Goal: Communication & Community: Participate in discussion

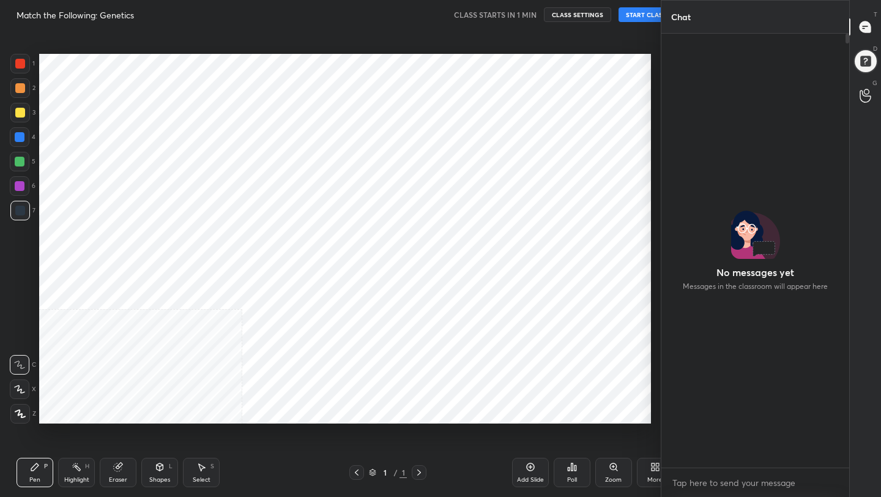
scroll to position [419, 613]
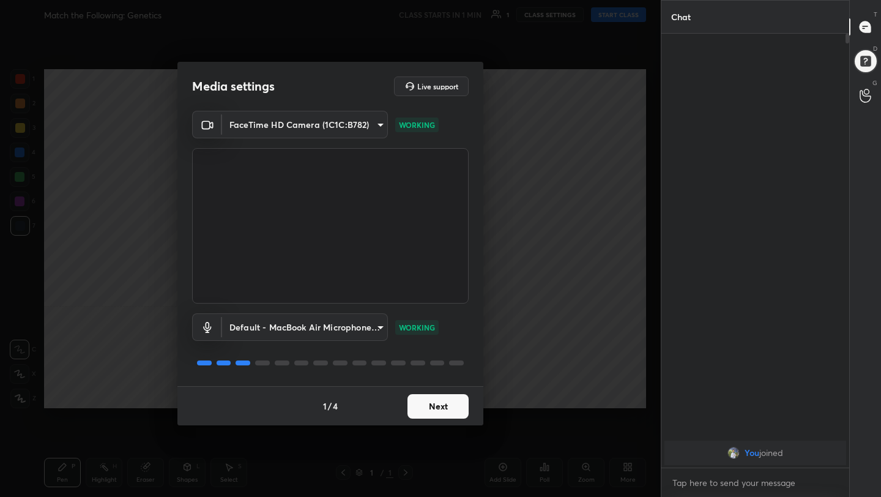
click at [454, 405] on button "Next" at bounding box center [438, 406] width 61 height 24
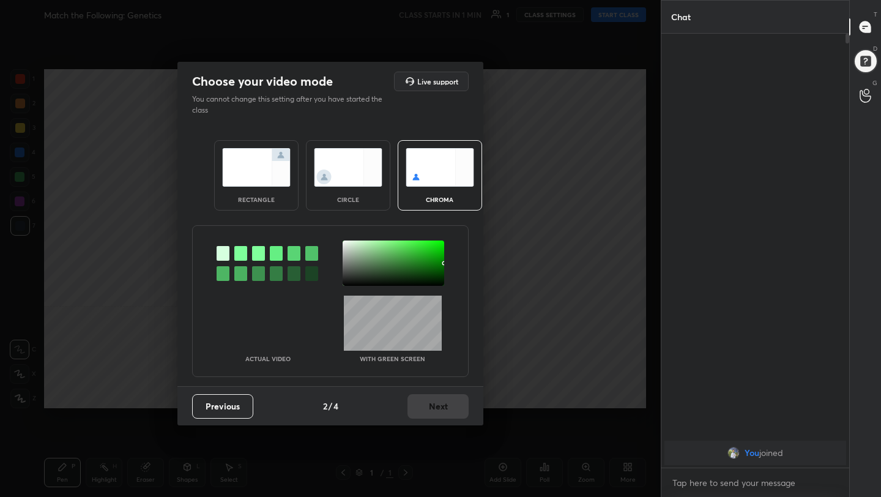
click at [250, 158] on img at bounding box center [256, 167] width 69 height 39
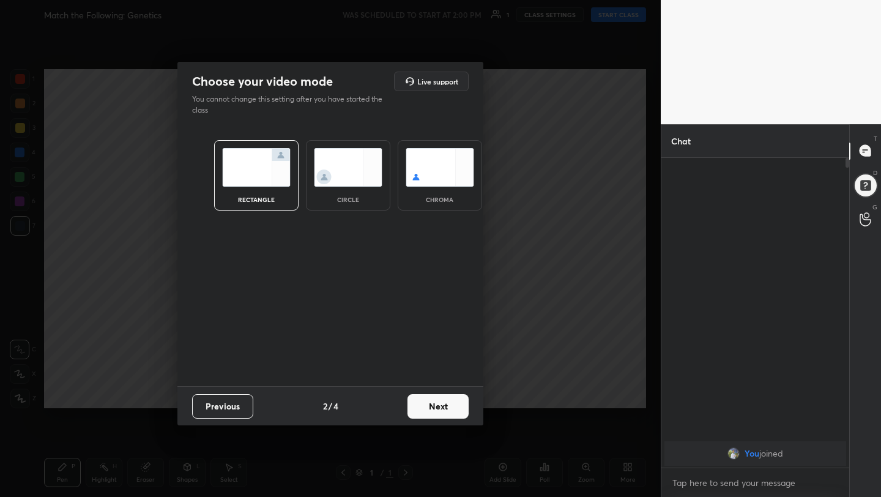
click at [441, 410] on button "Next" at bounding box center [438, 406] width 61 height 24
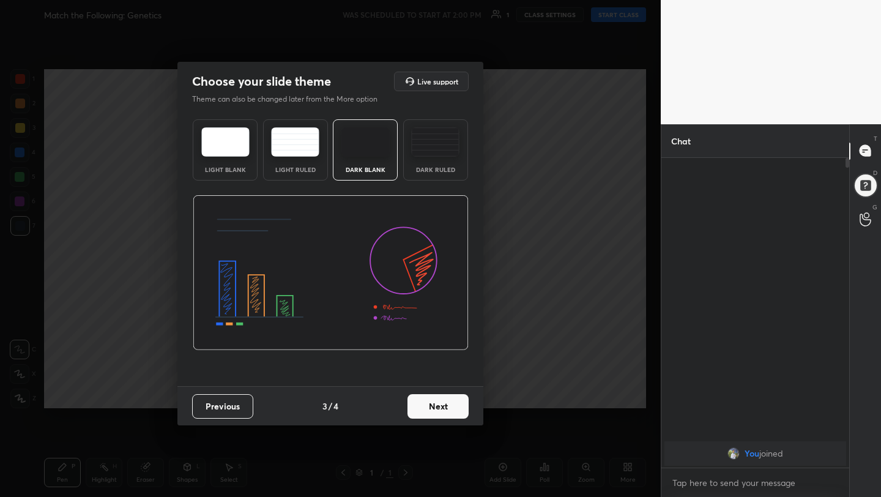
click at [443, 408] on button "Next" at bounding box center [438, 406] width 61 height 24
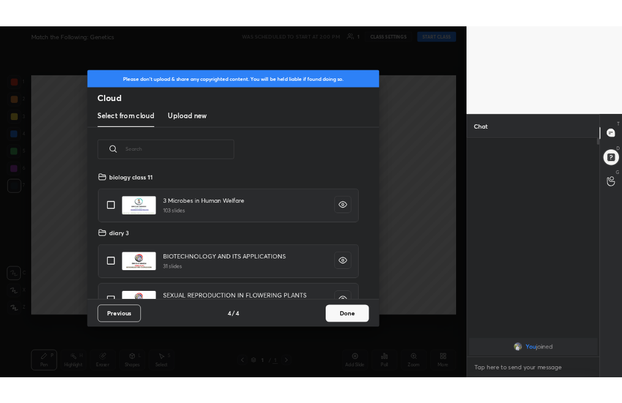
scroll to position [181, 393]
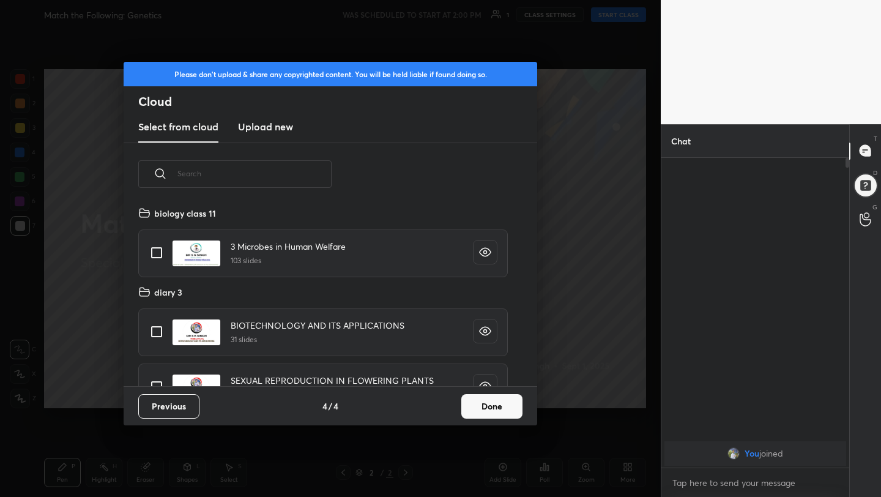
click at [489, 410] on button "Done" at bounding box center [492, 406] width 61 height 24
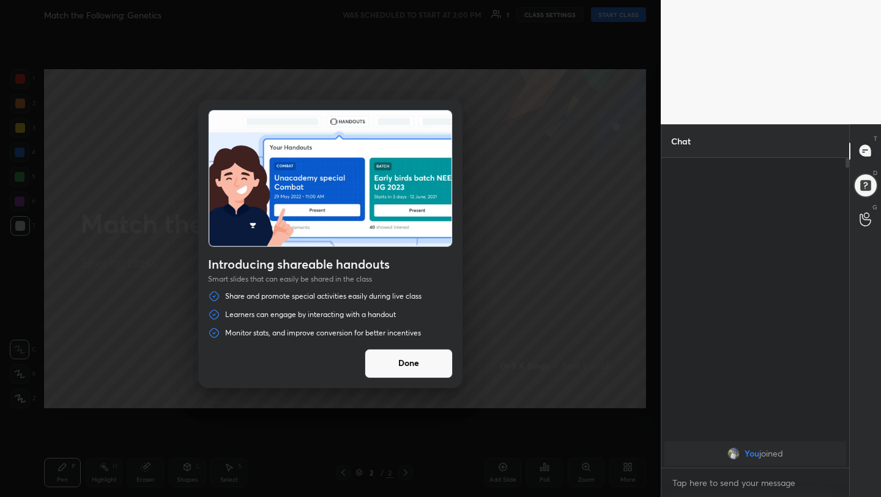
click at [407, 356] on button "Done" at bounding box center [409, 363] width 88 height 29
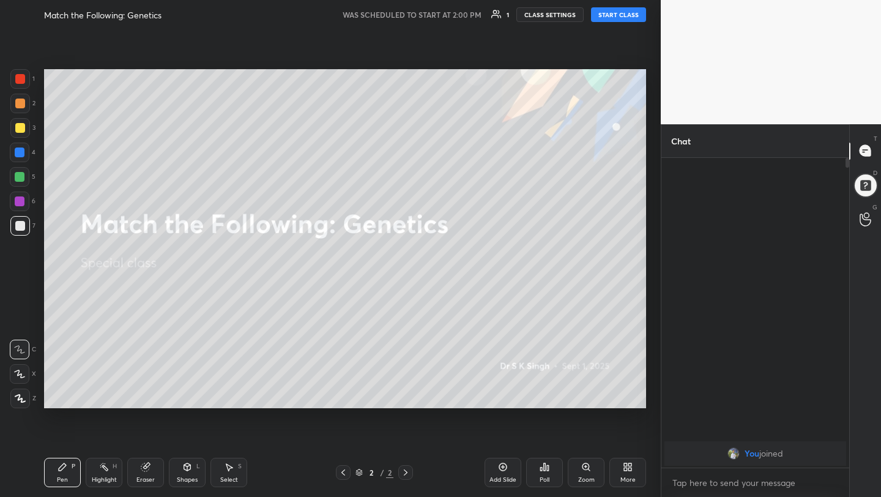
click at [605, 9] on button "START CLASS" at bounding box center [618, 14] width 55 height 15
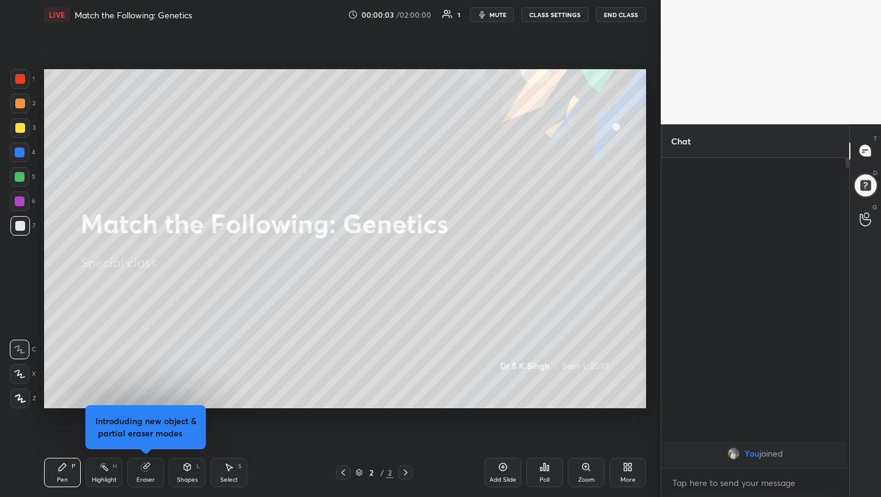
click at [493, 9] on button "mute" at bounding box center [492, 14] width 44 height 15
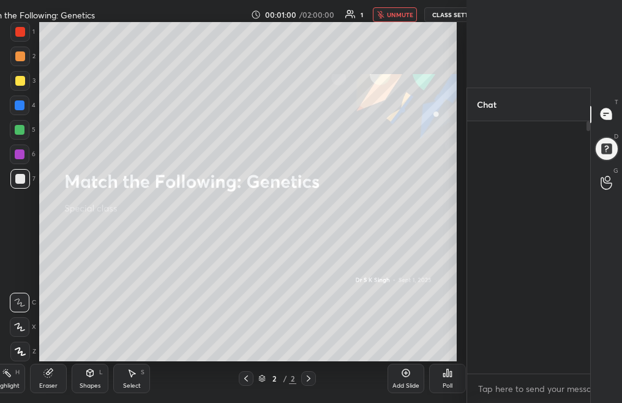
scroll to position [4, 4]
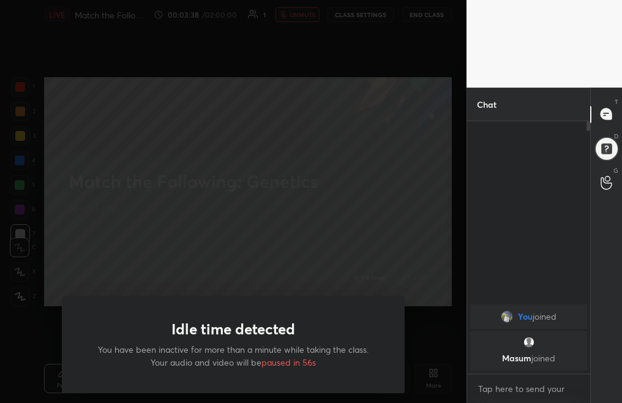
click at [295, 133] on div "Idle time detected You have been inactive for more than a minute while taking t…" at bounding box center [233, 201] width 466 height 403
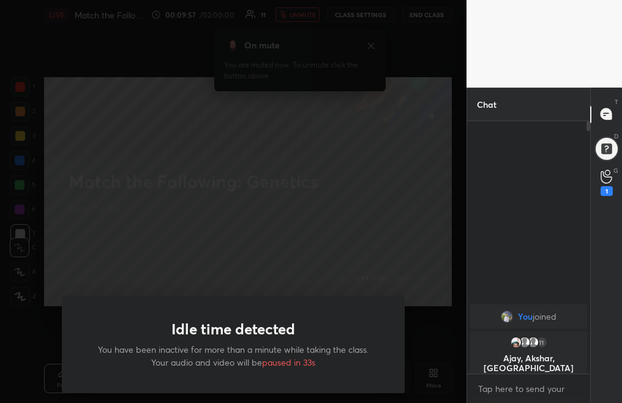
click at [312, 197] on div "Idle time detected You have been inactive for more than a minute while taking t…" at bounding box center [233, 201] width 466 height 403
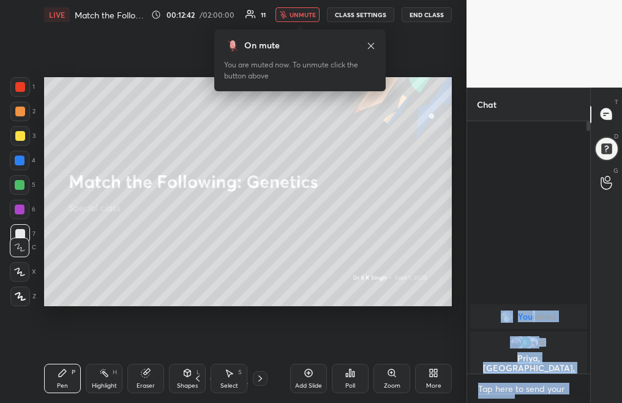
drag, startPoint x: 589, startPoint y: 121, endPoint x: 593, endPoint y: 214, distance: 92.5
click at [593, 214] on div "Chat You joined 13 Priya, [PERSON_NAME], Ajay & 13 others joined 17 NEW MESSAGE…" at bounding box center [543, 245] width 155 height 315
drag, startPoint x: 587, startPoint y: 123, endPoint x: 589, endPoint y: 142, distance: 19.1
click at [590, 141] on div "Chat You joined 13 Priya, [PERSON_NAME], Ajay & 13 others joined 17 NEW MESSAGE…" at bounding box center [543, 245] width 155 height 315
drag, startPoint x: 588, startPoint y: 124, endPoint x: 589, endPoint y: 148, distance: 23.9
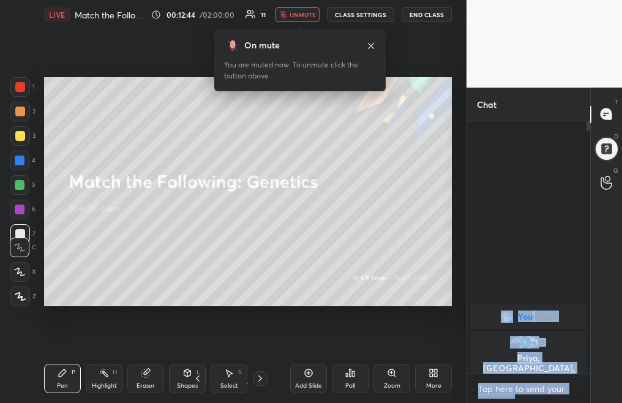
click at [589, 148] on div at bounding box center [586, 247] width 7 height 252
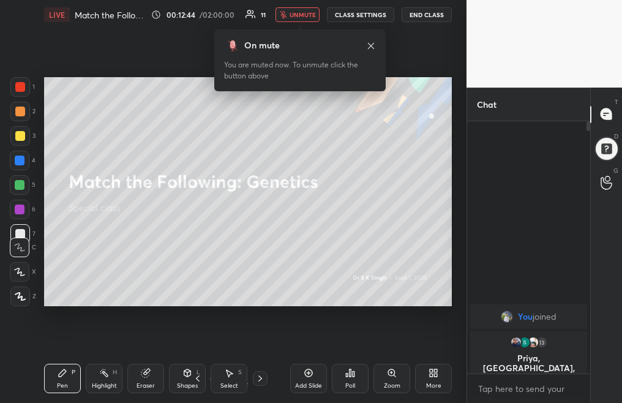
drag, startPoint x: 583, startPoint y: 170, endPoint x: 590, endPoint y: 207, distance: 38.1
click at [590, 209] on div "Chat You joined 13 Priya, [PERSON_NAME], Ajay & 13 others joined 17 NEW MESSAGE…" at bounding box center [543, 245] width 155 height 315
click at [429, 382] on div "More" at bounding box center [433, 378] width 37 height 29
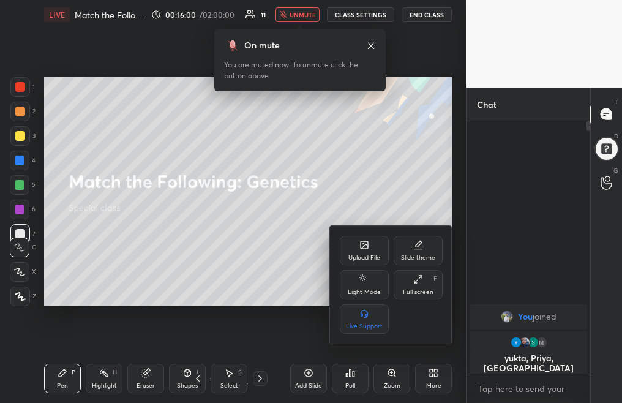
click at [365, 258] on div "Upload File" at bounding box center [364, 258] width 32 height 6
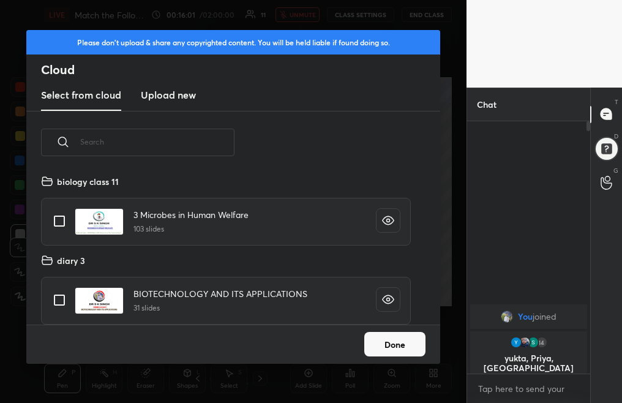
scroll to position [151, 393]
click at [176, 94] on h3 "Upload new" at bounding box center [168, 95] width 55 height 15
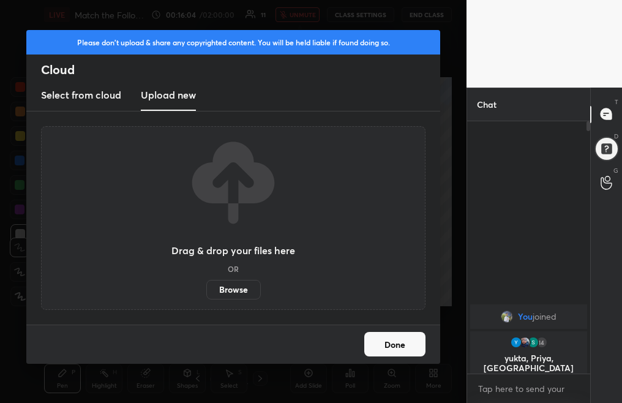
click at [236, 286] on label "Browse" at bounding box center [233, 290] width 54 height 20
click at [206, 286] on input "Browse" at bounding box center [206, 290] width 0 height 20
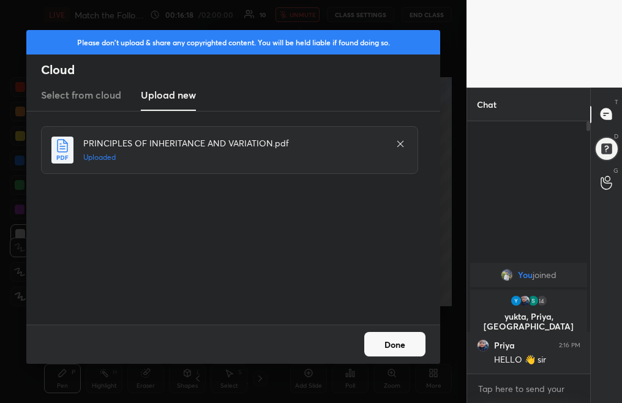
click at [392, 343] on button "Done" at bounding box center [394, 344] width 61 height 24
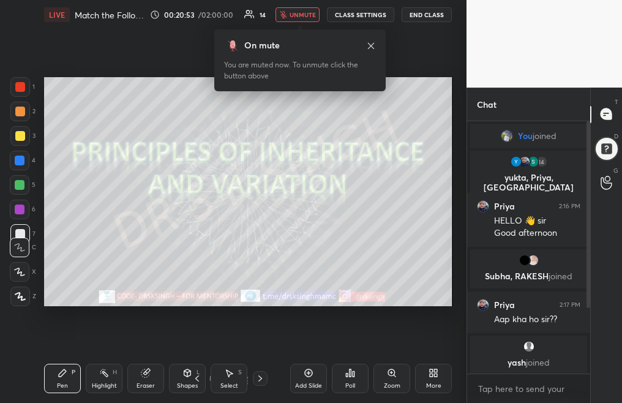
click at [287, 13] on icon "button" at bounding box center [283, 14] width 7 height 7
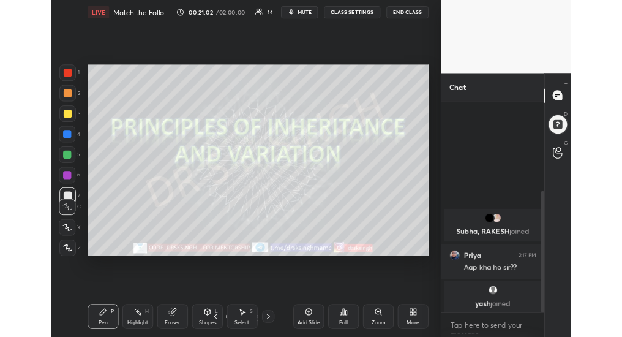
scroll to position [186, 0]
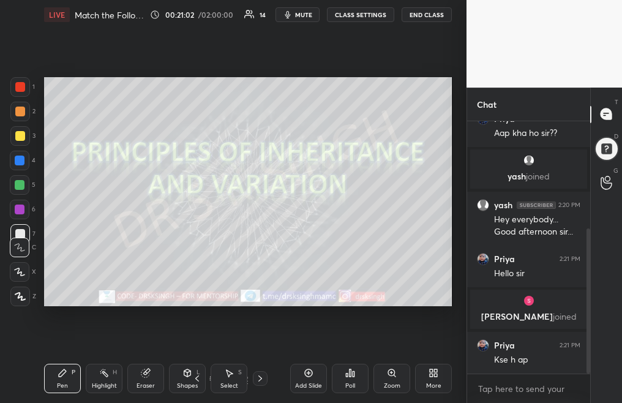
drag, startPoint x: 586, startPoint y: 235, endPoint x: 593, endPoint y: 373, distance: 138.5
click at [593, 373] on div "Chat Subha, [PERSON_NAME] joined Priya 2:17 PM Aap kha ho sir?? [PERSON_NAME] j…" at bounding box center [543, 245] width 155 height 315
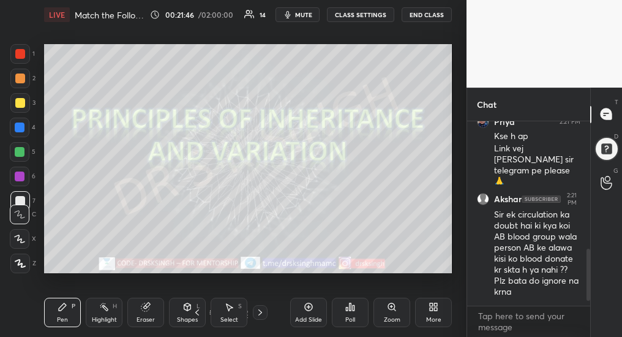
scroll to position [462, 0]
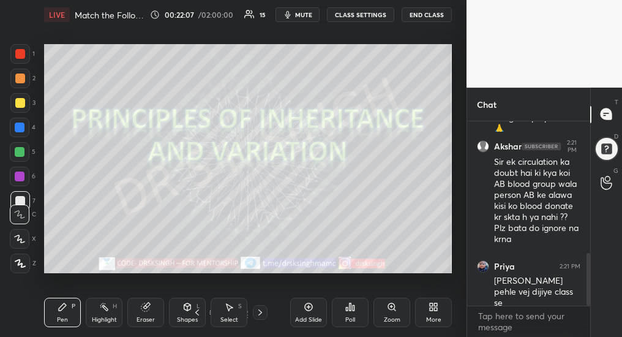
click at [305, 312] on div "Add Slide" at bounding box center [308, 312] width 37 height 29
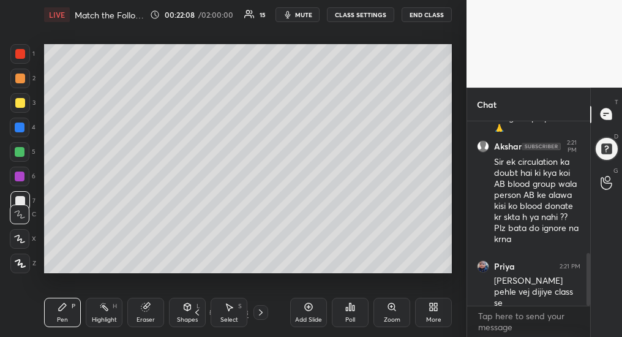
click at [19, 101] on div at bounding box center [20, 103] width 10 height 10
click at [21, 241] on icon at bounding box center [20, 238] width 10 height 7
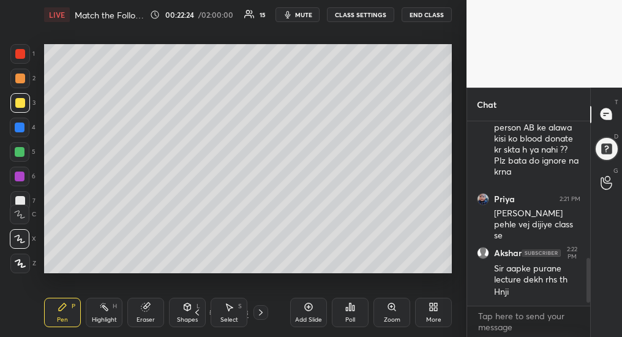
scroll to position [574, 0]
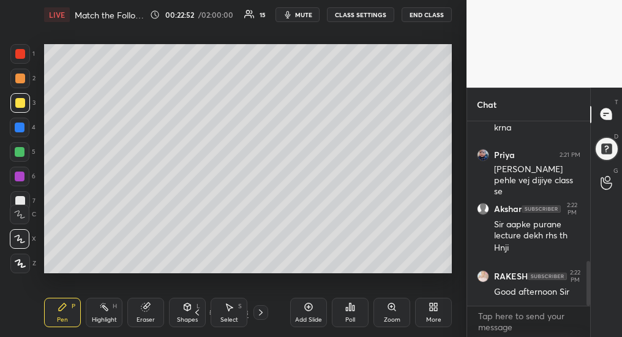
click at [21, 195] on div at bounding box center [20, 201] width 20 height 20
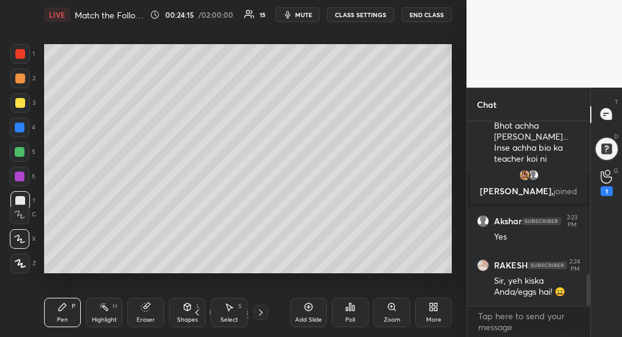
scroll to position [878, 0]
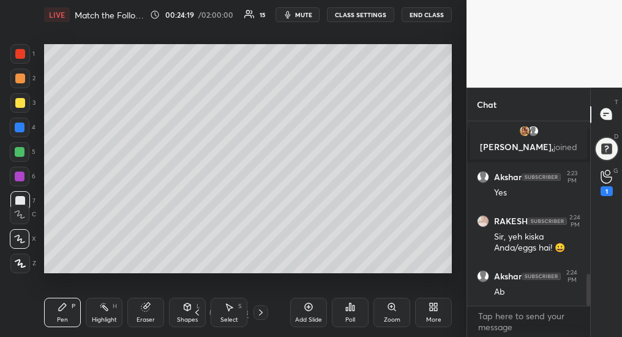
click at [304, 309] on icon at bounding box center [309, 307] width 10 height 10
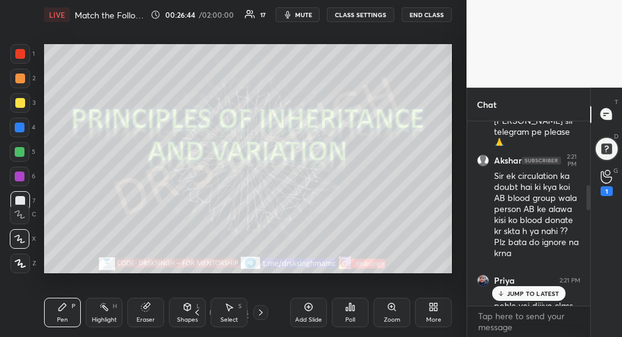
scroll to position [1143, 0]
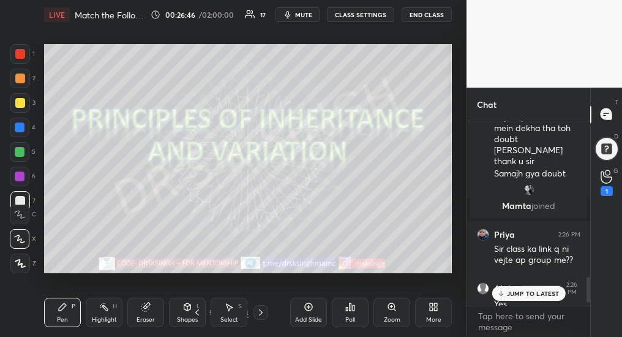
click at [536, 294] on p "JUMP TO LATEST" at bounding box center [533, 293] width 53 height 7
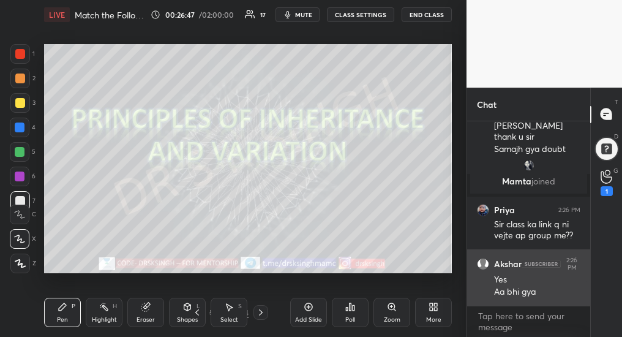
scroll to position [1185, 0]
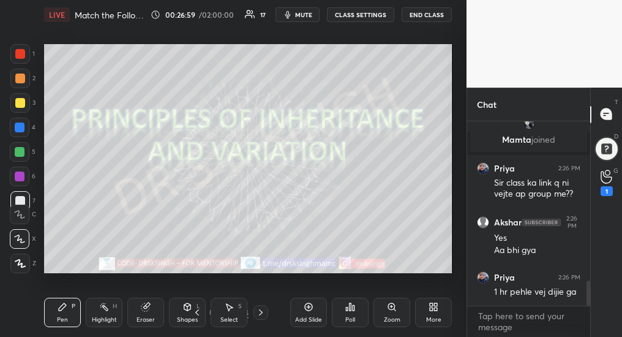
click at [437, 314] on div "More" at bounding box center [433, 312] width 37 height 29
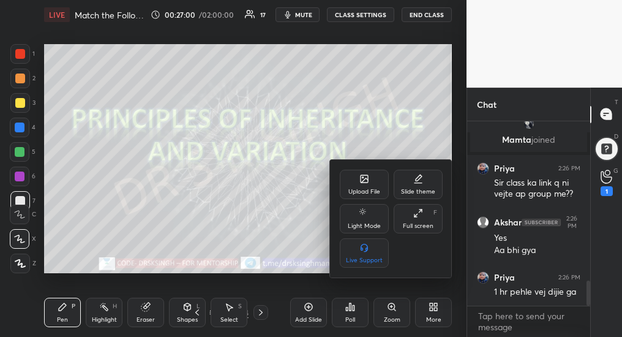
click at [359, 185] on div "Upload File" at bounding box center [364, 184] width 49 height 29
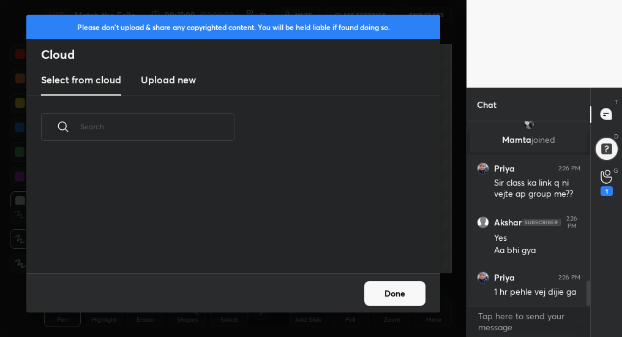
scroll to position [114, 393]
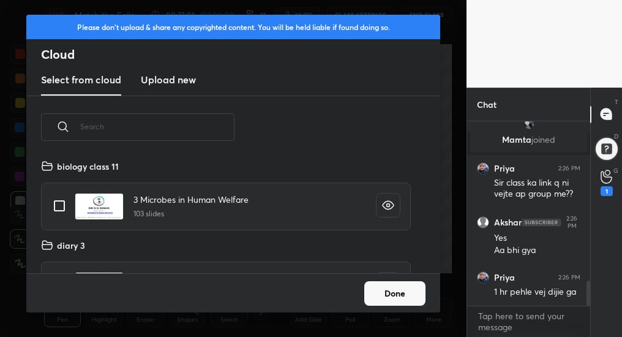
click at [167, 70] on new "Upload new" at bounding box center [168, 80] width 55 height 31
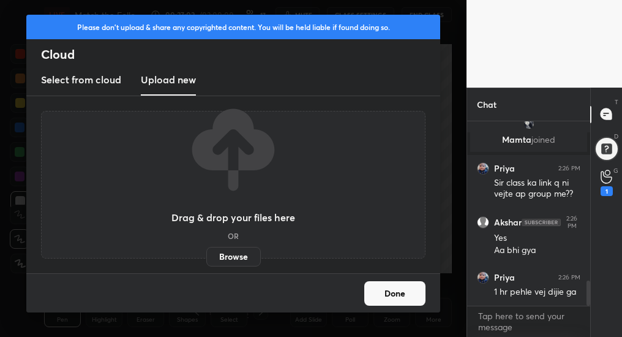
click at [234, 252] on label "Browse" at bounding box center [233, 257] width 54 height 20
click at [206, 252] on input "Browse" at bounding box center [206, 257] width 0 height 20
click at [391, 291] on button "Done" at bounding box center [394, 293] width 61 height 24
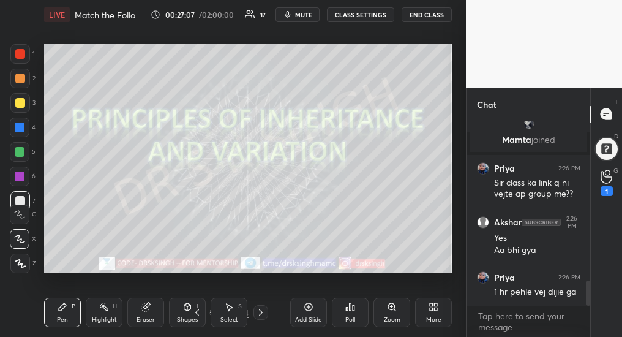
scroll to position [1230, 0]
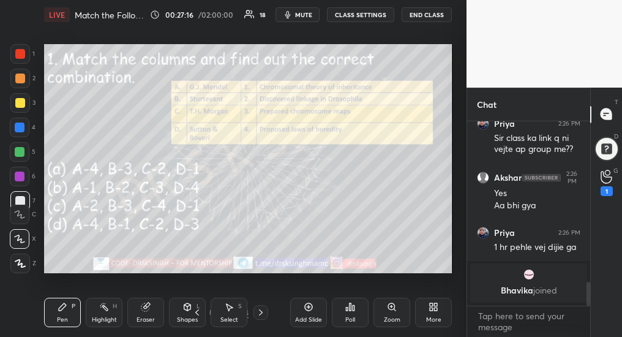
click at [349, 313] on div "Poll" at bounding box center [350, 312] width 37 height 29
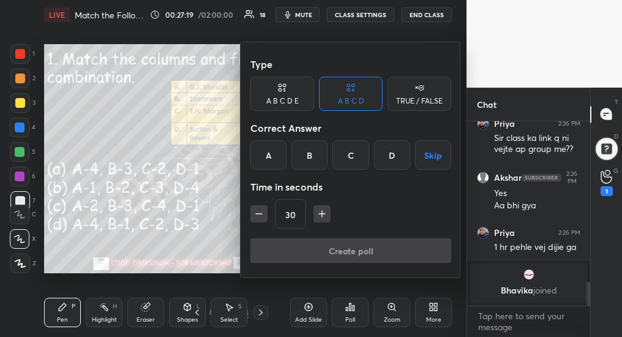
click at [272, 154] on div "A" at bounding box center [268, 154] width 36 height 29
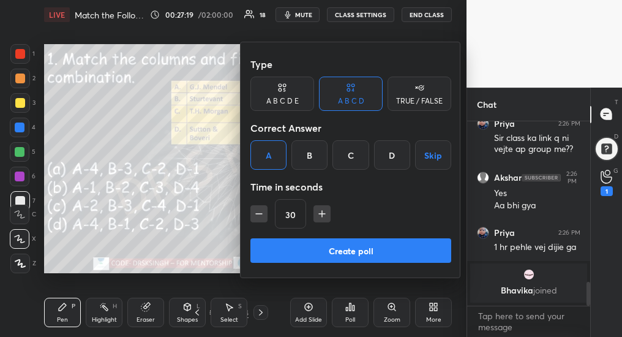
click at [311, 244] on button "Create poll" at bounding box center [350, 250] width 201 height 24
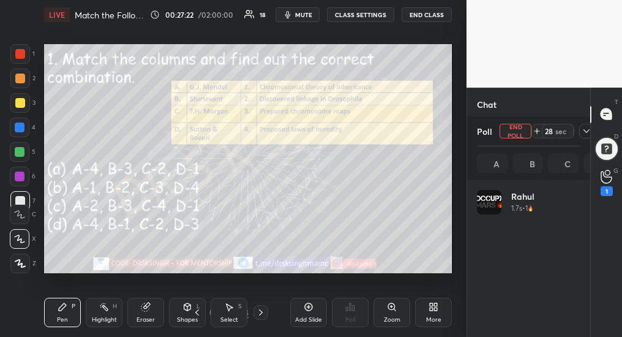
scroll to position [143, 100]
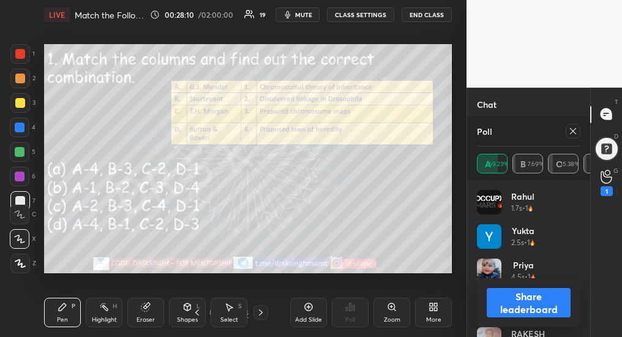
click at [573, 130] on icon at bounding box center [573, 131] width 10 height 10
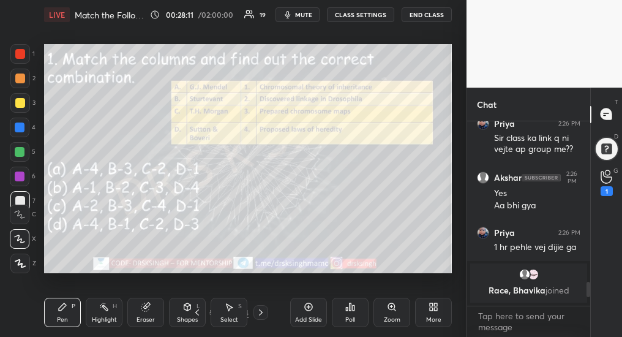
scroll to position [4, 4]
click at [256, 318] on div at bounding box center [260, 312] width 15 height 15
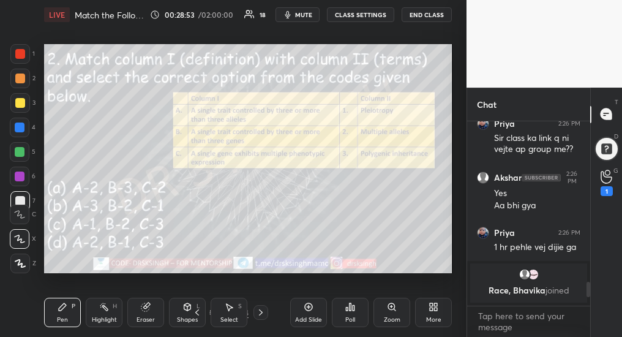
click at [356, 316] on div "Poll" at bounding box center [350, 312] width 37 height 29
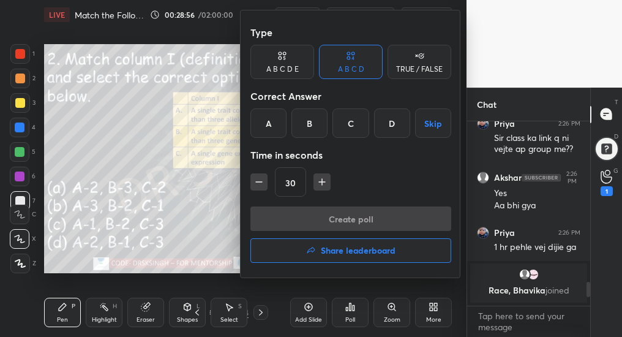
click at [211, 271] on div at bounding box center [311, 168] width 622 height 337
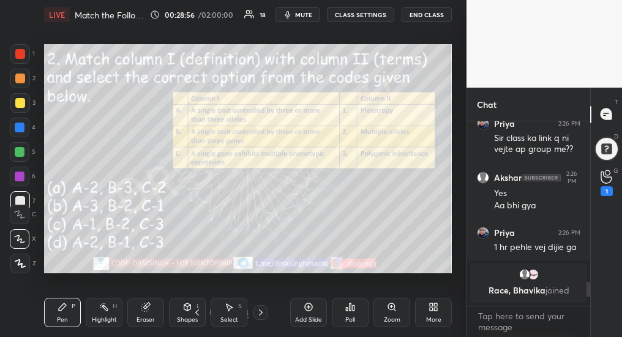
click at [261, 318] on div at bounding box center [260, 312] width 15 height 15
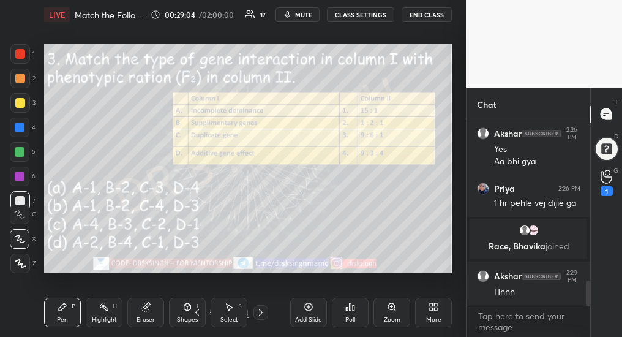
scroll to position [1213, 0]
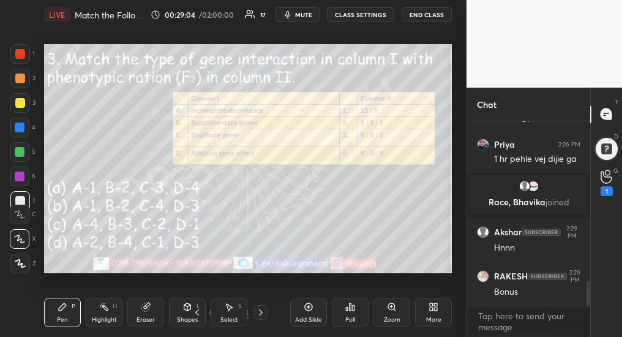
click at [349, 320] on div "Poll" at bounding box center [350, 319] width 10 height 6
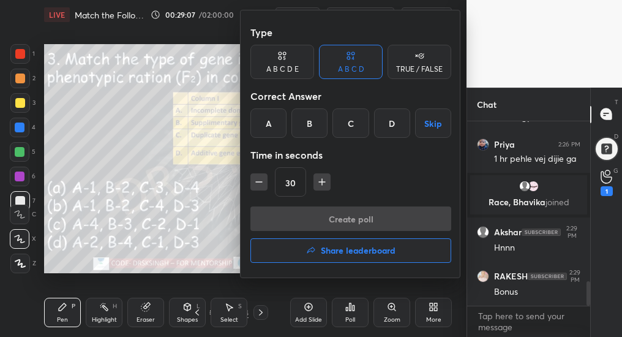
click at [400, 127] on div "D" at bounding box center [392, 122] width 36 height 29
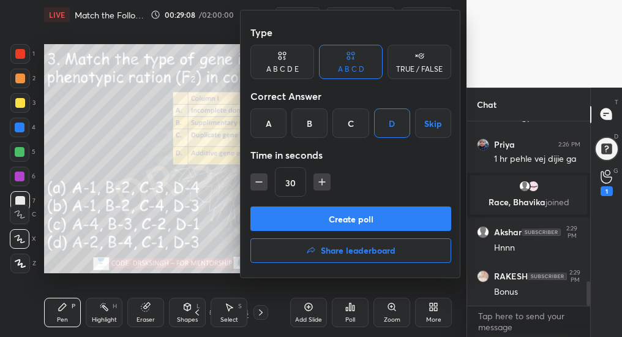
click at [387, 217] on button "Create poll" at bounding box center [350, 218] width 201 height 24
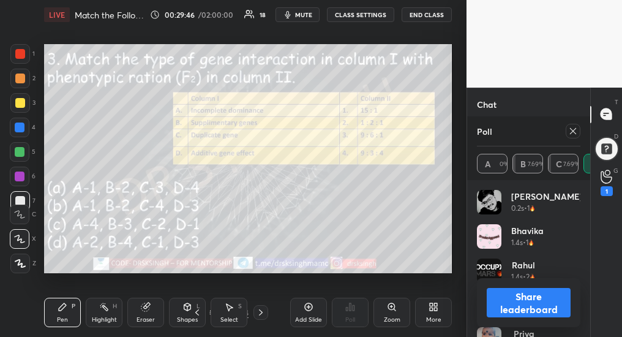
scroll to position [1202, 0]
click at [575, 131] on icon at bounding box center [573, 131] width 10 height 10
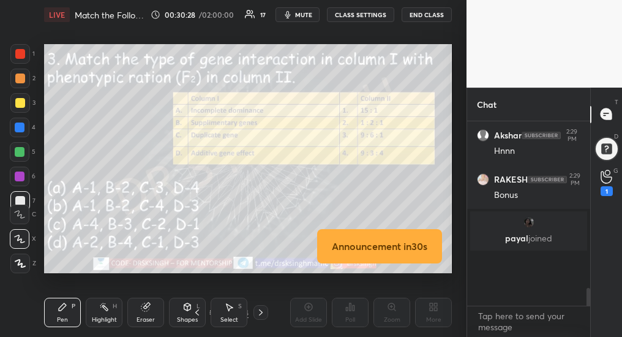
scroll to position [181, 119]
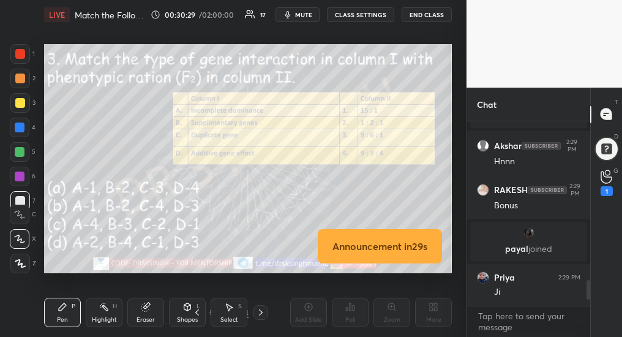
click at [261, 317] on div at bounding box center [260, 312] width 15 height 15
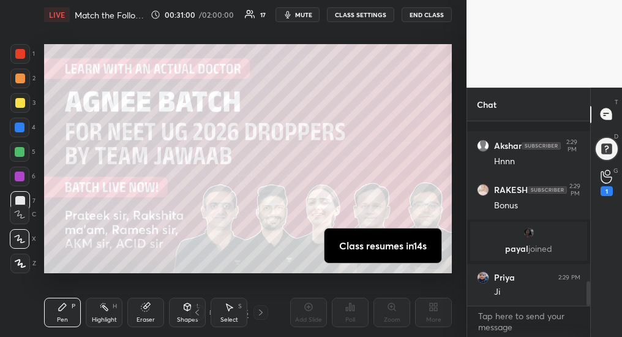
scroll to position [1215, 0]
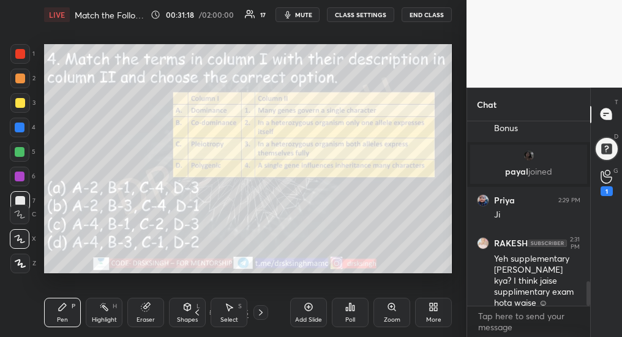
click at [351, 315] on div "Poll" at bounding box center [350, 312] width 37 height 29
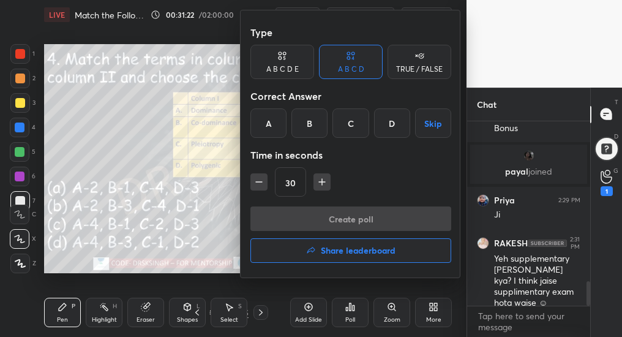
click at [310, 127] on div "B" at bounding box center [309, 122] width 36 height 29
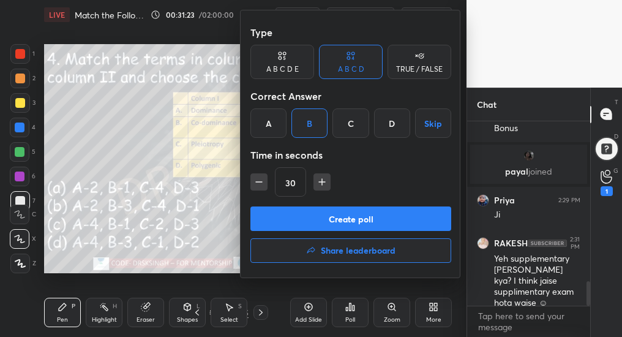
click at [340, 218] on button "Create poll" at bounding box center [350, 218] width 201 height 24
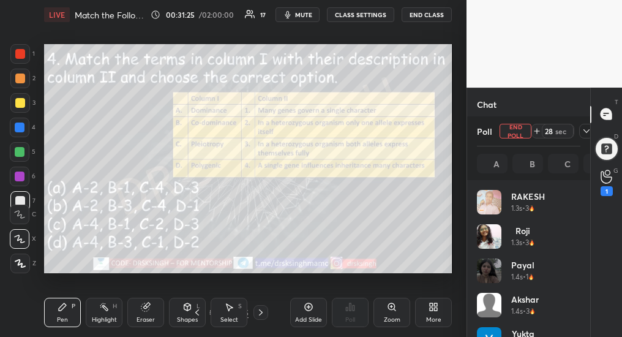
scroll to position [143, 100]
click at [520, 133] on button "End Poll" at bounding box center [516, 131] width 32 height 15
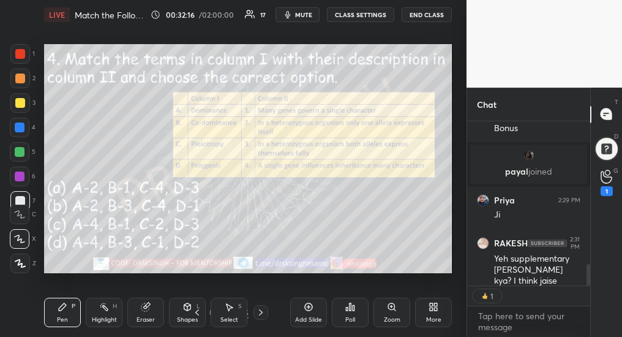
scroll to position [1215, 0]
click at [261, 312] on icon at bounding box center [261, 312] width 10 height 10
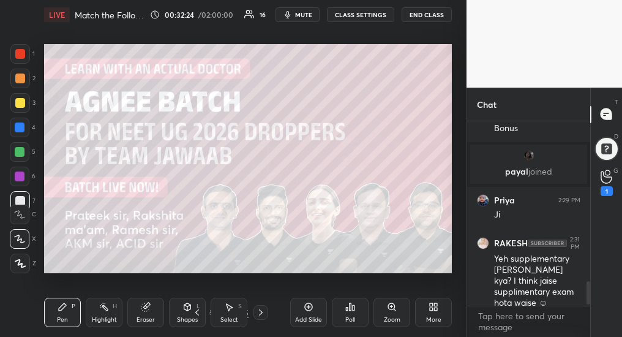
click at [261, 315] on icon at bounding box center [261, 312] width 10 height 10
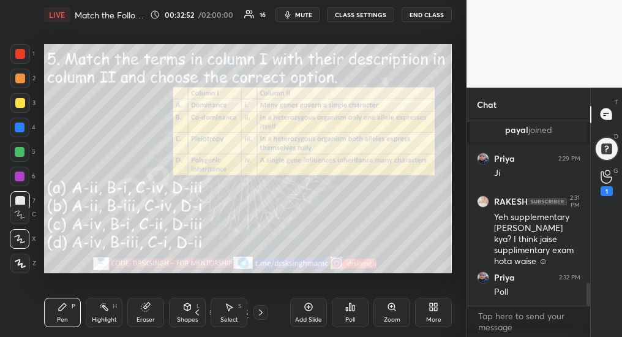
scroll to position [1301, 0]
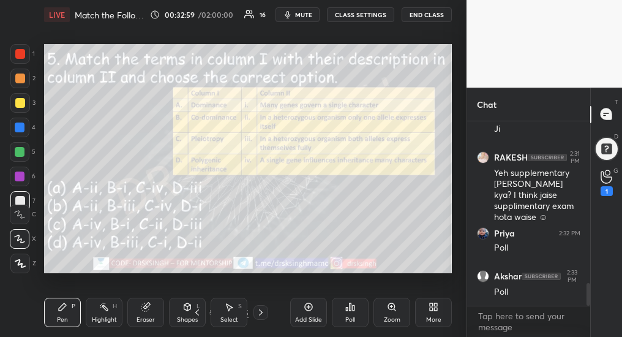
click at [351, 316] on div "Poll" at bounding box center [350, 319] width 10 height 6
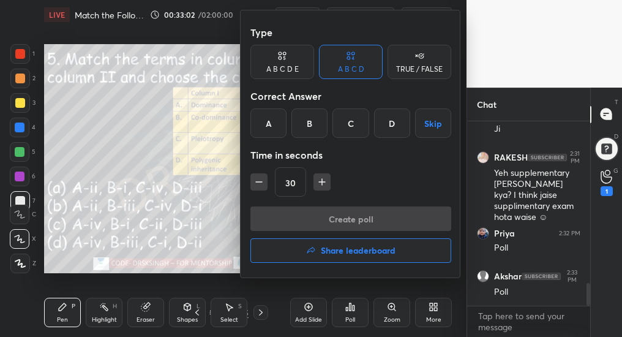
click at [314, 120] on div "B" at bounding box center [309, 122] width 36 height 29
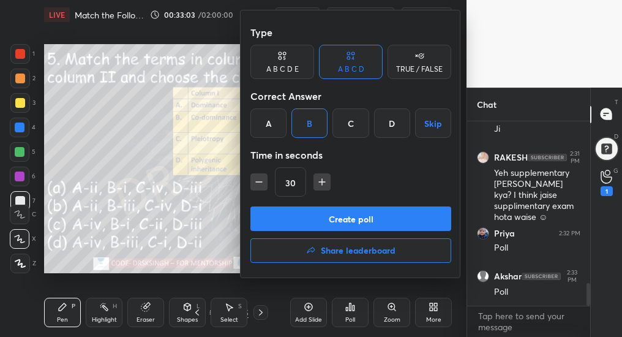
click at [341, 220] on button "Create poll" at bounding box center [350, 218] width 201 height 24
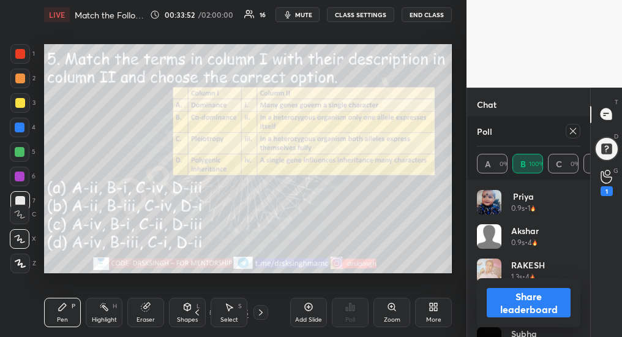
scroll to position [1409, 0]
click at [573, 129] on icon at bounding box center [573, 131] width 10 height 10
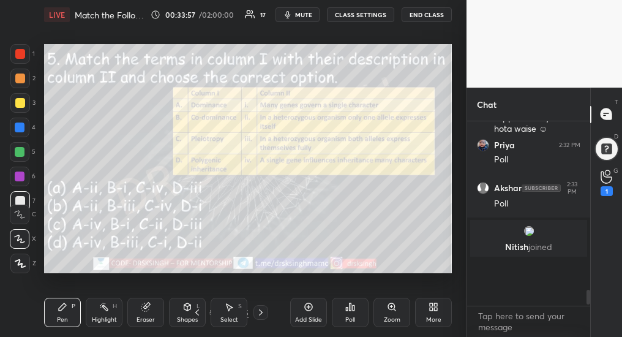
scroll to position [181, 119]
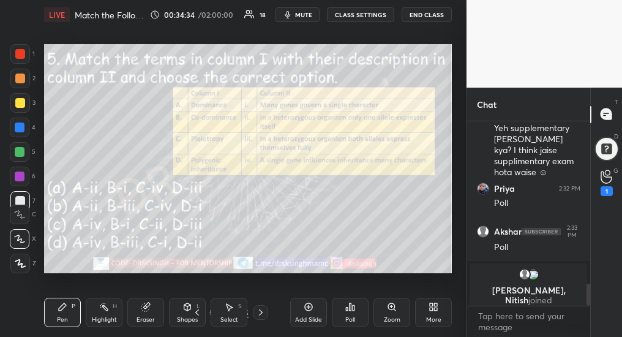
click at [258, 312] on icon at bounding box center [261, 312] width 10 height 10
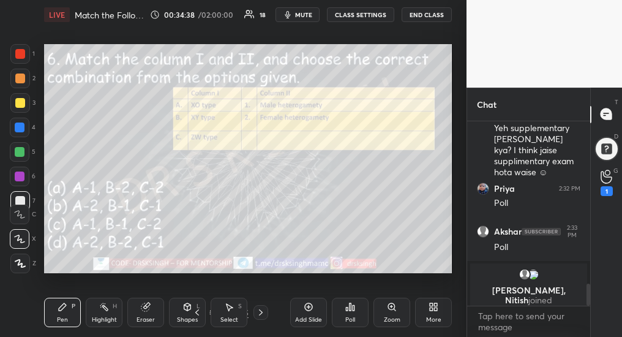
click at [358, 315] on div "Poll" at bounding box center [350, 312] width 37 height 29
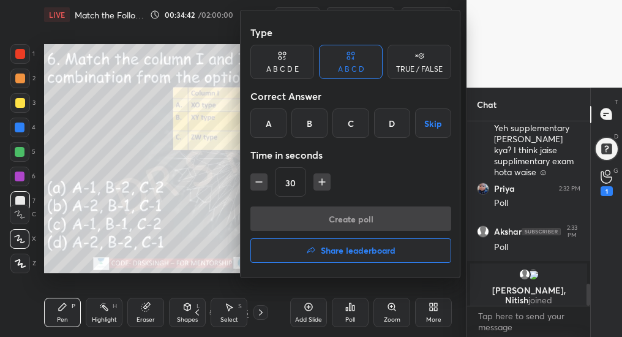
click at [353, 128] on div "C" at bounding box center [350, 122] width 36 height 29
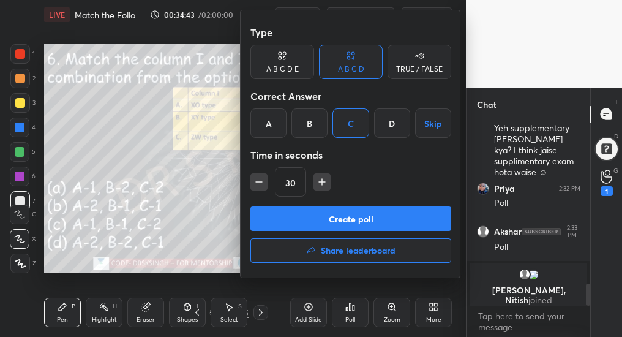
click at [370, 212] on button "Create poll" at bounding box center [350, 218] width 201 height 24
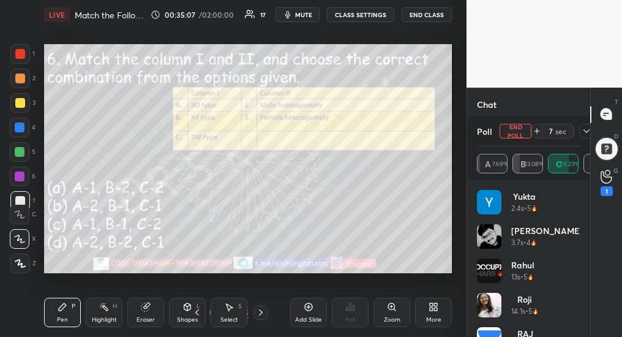
scroll to position [1267, 0]
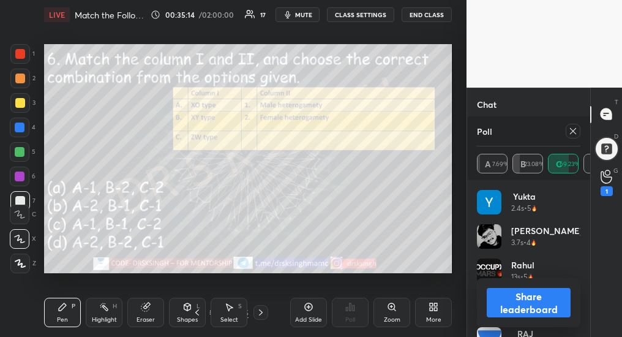
click at [573, 132] on icon at bounding box center [573, 131] width 10 height 10
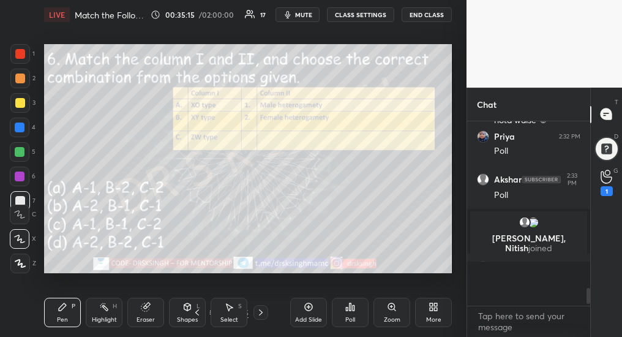
scroll to position [1203, 0]
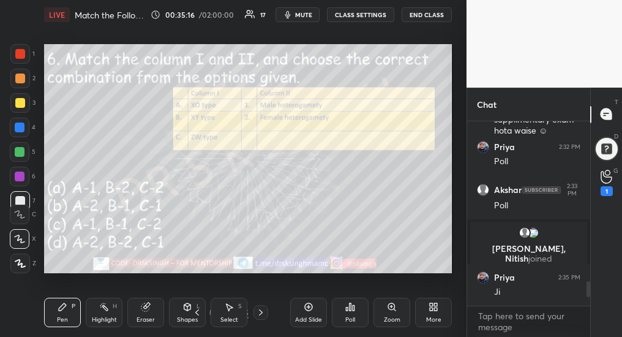
click at [261, 313] on icon at bounding box center [261, 312] width 4 height 6
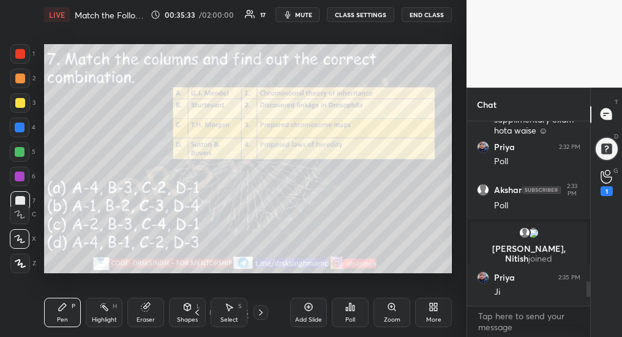
scroll to position [1215, 0]
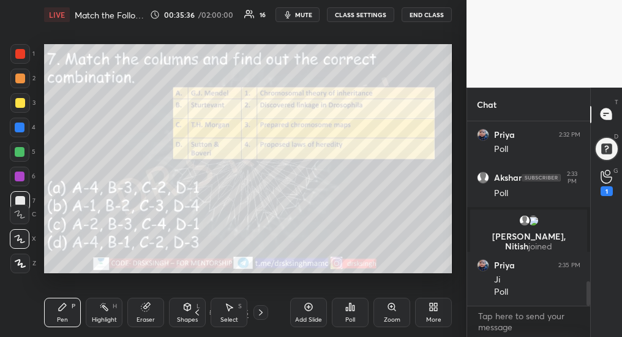
click at [343, 315] on div "Poll" at bounding box center [350, 312] width 37 height 29
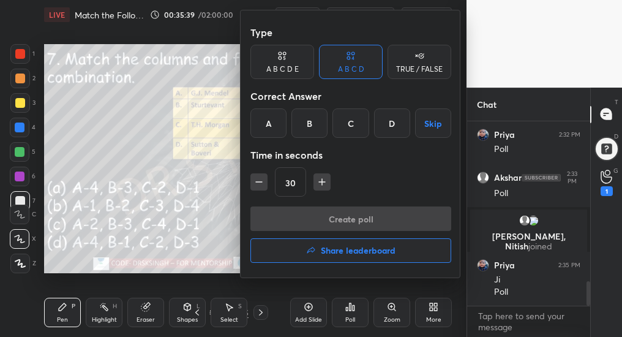
click at [272, 122] on div "A" at bounding box center [268, 122] width 36 height 29
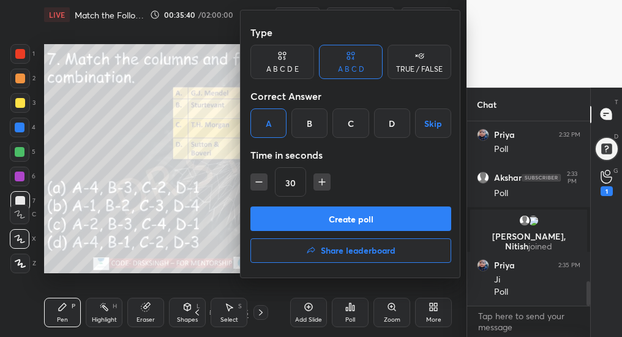
click at [318, 224] on button "Create poll" at bounding box center [350, 218] width 201 height 24
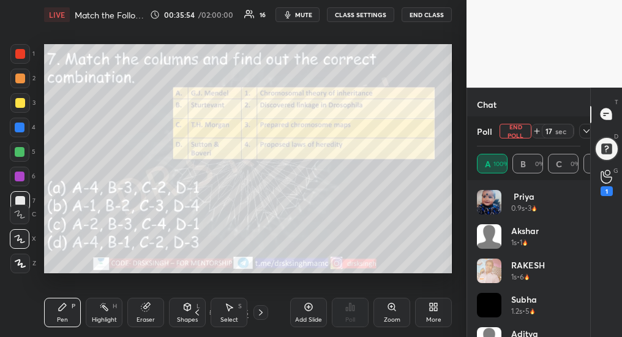
scroll to position [1323, 0]
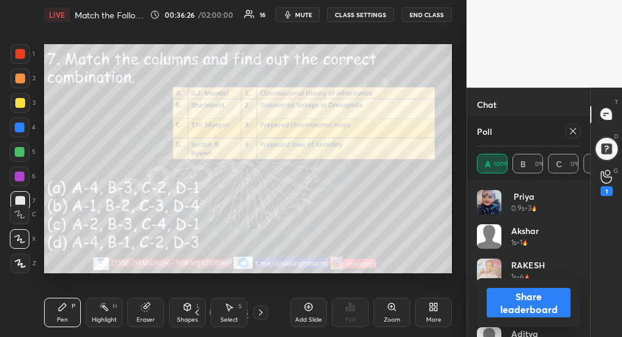
click at [573, 129] on icon at bounding box center [573, 131] width 10 height 10
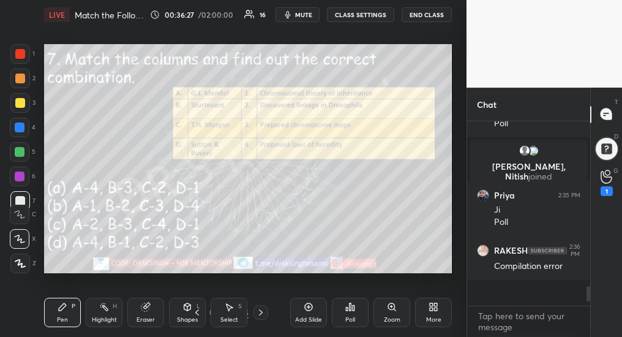
scroll to position [181, 119]
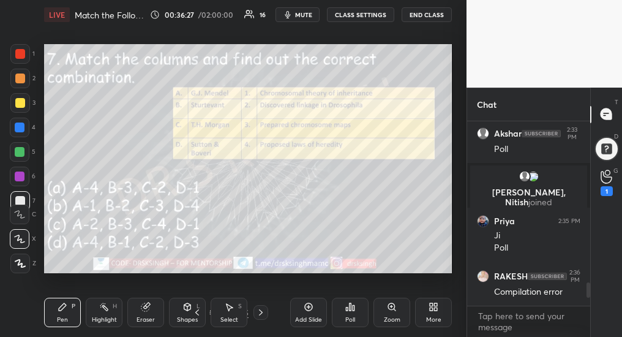
click at [260, 315] on icon at bounding box center [261, 312] width 10 height 10
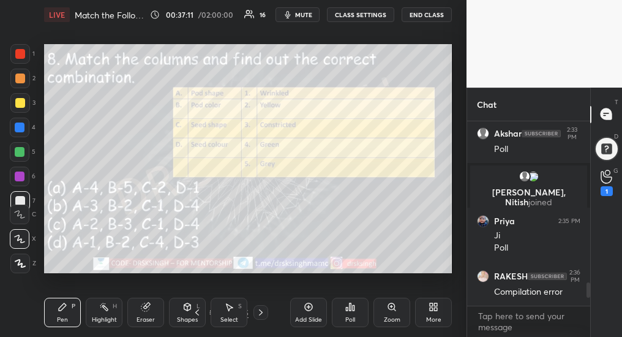
click at [351, 313] on div "Poll" at bounding box center [350, 312] width 37 height 29
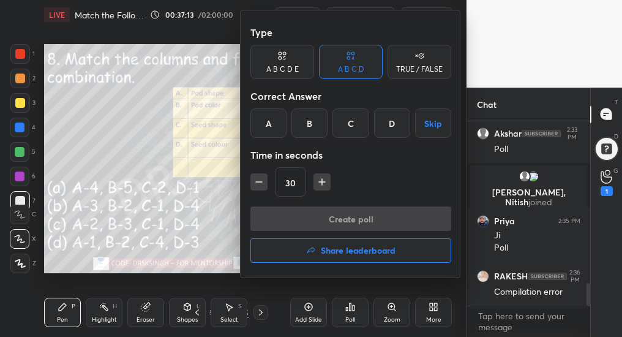
scroll to position [1304, 0]
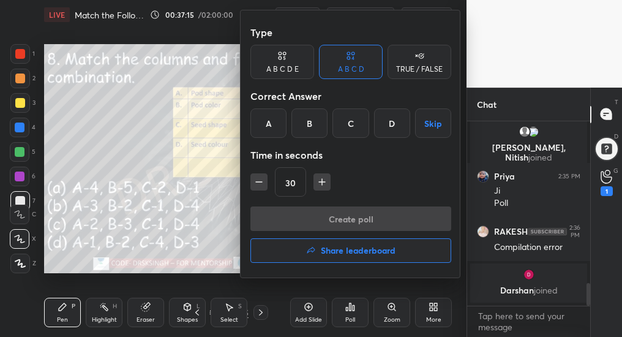
click at [316, 127] on div "B" at bounding box center [309, 122] width 36 height 29
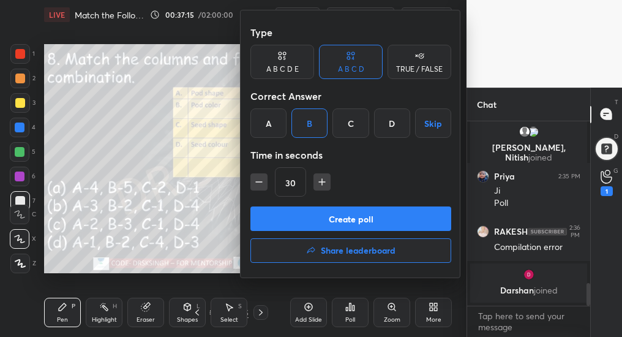
click at [343, 223] on button "Create poll" at bounding box center [350, 218] width 201 height 24
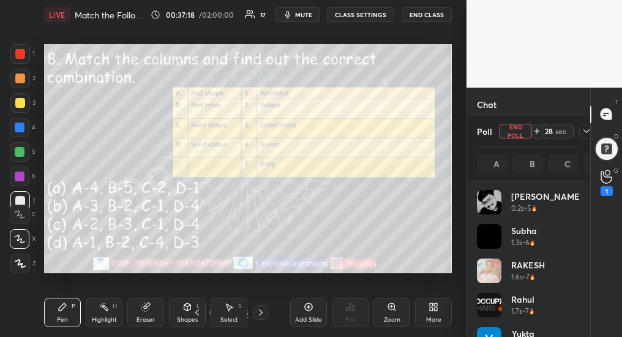
scroll to position [143, 100]
click at [309, 15] on span "mute" at bounding box center [303, 14] width 17 height 9
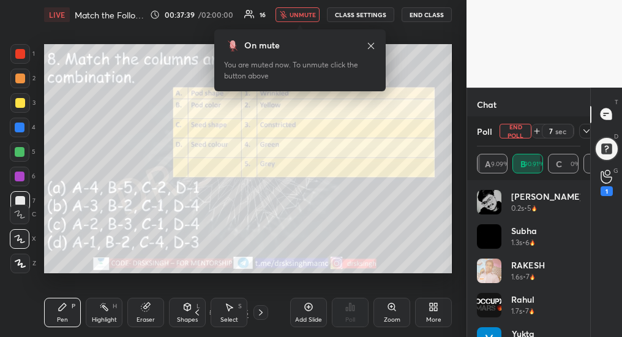
scroll to position [1329, 0]
click at [517, 129] on button "End Poll" at bounding box center [516, 131] width 32 height 15
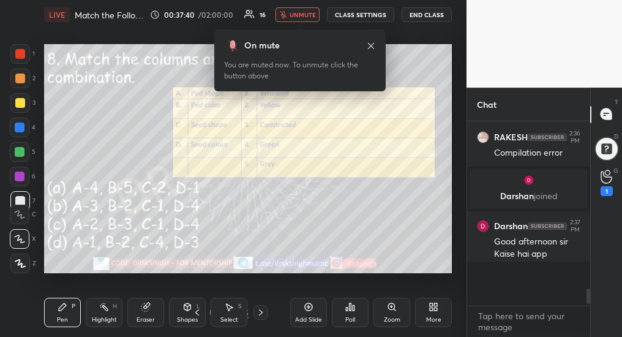
scroll to position [181, 119]
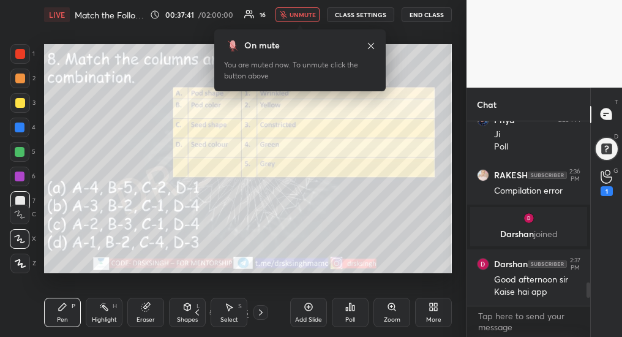
click at [260, 313] on icon at bounding box center [261, 312] width 10 height 10
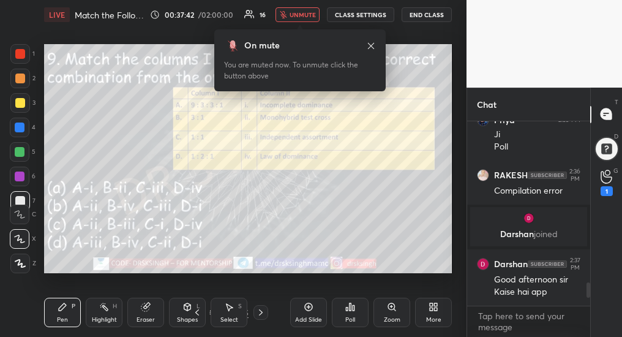
click at [347, 318] on div "Poll" at bounding box center [350, 319] width 10 height 6
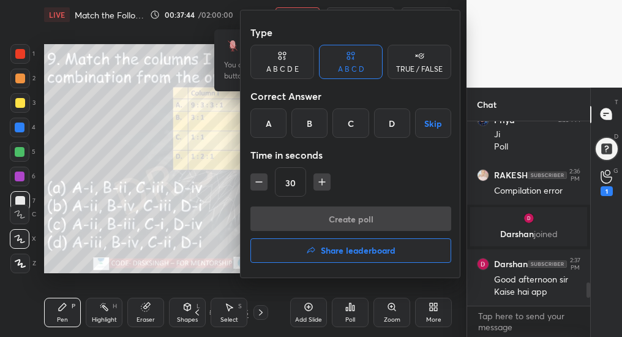
click at [391, 123] on div "D" at bounding box center [392, 122] width 36 height 29
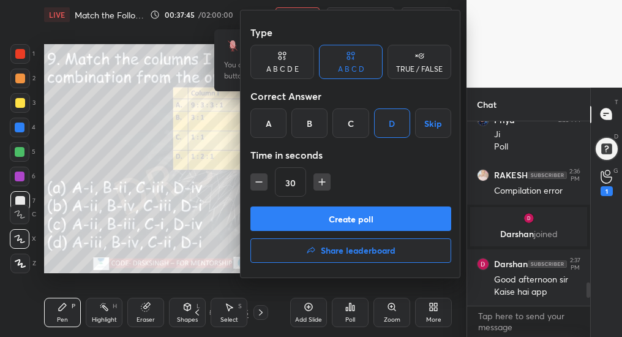
click at [384, 217] on button "Create poll" at bounding box center [350, 218] width 201 height 24
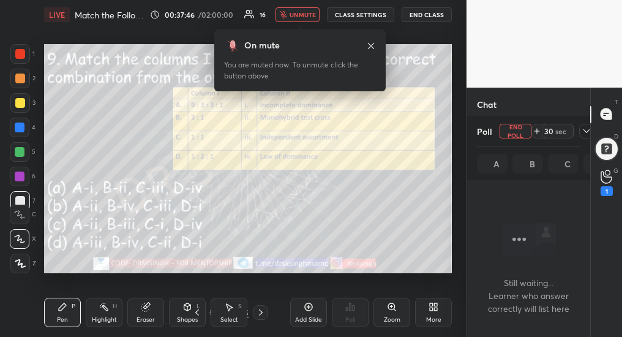
scroll to position [4, 4]
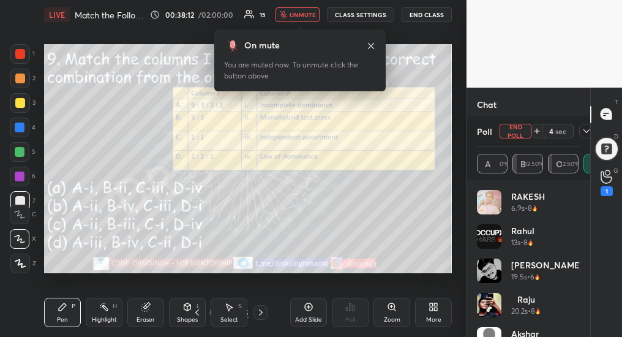
click at [518, 133] on button "End Poll" at bounding box center [516, 131] width 32 height 15
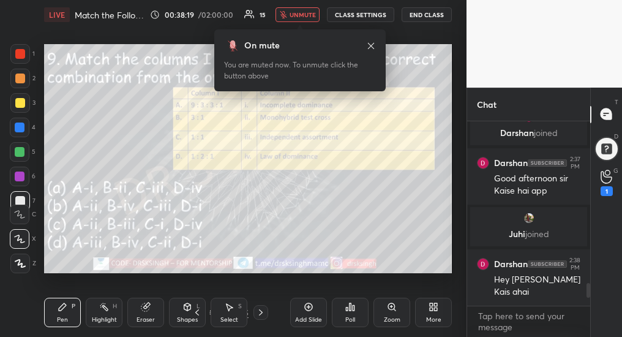
click at [260, 310] on icon at bounding box center [261, 312] width 10 height 10
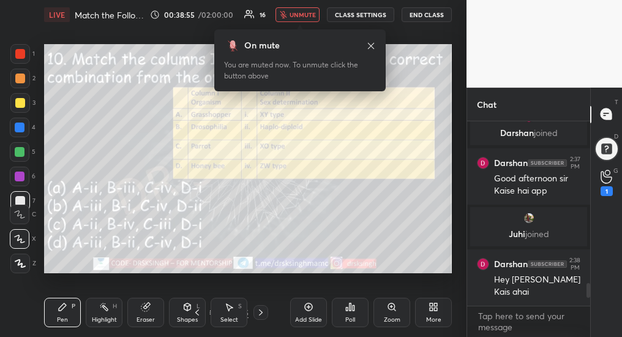
scroll to position [1360, 0]
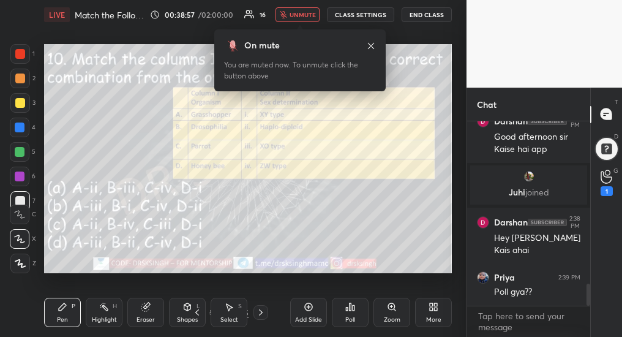
click at [352, 312] on div "Poll" at bounding box center [350, 312] width 37 height 29
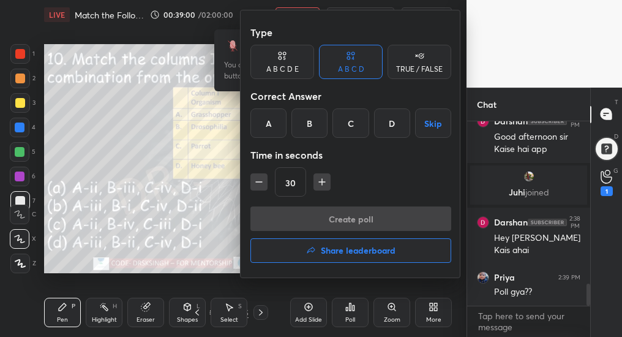
click at [307, 124] on div "B" at bounding box center [309, 122] width 36 height 29
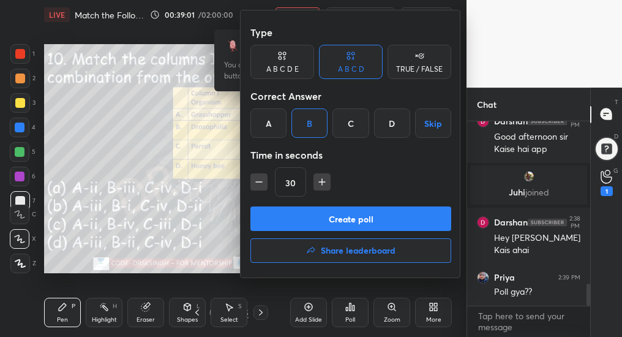
click at [315, 216] on button "Create poll" at bounding box center [350, 218] width 201 height 24
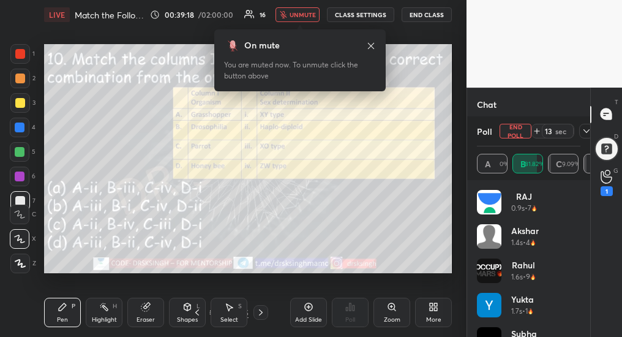
scroll to position [1468, 0]
click at [506, 130] on button "End Poll" at bounding box center [516, 131] width 32 height 15
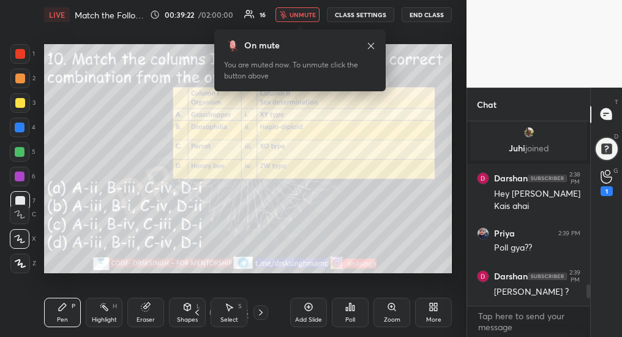
scroll to position [4, 4]
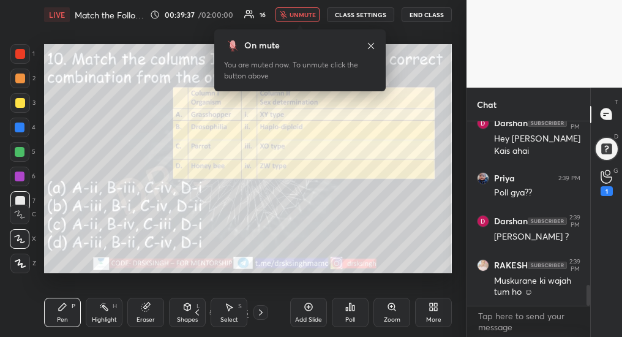
click at [259, 313] on icon at bounding box center [261, 312] width 10 height 10
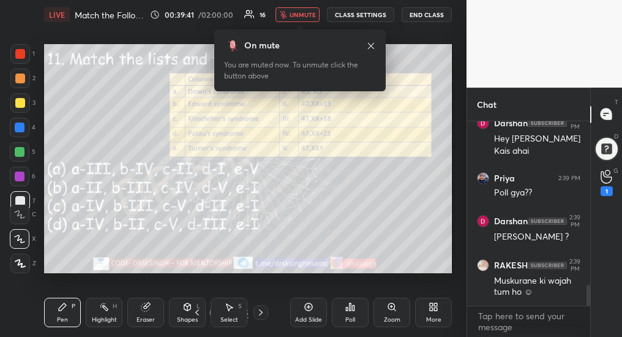
click at [354, 315] on div "Poll" at bounding box center [350, 312] width 37 height 29
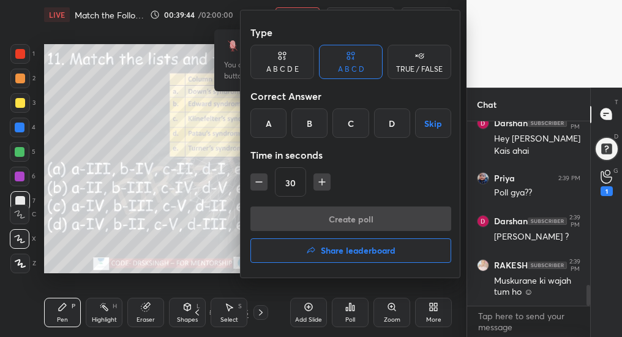
click at [353, 127] on div "C" at bounding box center [350, 122] width 36 height 29
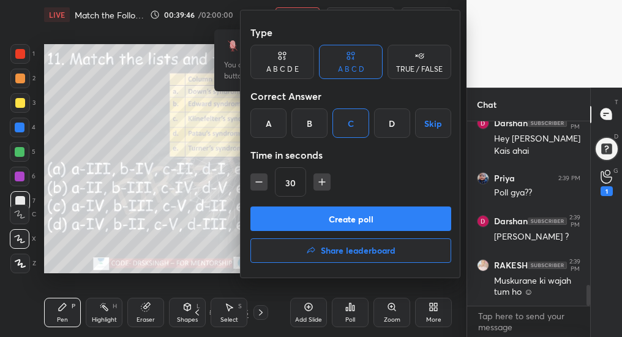
click at [370, 222] on button "Create poll" at bounding box center [350, 218] width 201 height 24
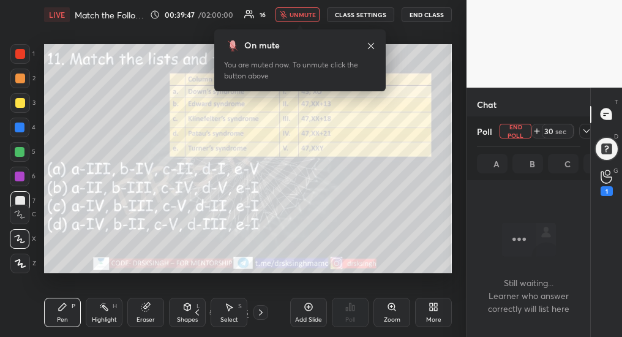
scroll to position [4, 4]
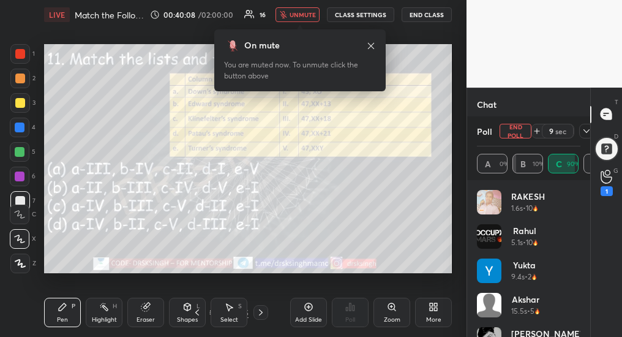
click at [520, 132] on button "End Poll" at bounding box center [516, 131] width 32 height 15
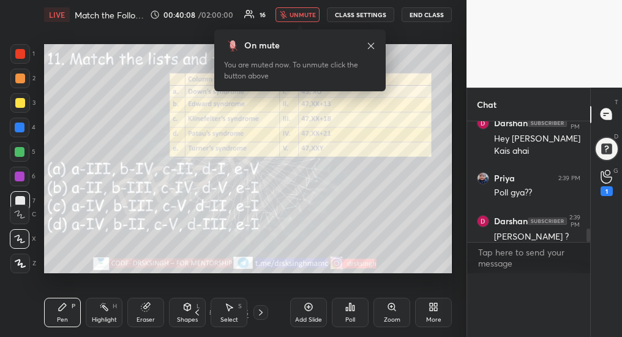
scroll to position [0, 0]
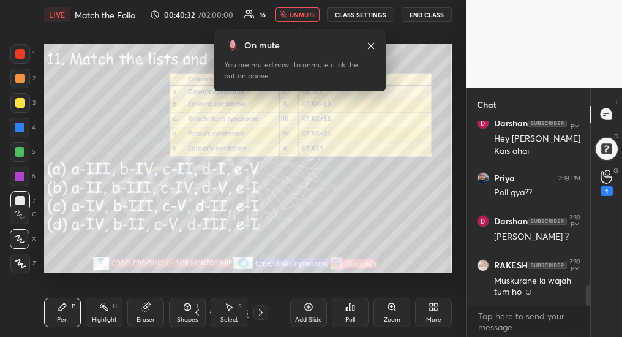
click at [256, 316] on icon at bounding box center [261, 312] width 10 height 10
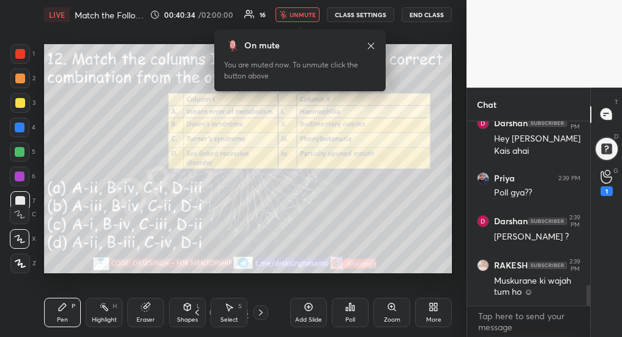
click at [339, 315] on div "Poll" at bounding box center [350, 312] width 37 height 29
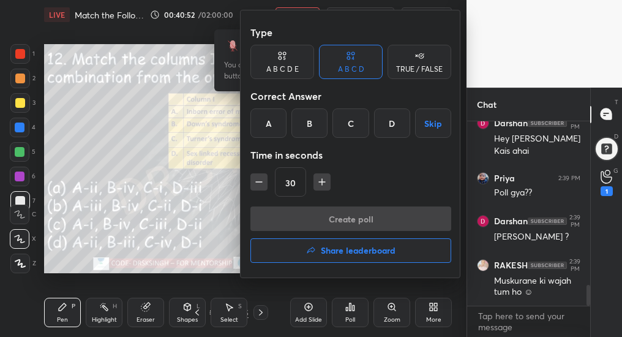
click at [310, 123] on div "B" at bounding box center [309, 122] width 36 height 29
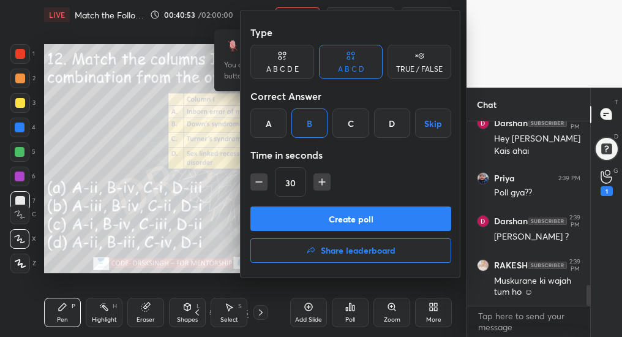
click at [343, 219] on button "Create poll" at bounding box center [350, 218] width 201 height 24
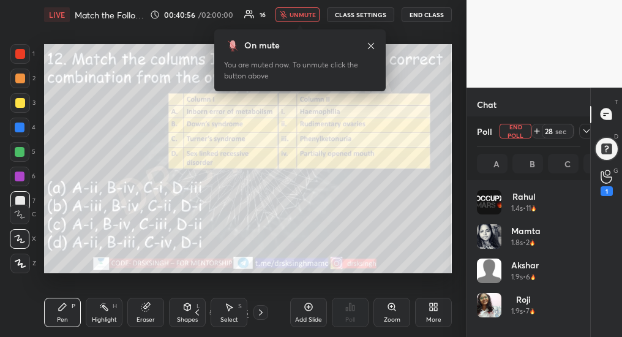
scroll to position [143, 100]
click at [509, 133] on button "End Poll" at bounding box center [516, 131] width 32 height 15
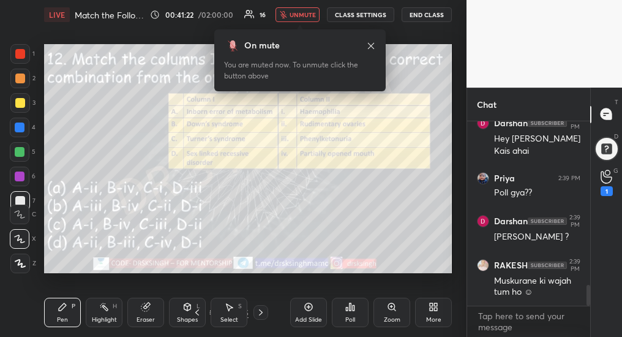
scroll to position [53, 119]
click at [256, 315] on icon at bounding box center [261, 312] width 10 height 10
click at [348, 317] on div "Poll" at bounding box center [350, 319] width 10 height 6
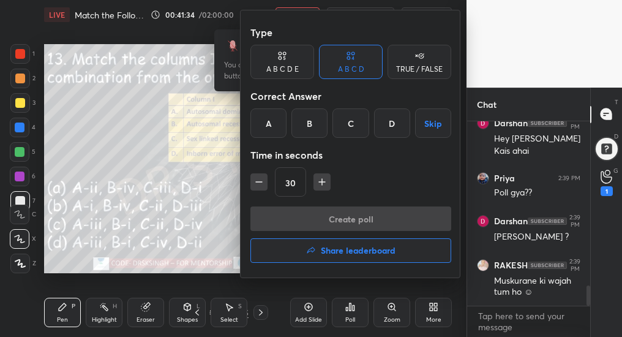
scroll to position [1504, 0]
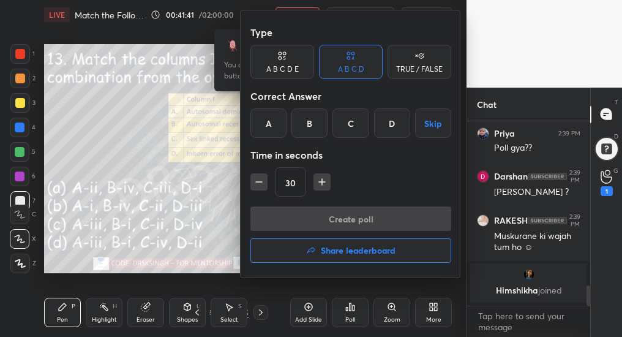
click at [355, 125] on div "C" at bounding box center [350, 122] width 36 height 29
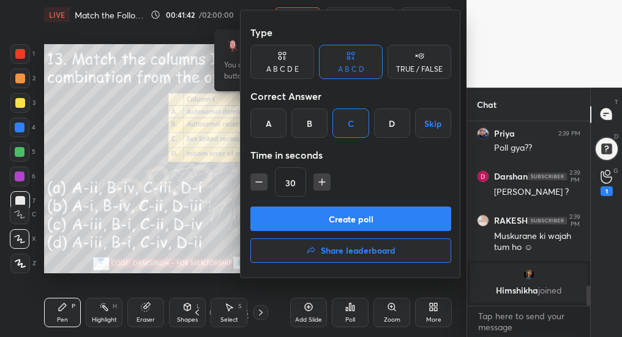
click at [381, 223] on button "Create poll" at bounding box center [350, 218] width 201 height 24
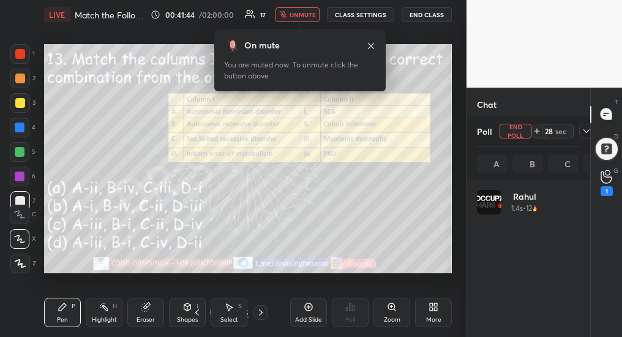
scroll to position [143, 100]
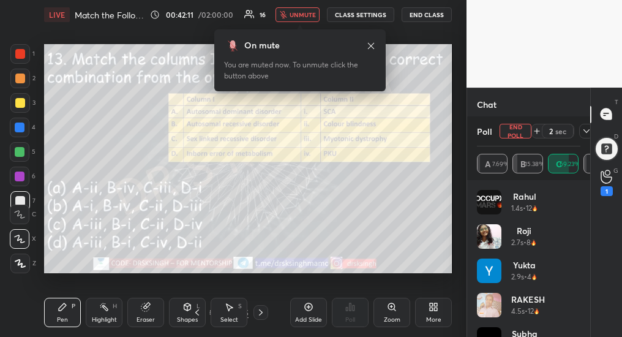
click at [518, 129] on button "End Poll" at bounding box center [516, 131] width 32 height 15
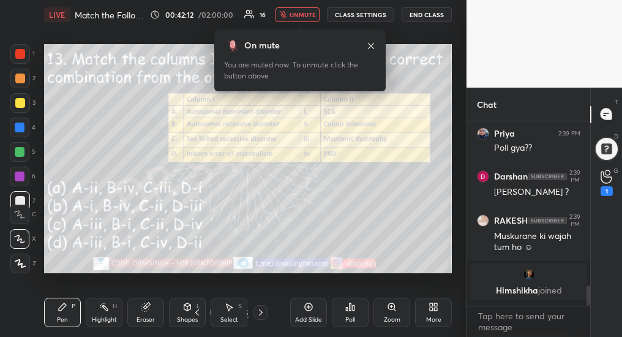
scroll to position [4, 4]
click at [261, 313] on icon at bounding box center [261, 312] width 10 height 10
click at [352, 315] on div "Poll" at bounding box center [350, 312] width 37 height 29
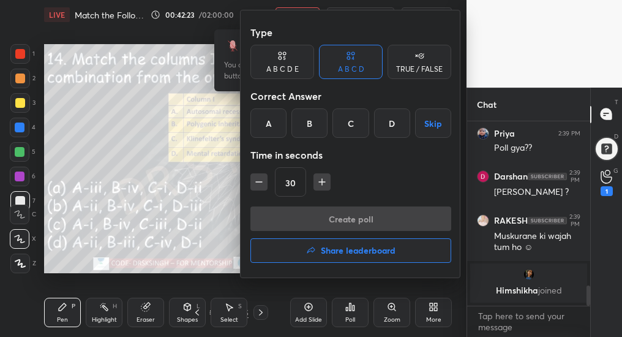
click at [266, 121] on div "A" at bounding box center [268, 122] width 36 height 29
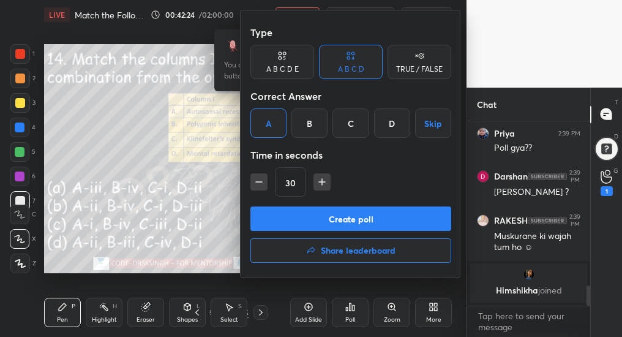
click at [338, 217] on button "Create poll" at bounding box center [350, 218] width 201 height 24
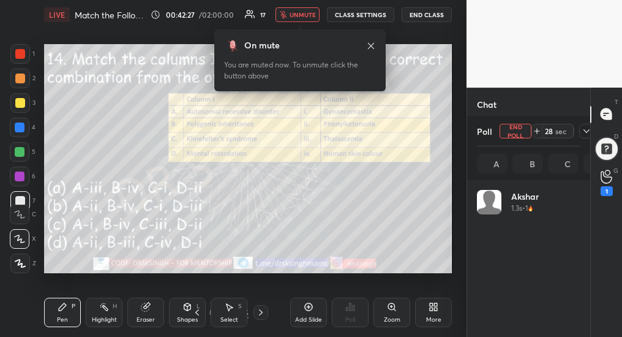
scroll to position [143, 100]
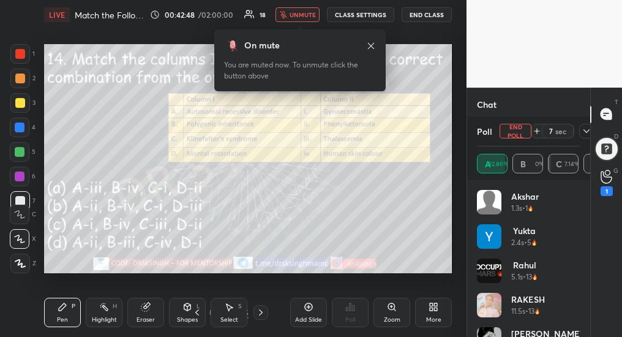
click at [512, 135] on button "End Poll" at bounding box center [516, 131] width 32 height 15
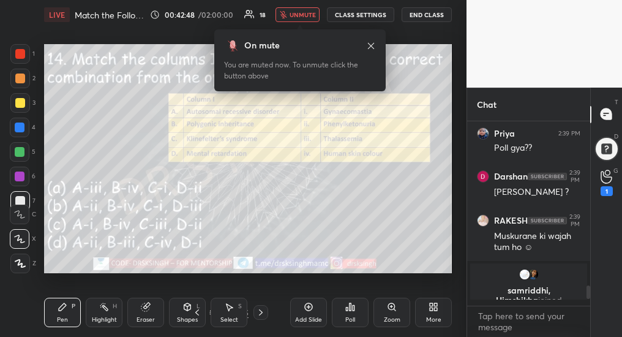
scroll to position [4, 4]
click at [295, 13] on span "unmute" at bounding box center [303, 14] width 26 height 9
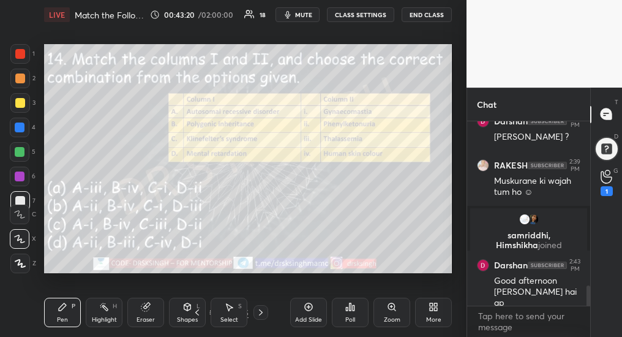
click at [266, 313] on div at bounding box center [260, 312] width 15 height 15
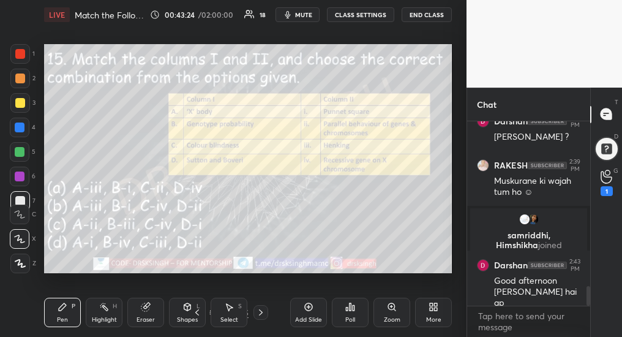
scroll to position [1576, 0]
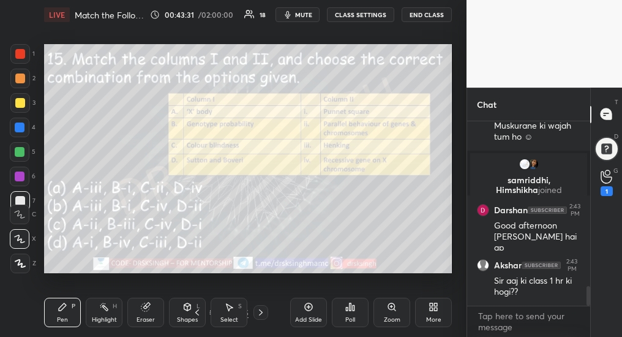
click at [347, 310] on icon at bounding box center [350, 307] width 10 height 10
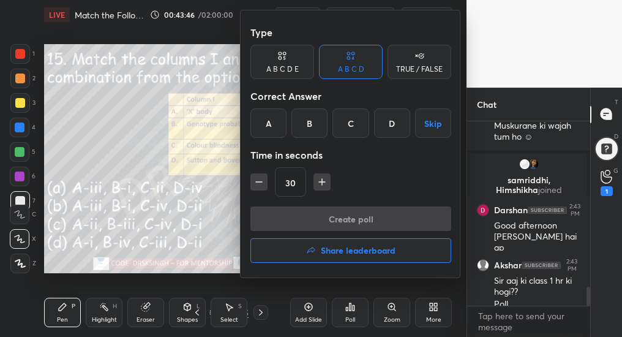
scroll to position [1588, 0]
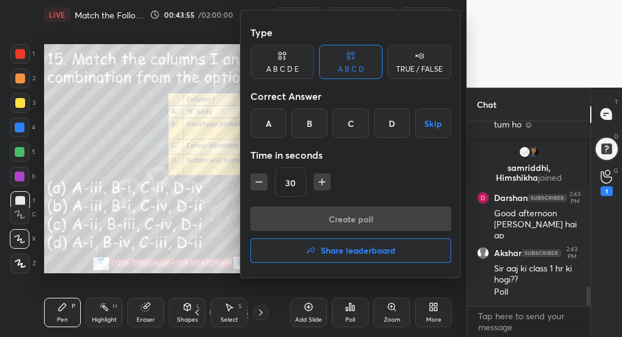
click at [312, 124] on div "B" at bounding box center [309, 122] width 36 height 29
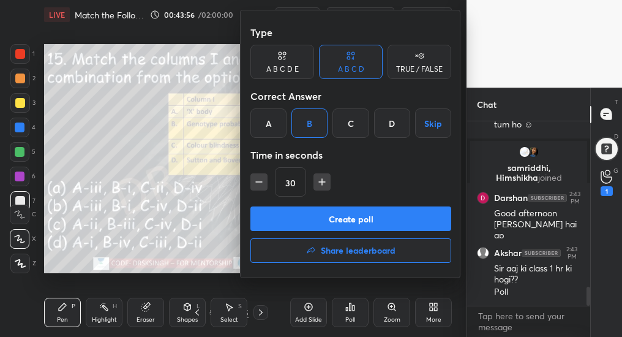
click at [345, 213] on button "Create poll" at bounding box center [350, 218] width 201 height 24
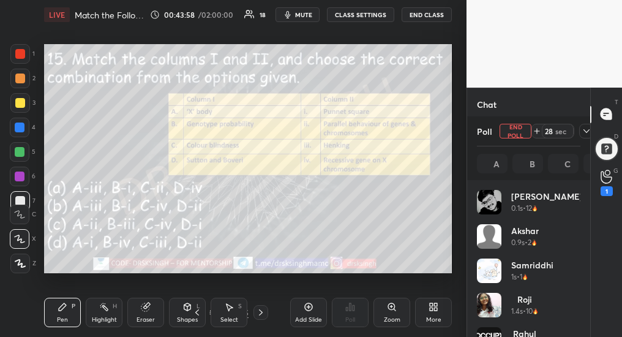
scroll to position [143, 100]
click at [515, 133] on button "End Poll" at bounding box center [516, 131] width 32 height 15
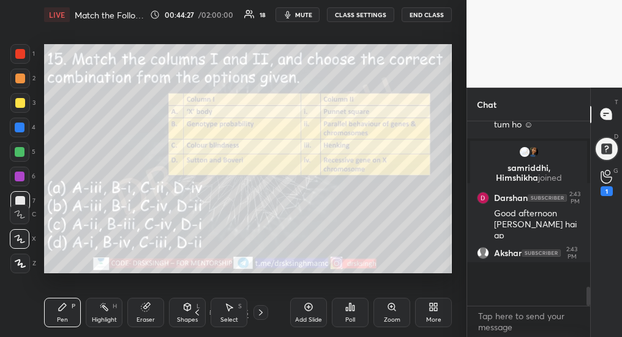
scroll to position [177, 119]
click at [261, 316] on icon at bounding box center [261, 312] width 10 height 10
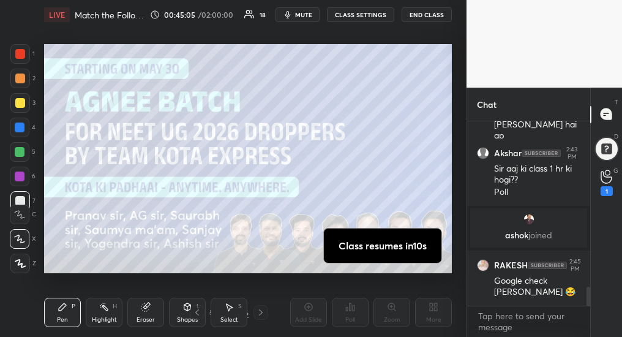
scroll to position [1612, 0]
click at [309, 16] on span "mute" at bounding box center [303, 14] width 17 height 9
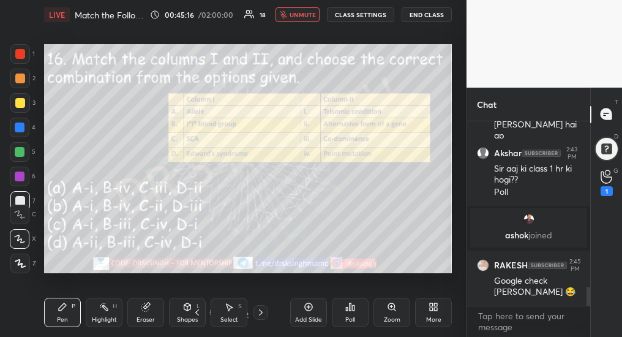
click at [345, 318] on div "Poll" at bounding box center [350, 319] width 10 height 6
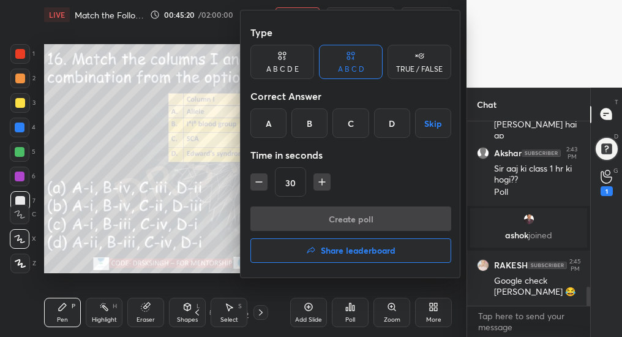
click at [394, 125] on div "D" at bounding box center [392, 122] width 36 height 29
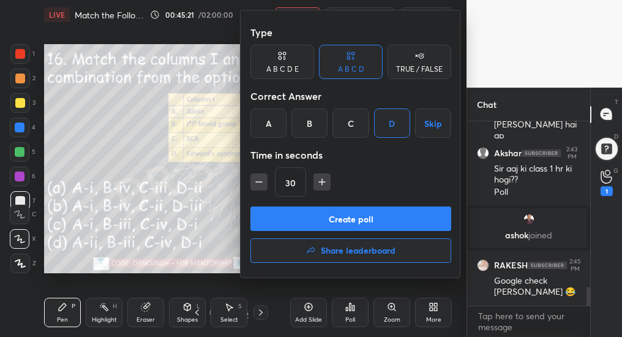
click at [366, 219] on button "Create poll" at bounding box center [350, 218] width 201 height 24
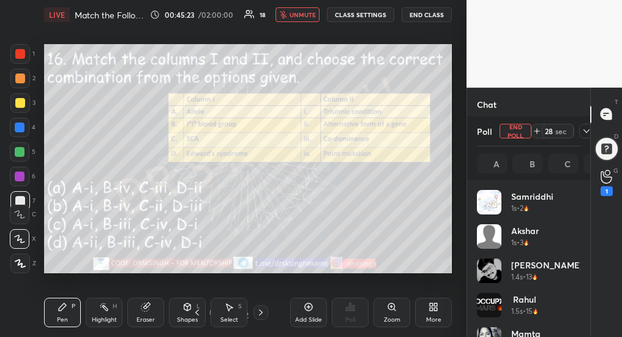
scroll to position [143, 100]
click at [304, 17] on span "unmute" at bounding box center [303, 14] width 26 height 9
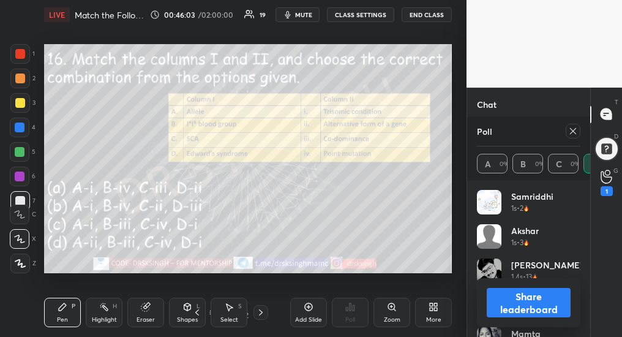
click at [575, 131] on icon at bounding box center [573, 131] width 10 height 10
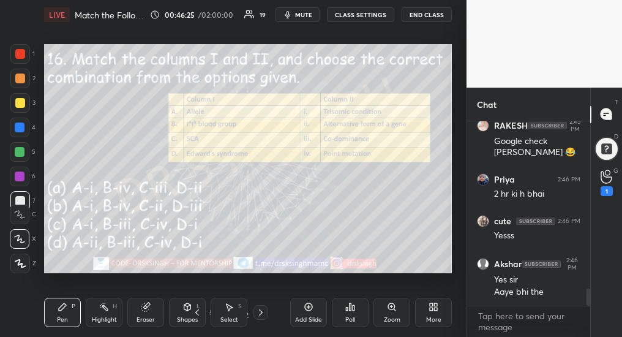
scroll to position [1794, 0]
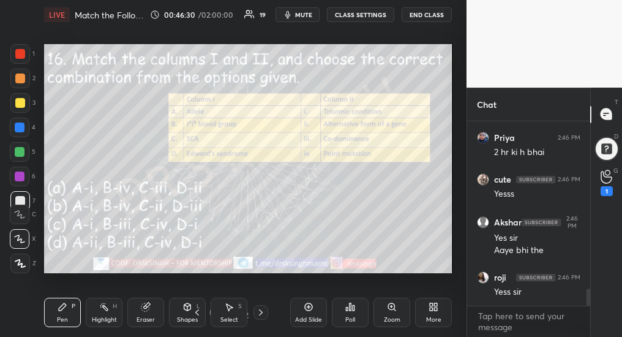
click at [261, 315] on icon at bounding box center [261, 312] width 10 height 10
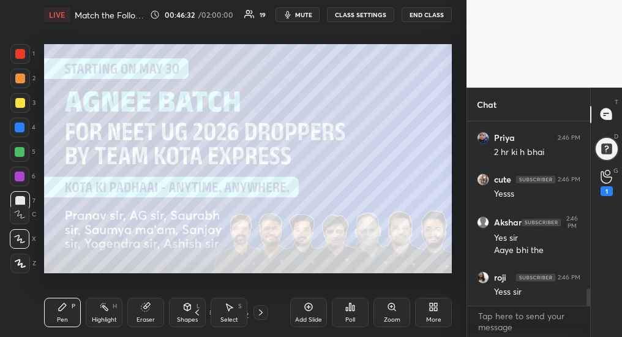
click at [261, 311] on icon at bounding box center [261, 312] width 10 height 10
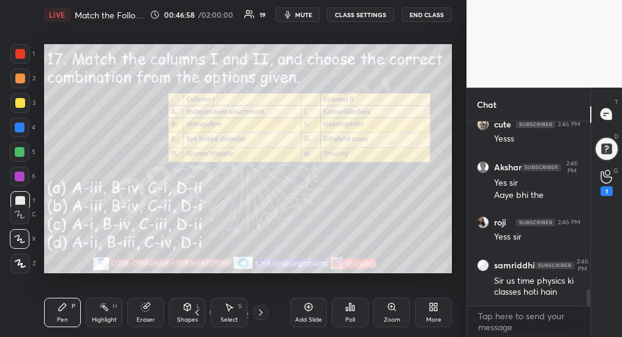
scroll to position [1893, 0]
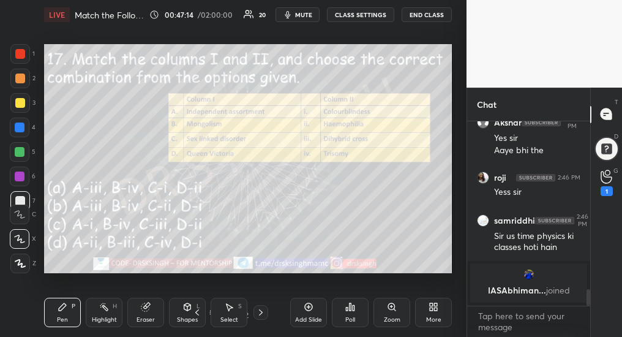
click at [348, 312] on div "Poll" at bounding box center [350, 312] width 37 height 29
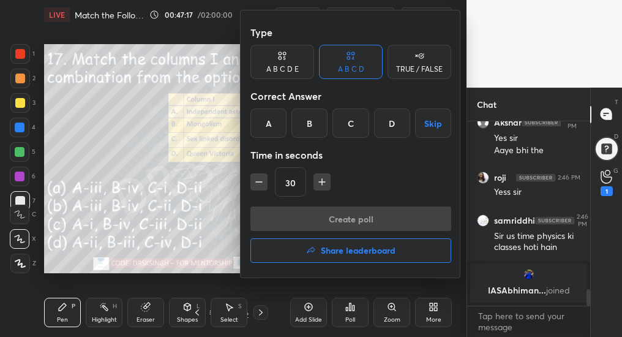
click at [275, 127] on div "A" at bounding box center [268, 122] width 36 height 29
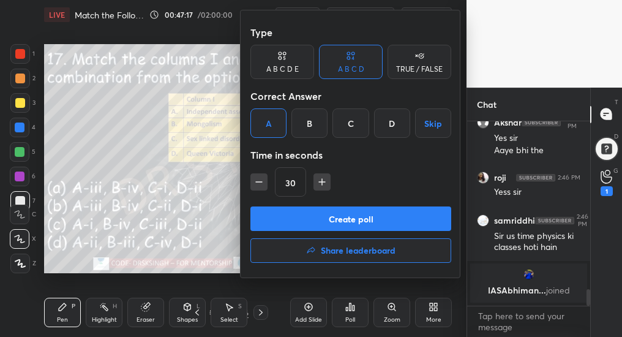
click at [327, 218] on button "Create poll" at bounding box center [350, 218] width 201 height 24
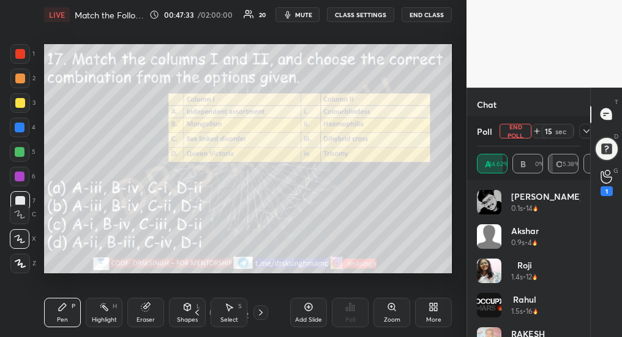
scroll to position [1897, 0]
click at [517, 133] on button "End Poll" at bounding box center [516, 131] width 32 height 15
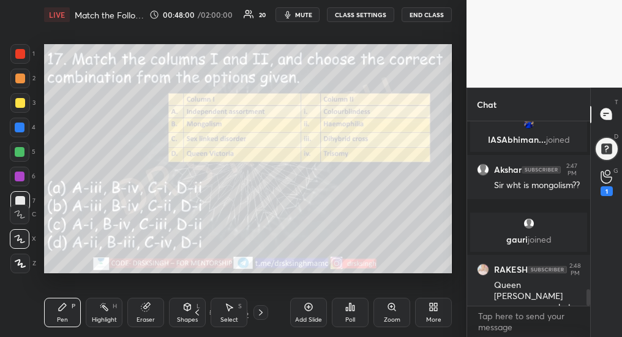
scroll to position [1904, 0]
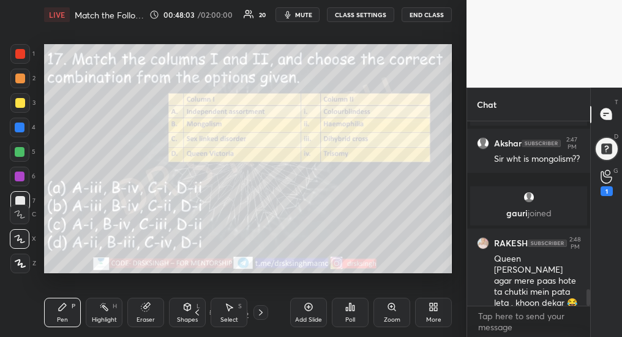
click at [352, 319] on div "Poll" at bounding box center [350, 319] width 10 height 6
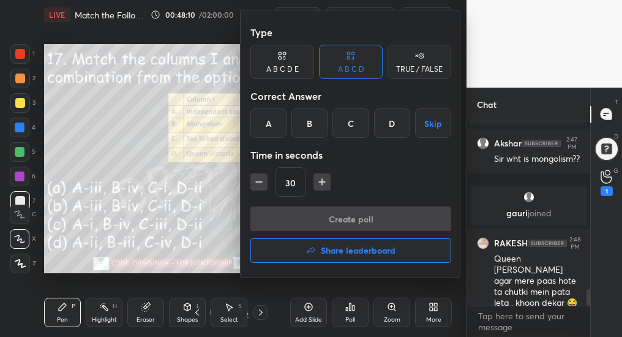
click at [270, 123] on div "A" at bounding box center [268, 122] width 36 height 29
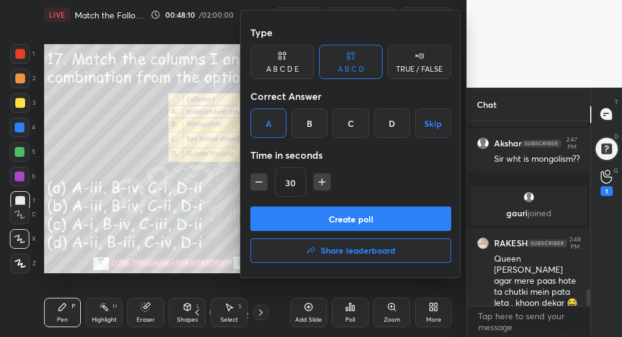
click at [323, 221] on button "Create poll" at bounding box center [350, 218] width 201 height 24
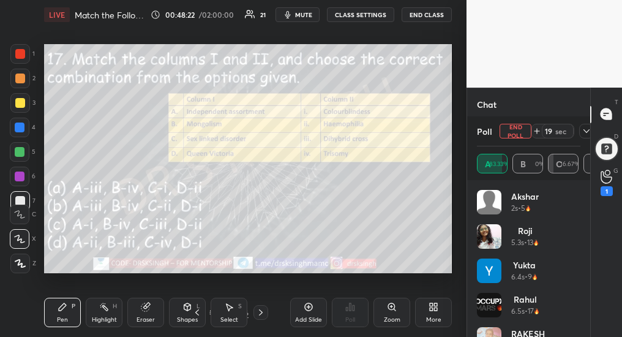
click at [260, 314] on icon at bounding box center [261, 312] width 10 height 10
click at [519, 133] on button "End Poll" at bounding box center [516, 131] width 32 height 15
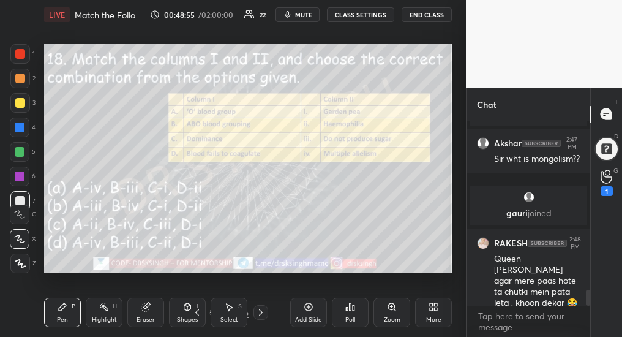
scroll to position [1949, 0]
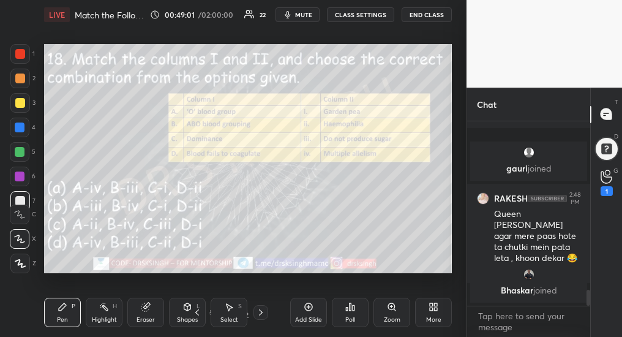
click at [353, 318] on div "Poll" at bounding box center [350, 319] width 10 height 6
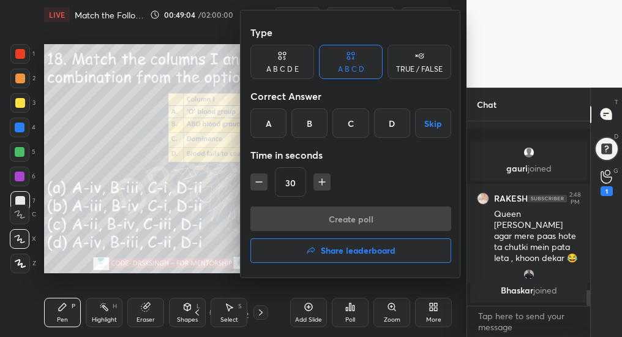
click at [312, 121] on div "B" at bounding box center [309, 122] width 36 height 29
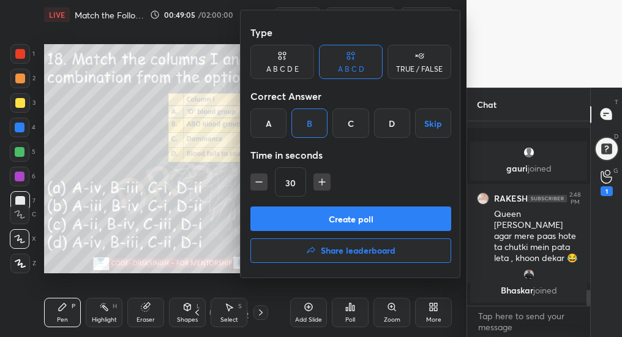
click at [350, 219] on button "Create poll" at bounding box center [350, 218] width 201 height 24
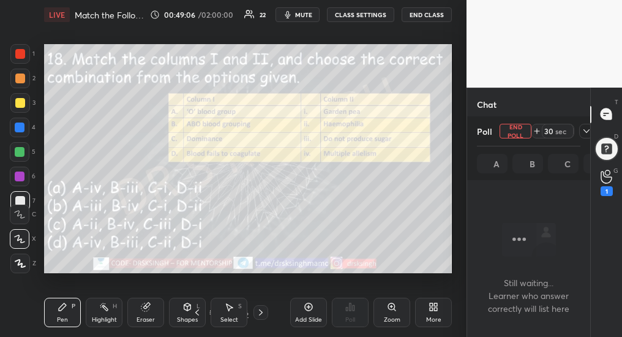
scroll to position [4, 4]
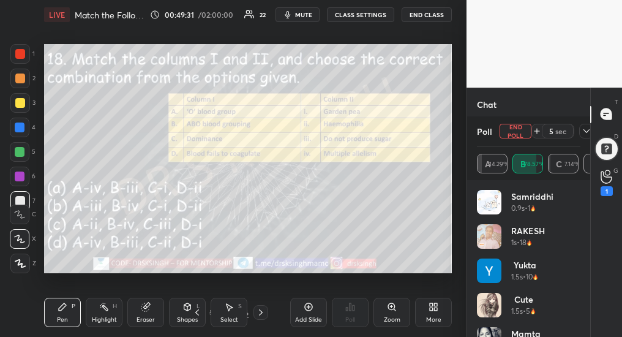
click at [518, 133] on button "End Poll" at bounding box center [516, 131] width 32 height 15
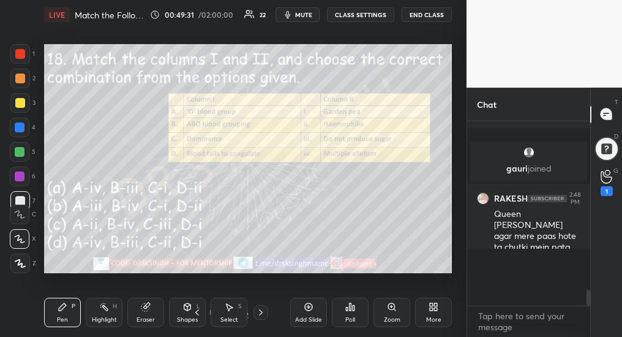
scroll to position [170, 119]
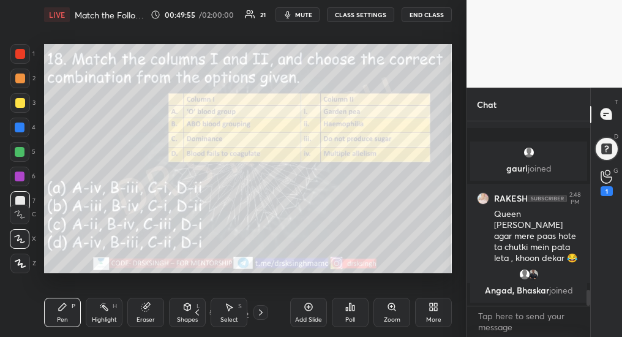
click at [252, 315] on div "25 / 36" at bounding box center [229, 312] width 78 height 15
click at [260, 312] on icon at bounding box center [261, 312] width 10 height 10
click at [307, 13] on span "mute" at bounding box center [303, 14] width 17 height 9
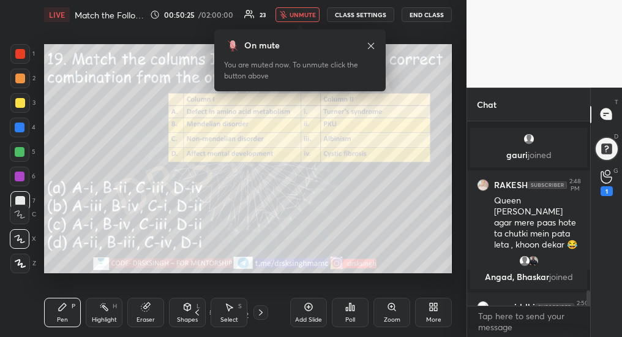
scroll to position [2024, 0]
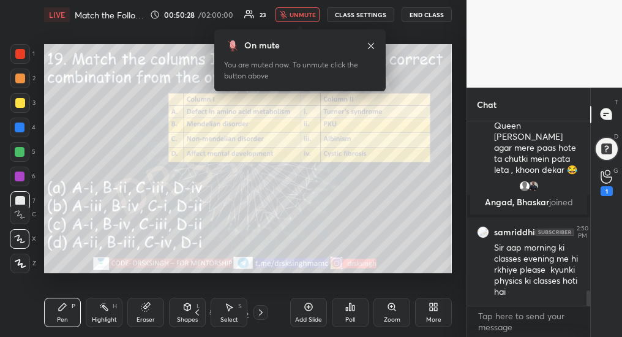
click at [310, 16] on span "unmute" at bounding box center [303, 14] width 26 height 9
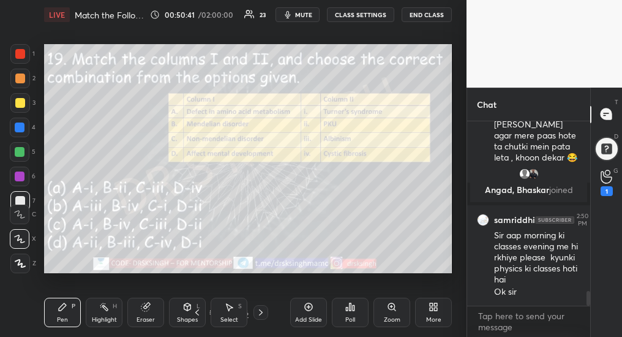
scroll to position [2091, 0]
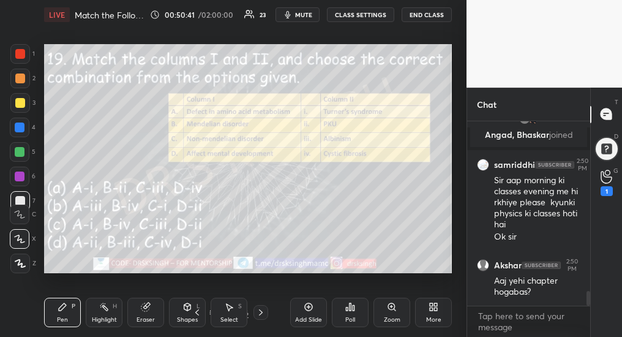
click at [348, 315] on div "Poll" at bounding box center [350, 312] width 37 height 29
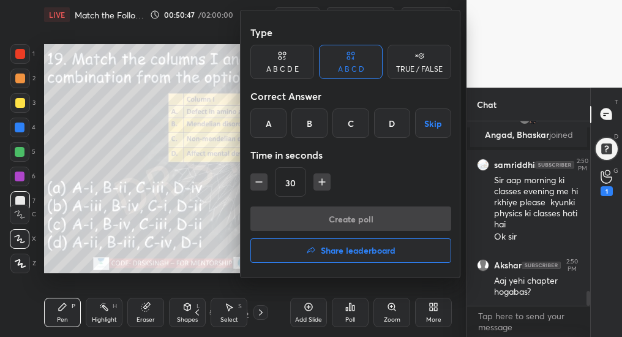
click at [310, 130] on div "B" at bounding box center [309, 122] width 36 height 29
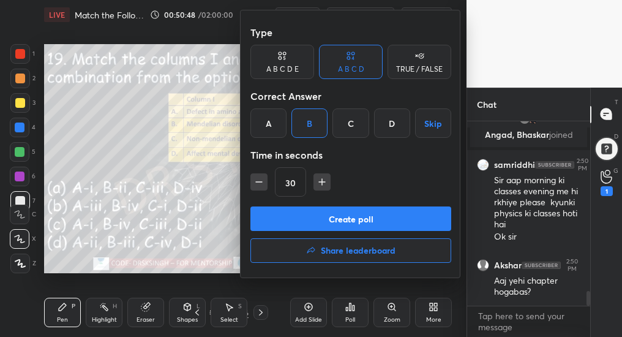
click at [326, 219] on button "Create poll" at bounding box center [350, 218] width 201 height 24
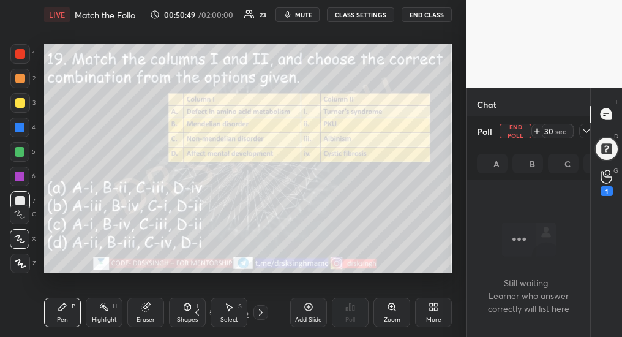
scroll to position [0, 0]
click at [304, 16] on span "mute" at bounding box center [303, 14] width 17 height 9
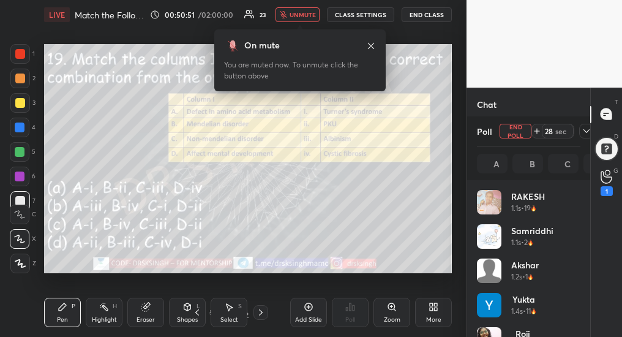
scroll to position [143, 100]
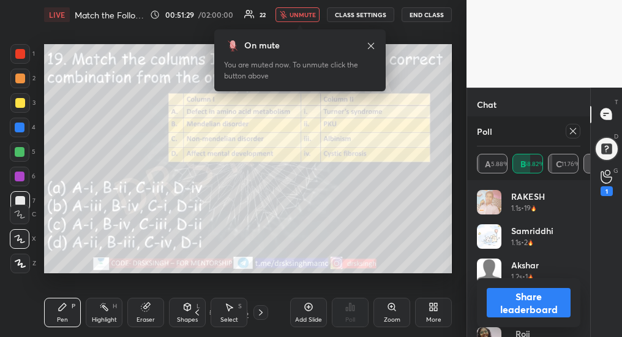
click at [295, 13] on span "unmute" at bounding box center [303, 14] width 26 height 9
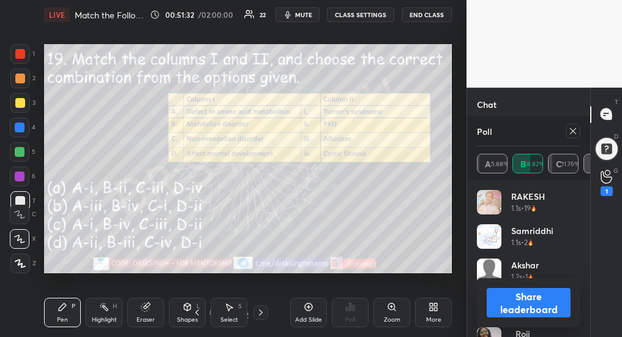
click at [575, 131] on icon at bounding box center [573, 131] width 10 height 10
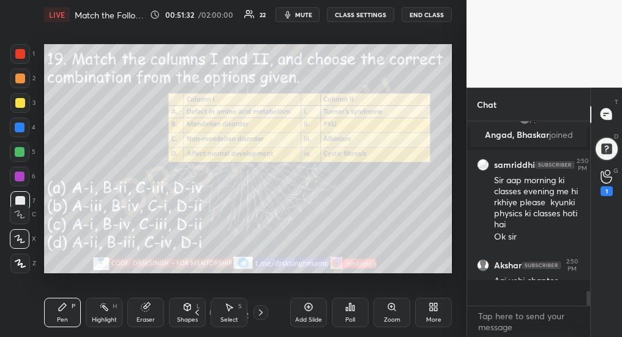
scroll to position [179, 119]
click at [258, 316] on icon at bounding box center [261, 312] width 10 height 10
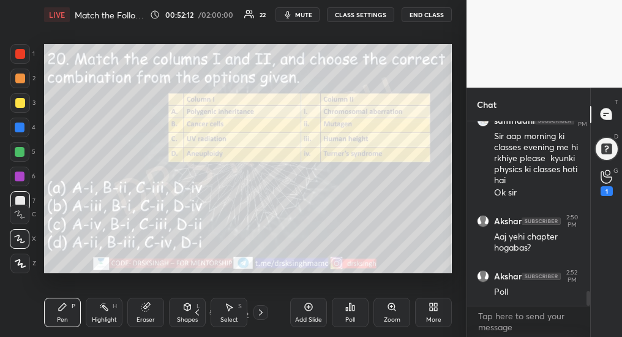
click at [341, 319] on div "Poll" at bounding box center [350, 312] width 37 height 29
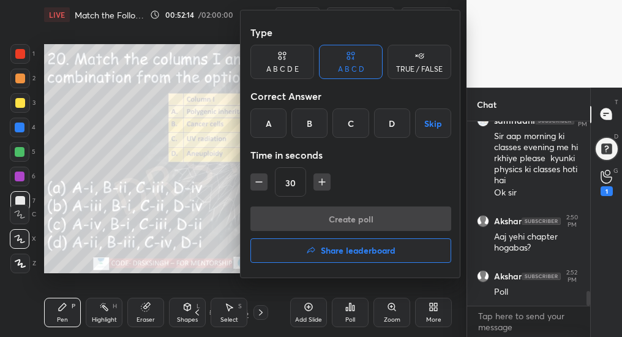
click at [316, 129] on div "B" at bounding box center [309, 122] width 36 height 29
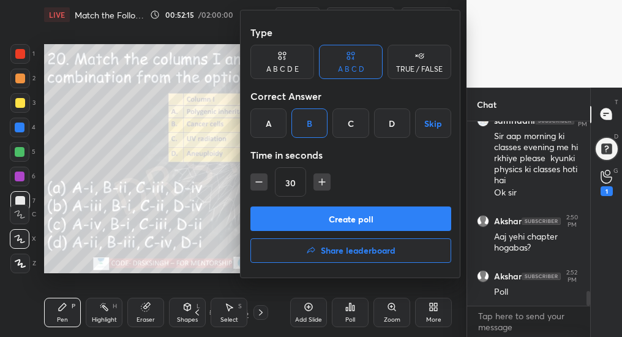
click at [331, 225] on button "Create poll" at bounding box center [350, 218] width 201 height 24
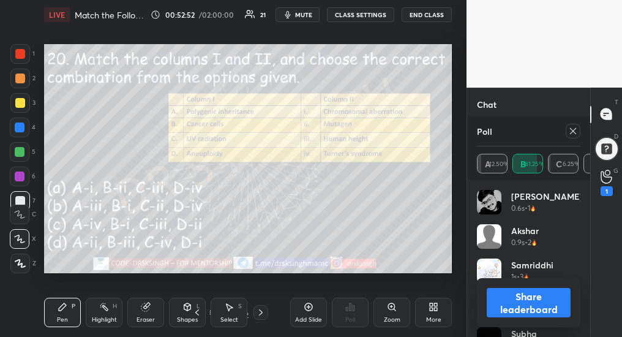
scroll to position [2264, 0]
click at [574, 132] on icon at bounding box center [573, 131] width 10 height 10
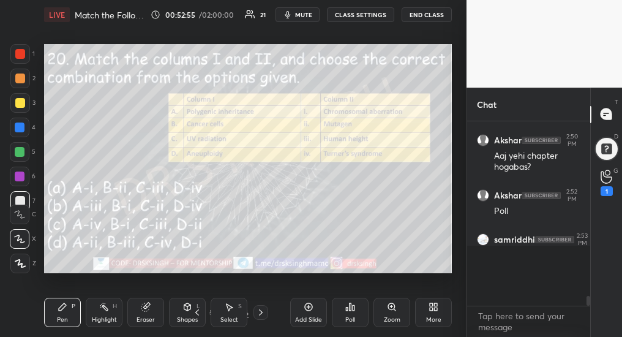
scroll to position [4, 4]
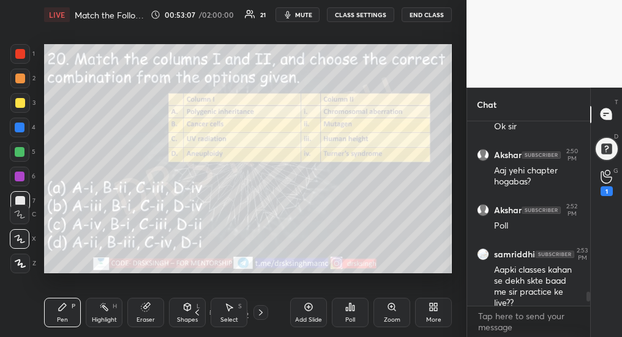
click at [256, 313] on icon at bounding box center [261, 312] width 10 height 10
click at [345, 316] on div "Poll" at bounding box center [350, 319] width 10 height 6
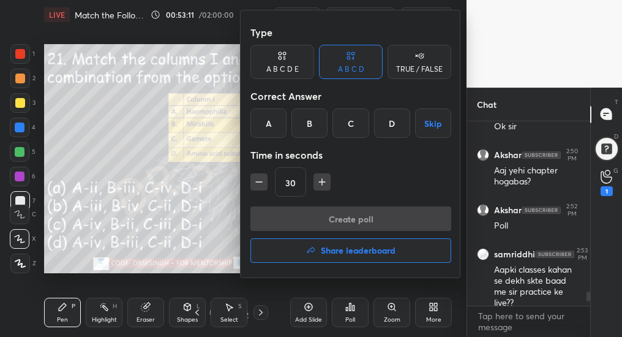
click at [311, 118] on div "B" at bounding box center [309, 122] width 36 height 29
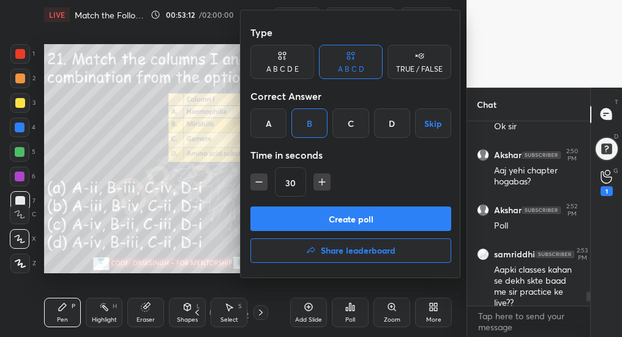
click at [343, 219] on button "Create poll" at bounding box center [350, 218] width 201 height 24
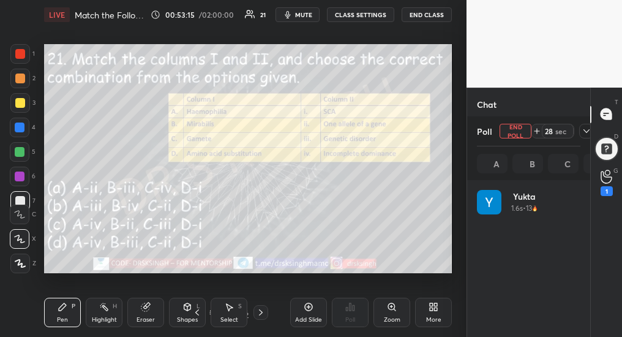
scroll to position [143, 100]
click at [310, 15] on span "mute" at bounding box center [303, 14] width 17 height 9
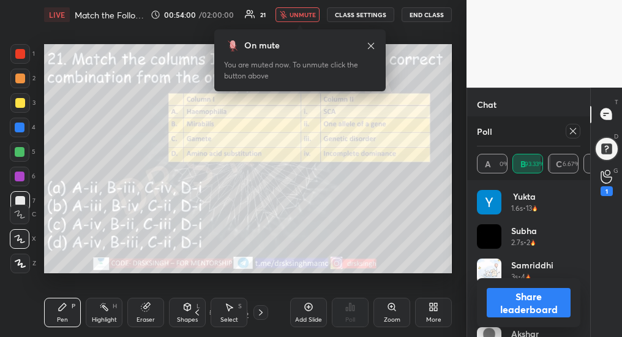
scroll to position [2386, 0]
click at [575, 130] on icon at bounding box center [573, 131] width 10 height 10
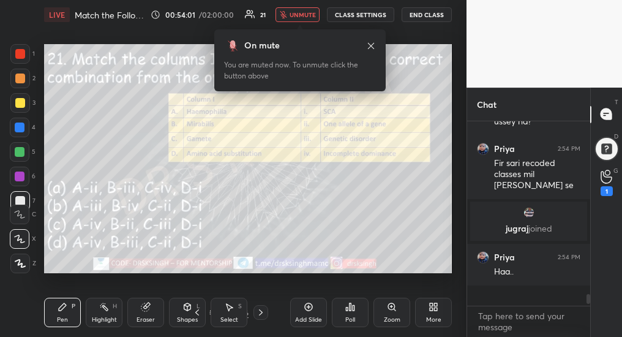
scroll to position [4, 4]
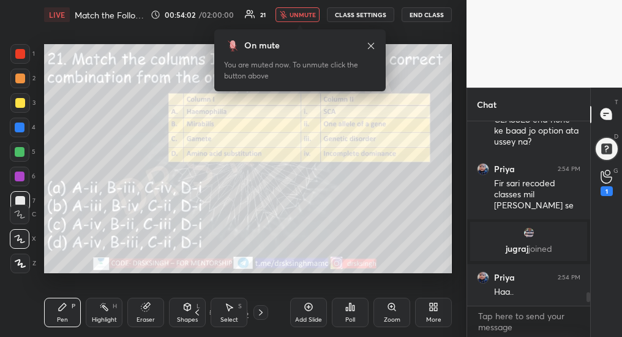
click at [265, 312] on div at bounding box center [260, 312] width 15 height 15
click at [353, 316] on div "Poll" at bounding box center [350, 319] width 10 height 6
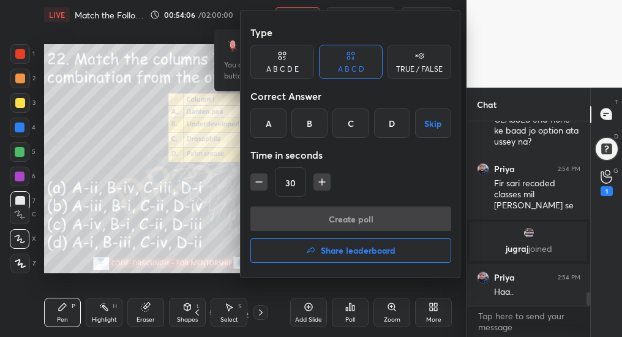
scroll to position [2367, 0]
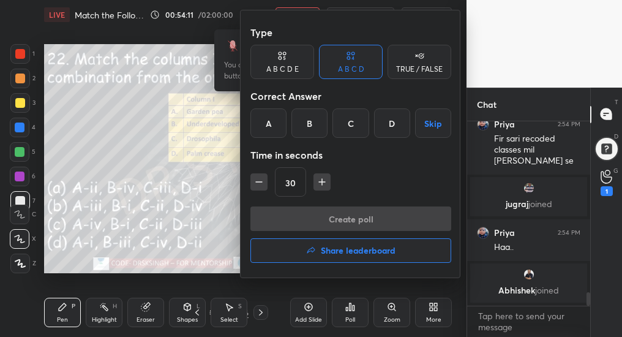
click at [314, 127] on div "B" at bounding box center [309, 122] width 36 height 29
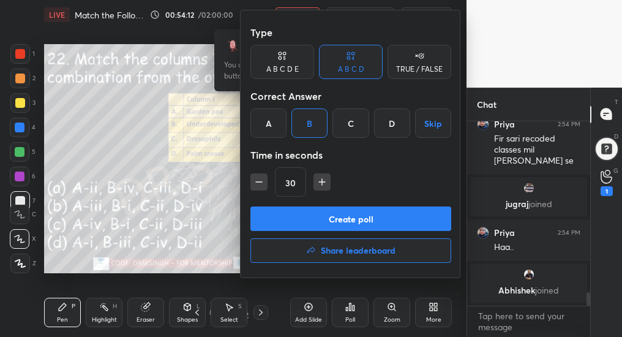
scroll to position [2327, 0]
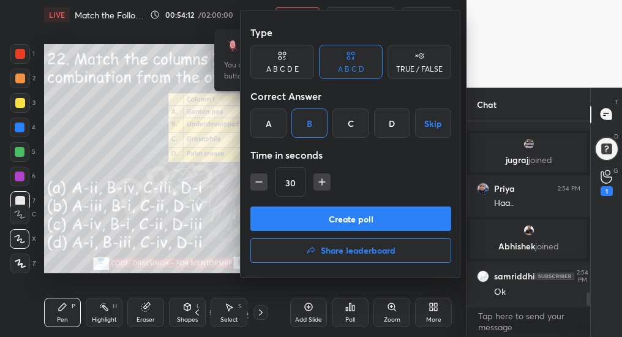
click at [329, 219] on button "Create poll" at bounding box center [350, 218] width 201 height 24
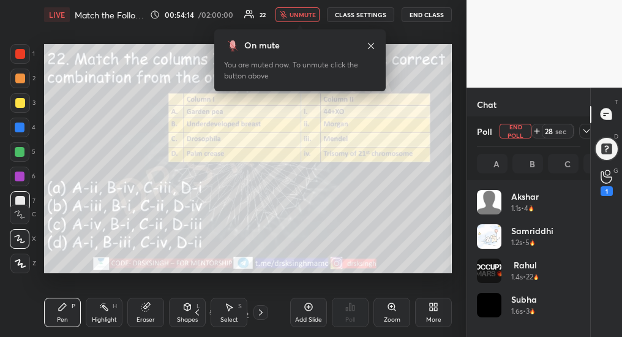
scroll to position [143, 100]
click at [307, 13] on span "unmute" at bounding box center [303, 14] width 26 height 9
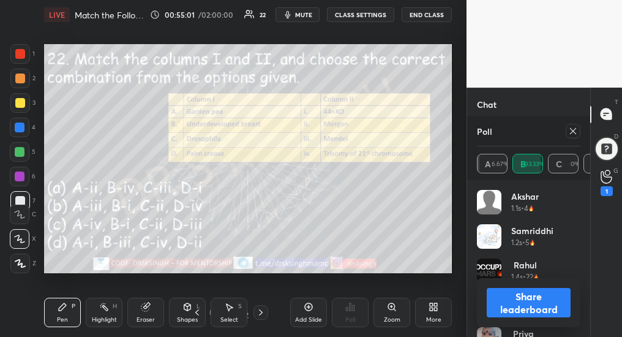
click at [574, 135] on div at bounding box center [573, 131] width 15 height 15
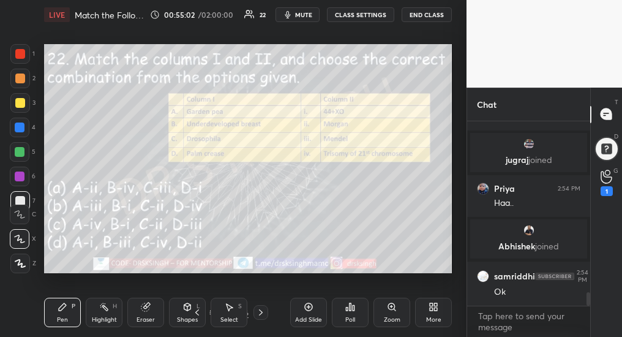
scroll to position [53, 119]
click at [260, 318] on div at bounding box center [260, 312] width 15 height 15
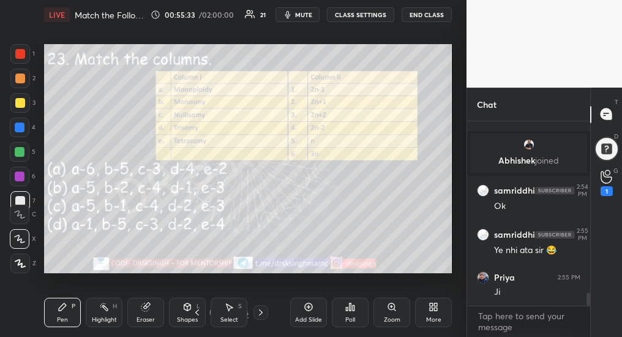
scroll to position [2457, 0]
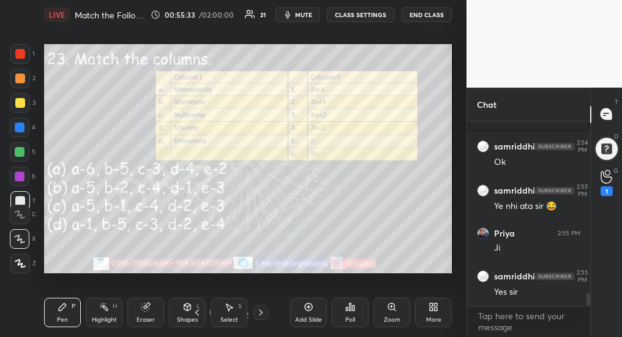
click at [351, 316] on div "Poll" at bounding box center [350, 319] width 10 height 6
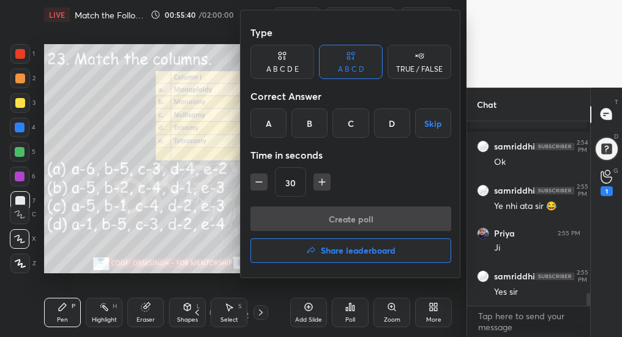
click at [356, 122] on div "C" at bounding box center [350, 122] width 36 height 29
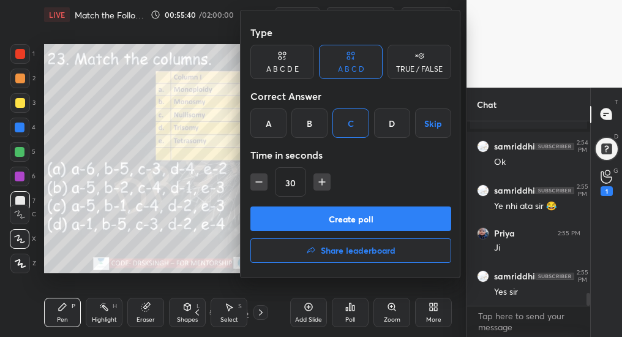
click at [356, 221] on button "Create poll" at bounding box center [350, 218] width 201 height 24
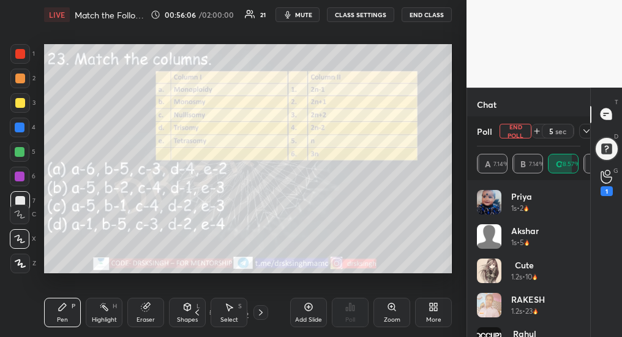
scroll to position [2648, 0]
click at [307, 17] on span "mute" at bounding box center [303, 14] width 17 height 9
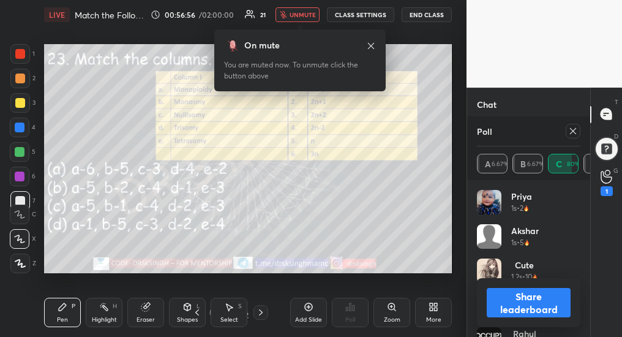
scroll to position [2695, 0]
click at [294, 14] on span "unmute" at bounding box center [303, 14] width 26 height 9
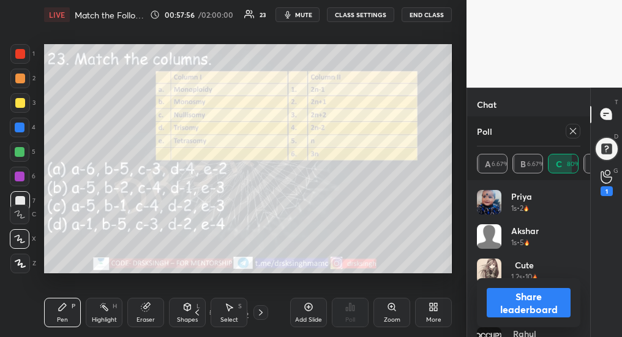
scroll to position [2718, 0]
click at [575, 130] on icon at bounding box center [573, 131] width 10 height 10
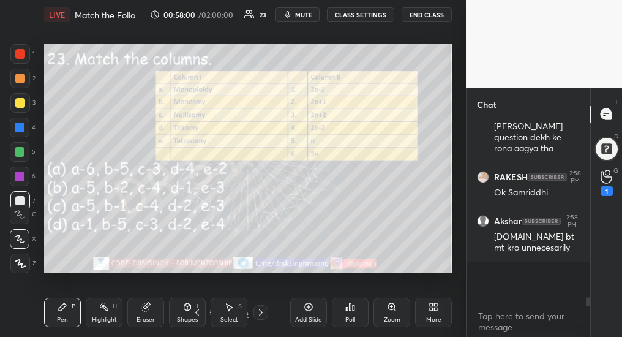
scroll to position [180, 119]
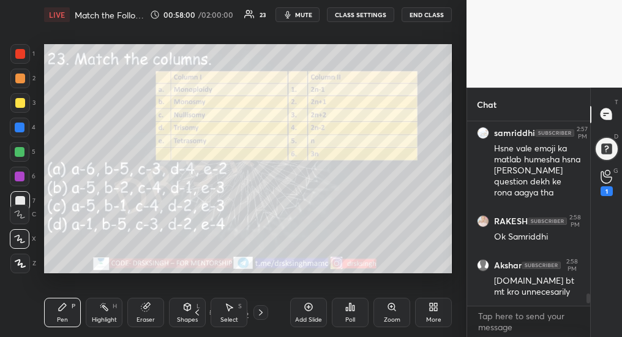
click at [258, 316] on icon at bounding box center [261, 312] width 10 height 10
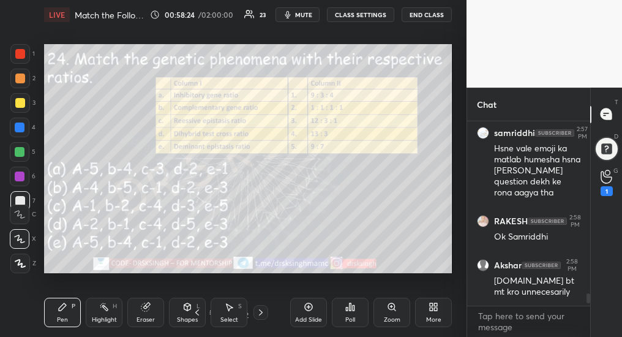
click at [349, 312] on div "Poll" at bounding box center [350, 312] width 37 height 29
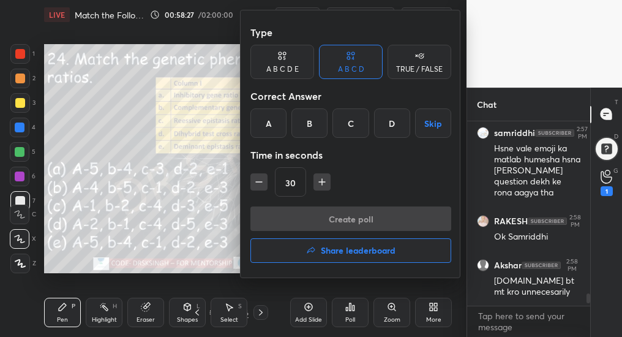
scroll to position [2709, 0]
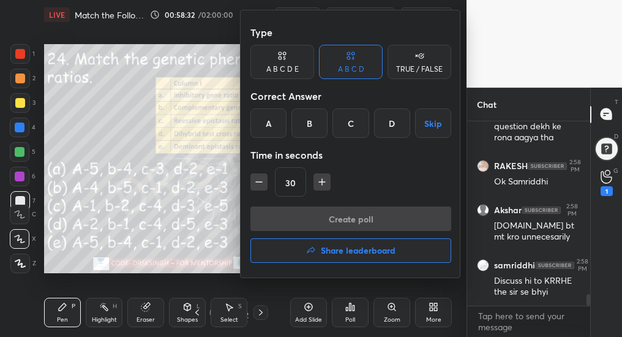
click at [310, 131] on div "B" at bounding box center [309, 122] width 36 height 29
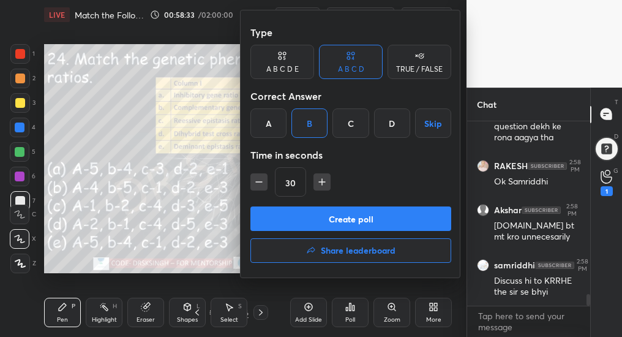
click at [312, 217] on button "Create poll" at bounding box center [350, 218] width 201 height 24
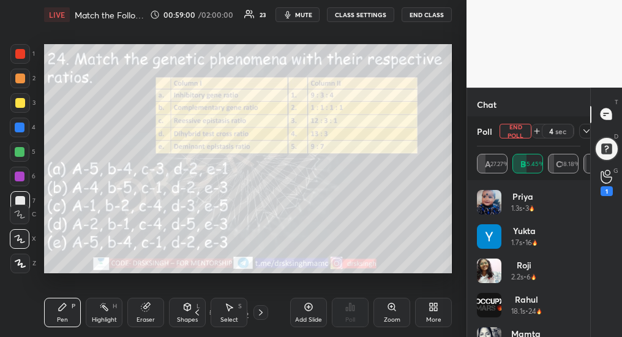
scroll to position [2856, 0]
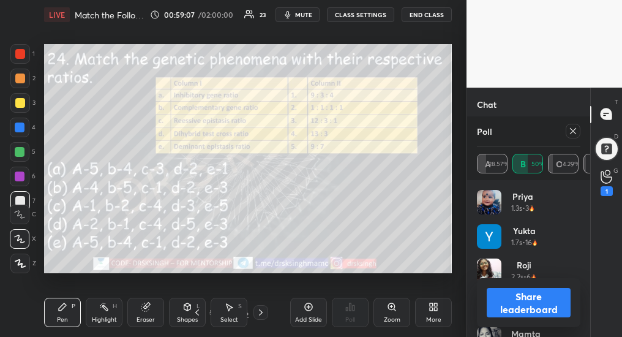
click at [576, 127] on icon at bounding box center [573, 131] width 10 height 10
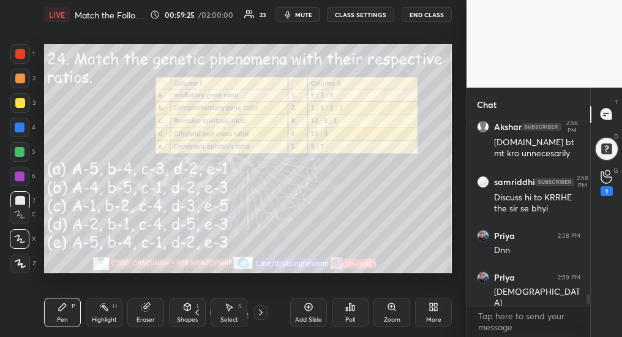
scroll to position [4, 4]
click at [305, 13] on span "mute" at bounding box center [303, 14] width 17 height 9
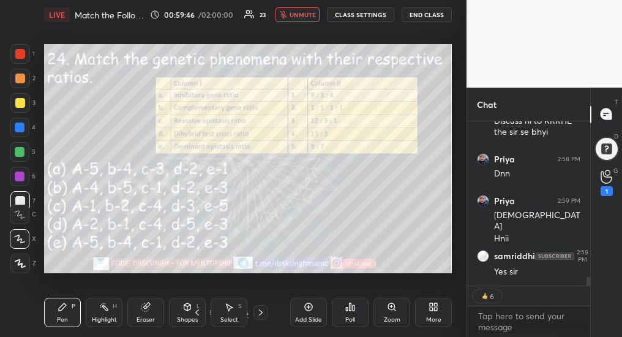
scroll to position [2911, 0]
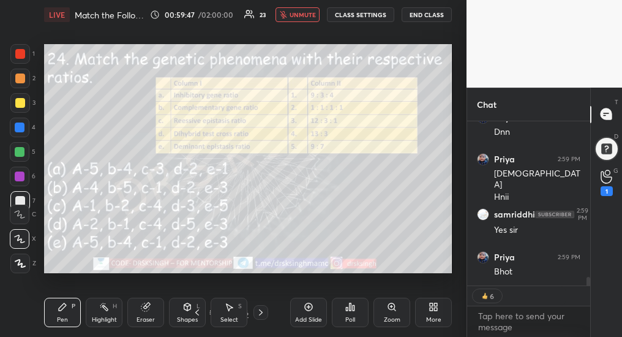
click at [256, 315] on icon at bounding box center [261, 312] width 10 height 10
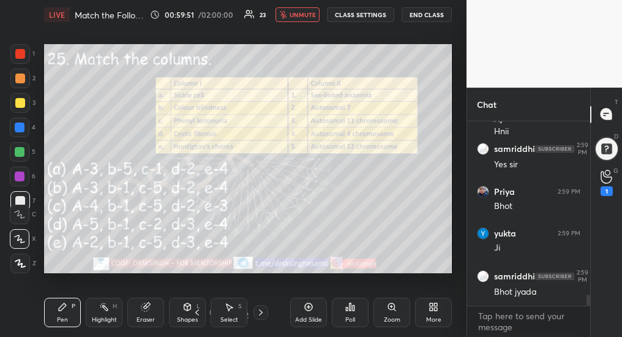
scroll to position [2976, 0]
click at [310, 16] on span "unmute" at bounding box center [303, 14] width 26 height 9
click at [349, 318] on div "Poll" at bounding box center [350, 319] width 10 height 6
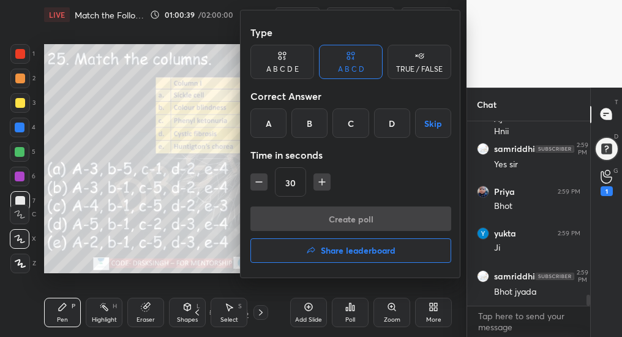
click at [312, 120] on div "B" at bounding box center [309, 122] width 36 height 29
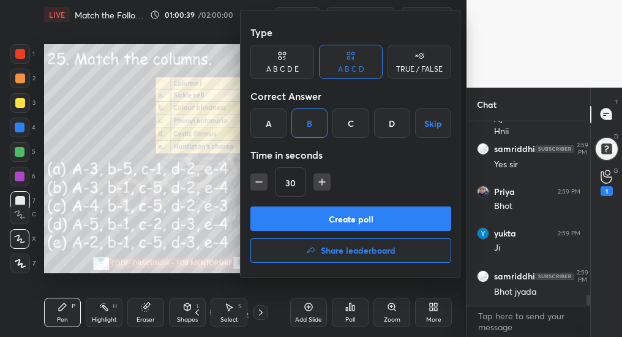
click at [354, 219] on button "Create poll" at bounding box center [350, 218] width 201 height 24
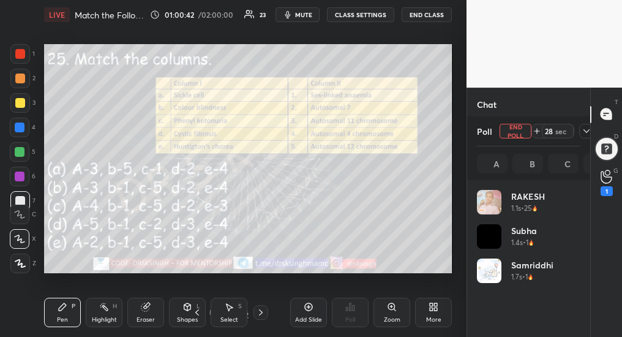
scroll to position [143, 100]
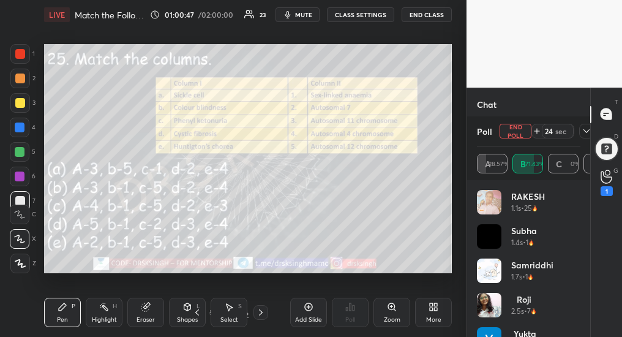
click at [305, 18] on div "LIVE Match the Following: Genetics 01:00:47 / 02:00:00 23 mute CLASS SETTINGS E…" at bounding box center [248, 14] width 408 height 29
click at [305, 16] on span "mute" at bounding box center [303, 14] width 17 height 9
click at [298, 16] on span "unmute" at bounding box center [303, 14] width 26 height 9
click at [518, 132] on button "End Poll" at bounding box center [516, 131] width 32 height 15
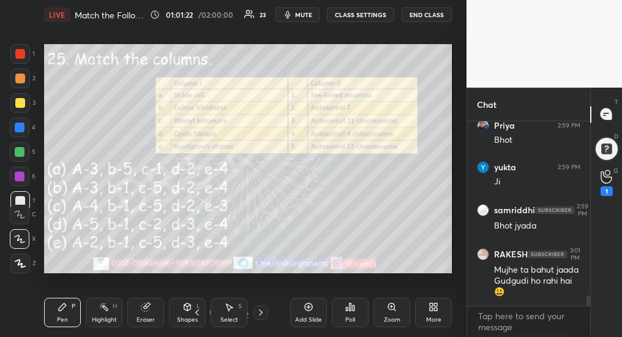
scroll to position [3084, 0]
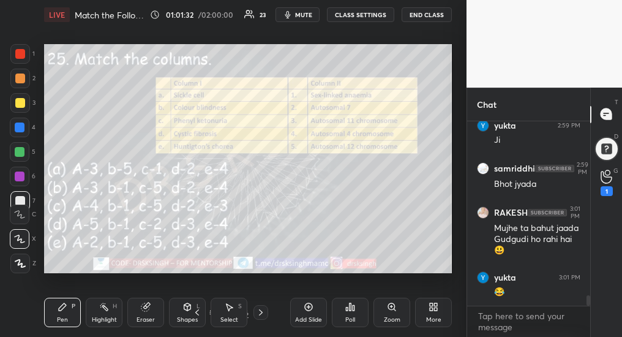
click at [259, 318] on div at bounding box center [260, 312] width 15 height 15
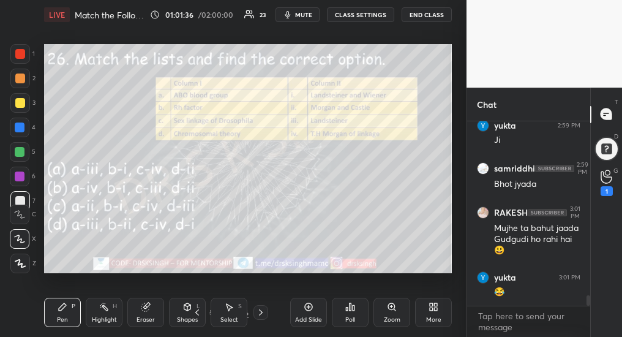
click at [348, 316] on div "Poll" at bounding box center [350, 312] width 37 height 29
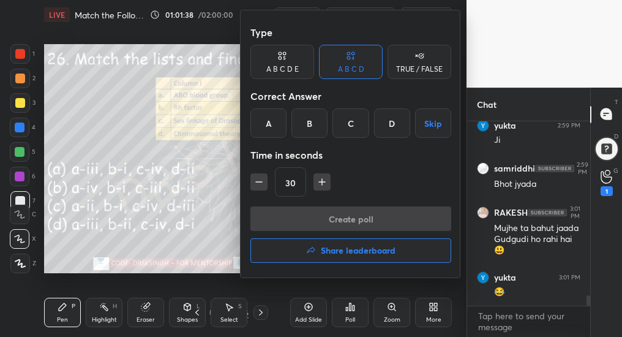
scroll to position [3129, 0]
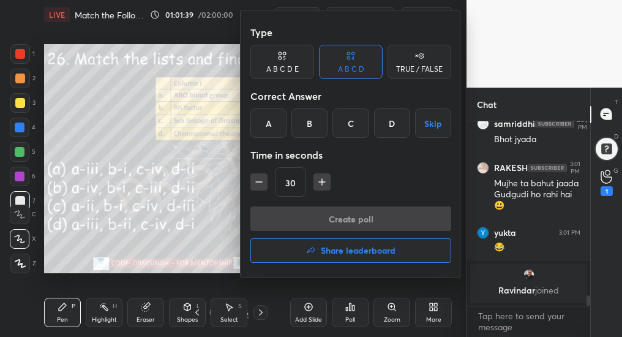
click at [268, 122] on div "A" at bounding box center [268, 122] width 36 height 29
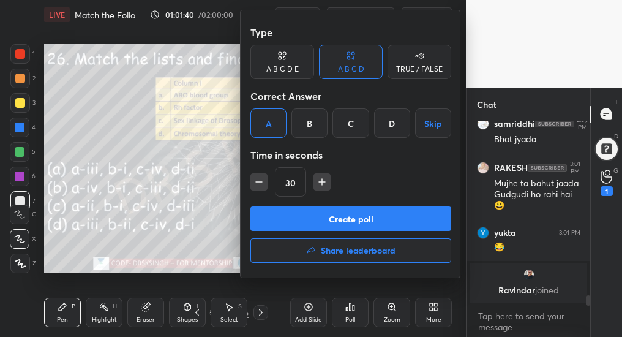
click at [304, 215] on button "Create poll" at bounding box center [350, 218] width 201 height 24
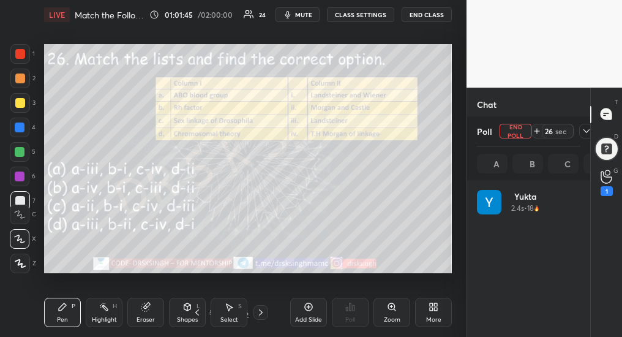
scroll to position [143, 100]
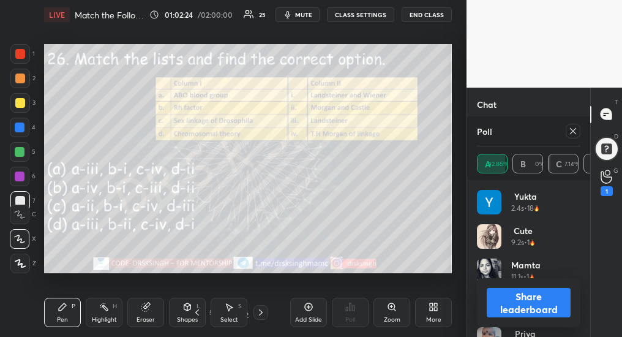
click at [571, 129] on icon at bounding box center [573, 131] width 10 height 10
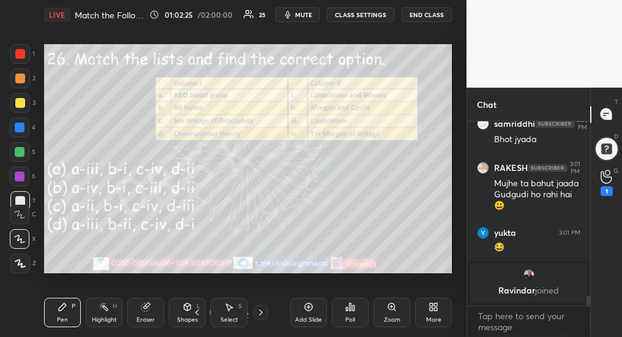
scroll to position [4, 4]
click at [256, 315] on icon at bounding box center [261, 312] width 10 height 10
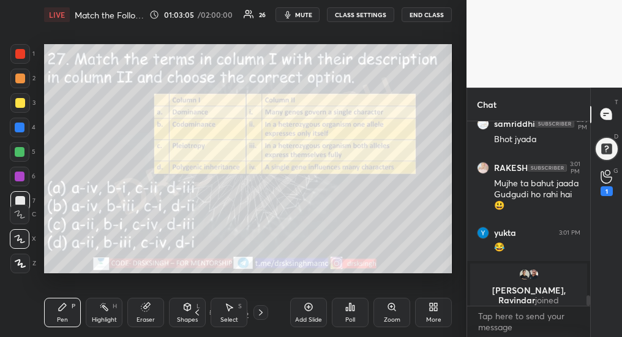
click at [344, 312] on div "Poll" at bounding box center [350, 312] width 37 height 29
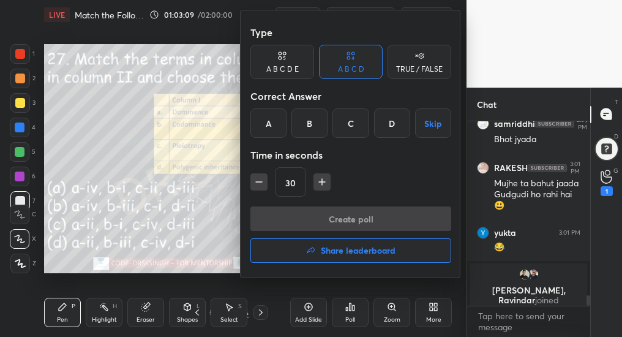
click at [387, 122] on div "D" at bounding box center [392, 122] width 36 height 29
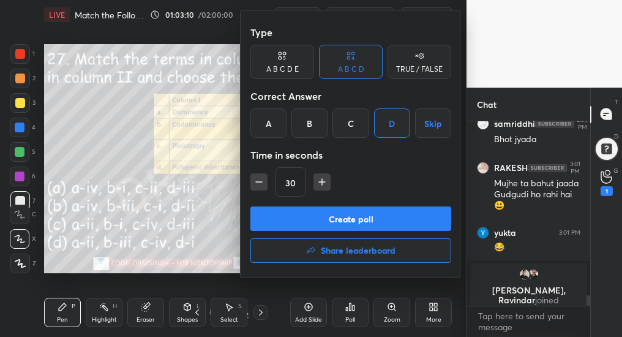
click at [363, 217] on button "Create poll" at bounding box center [350, 218] width 201 height 24
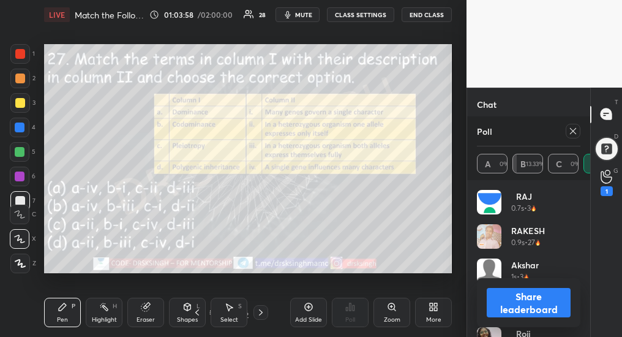
click at [571, 134] on icon at bounding box center [573, 131] width 10 height 10
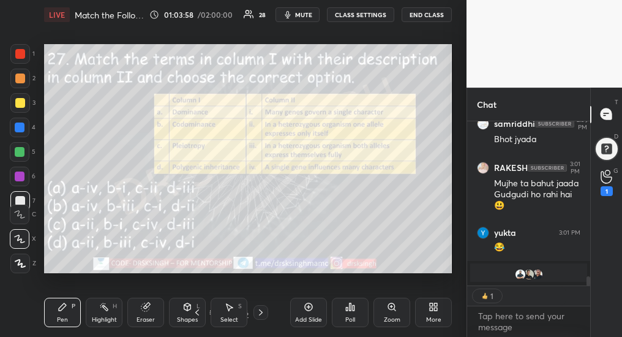
scroll to position [4, 4]
click at [257, 318] on div at bounding box center [260, 312] width 15 height 15
click at [355, 312] on div "Poll" at bounding box center [350, 312] width 37 height 29
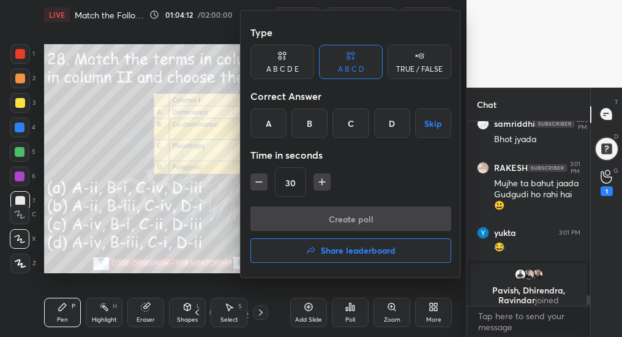
click at [307, 127] on div "B" at bounding box center [309, 122] width 36 height 29
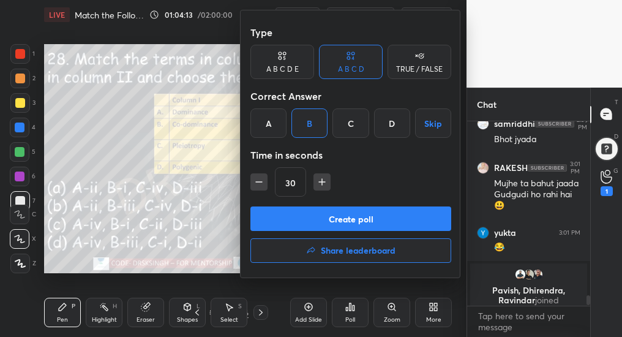
click at [318, 224] on button "Create poll" at bounding box center [350, 218] width 201 height 24
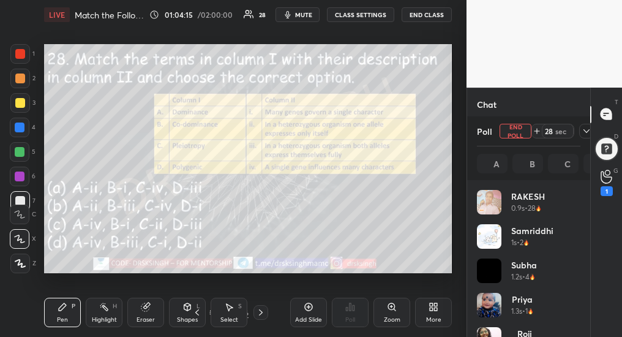
scroll to position [143, 100]
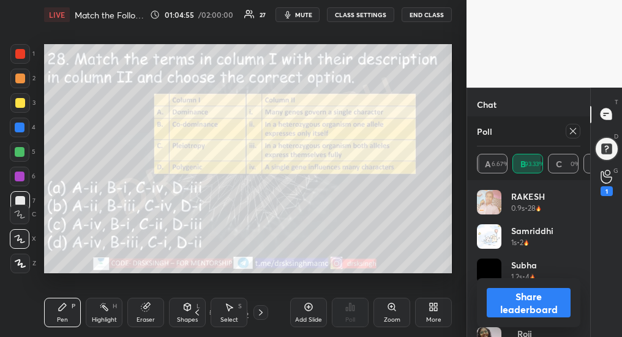
click at [571, 131] on icon at bounding box center [573, 131] width 10 height 10
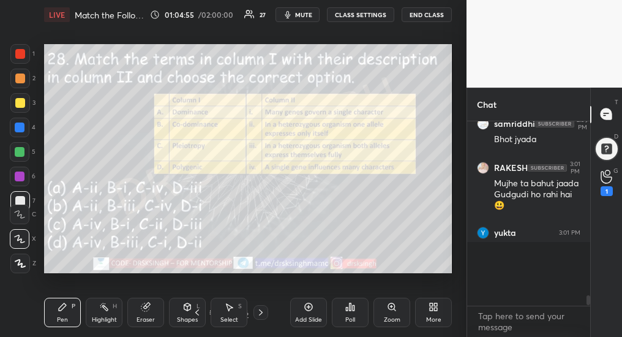
scroll to position [39, 119]
click at [259, 313] on icon at bounding box center [261, 312] width 10 height 10
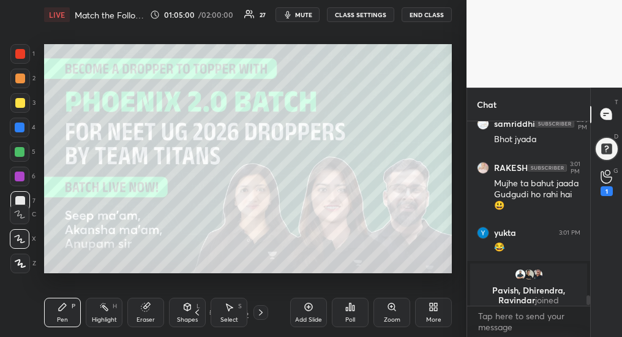
click at [263, 313] on icon at bounding box center [261, 312] width 10 height 10
click at [258, 317] on div at bounding box center [260, 312] width 15 height 15
click at [260, 313] on icon at bounding box center [261, 312] width 10 height 10
click at [259, 313] on icon at bounding box center [261, 312] width 10 height 10
click at [261, 313] on icon at bounding box center [261, 312] width 10 height 10
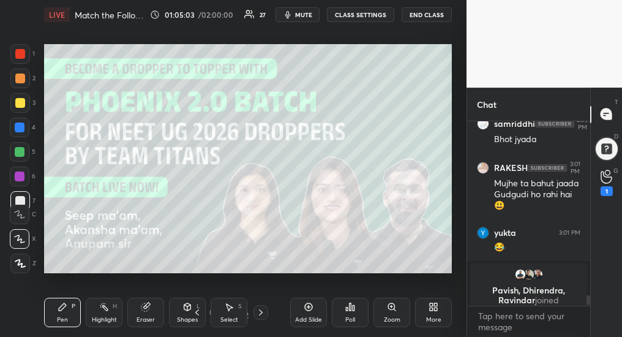
click at [193, 315] on icon at bounding box center [197, 312] width 10 height 10
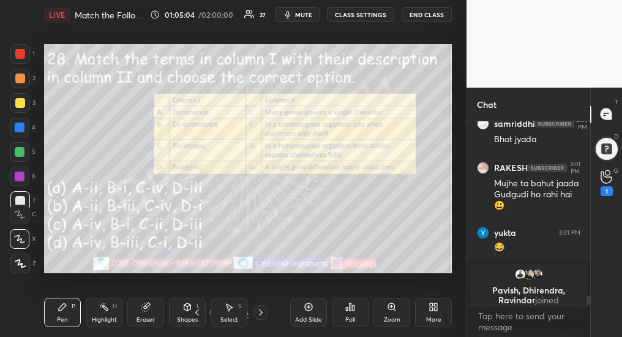
click at [344, 313] on div "Poll" at bounding box center [350, 312] width 37 height 29
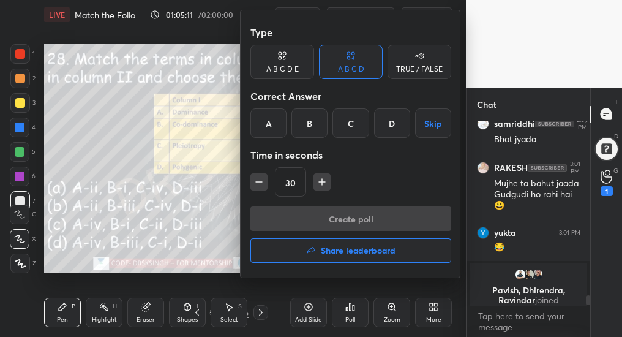
drag, startPoint x: 583, startPoint y: 298, endPoint x: 585, endPoint y: 309, distance: 10.6
click at [585, 308] on div at bounding box center [311, 168] width 622 height 337
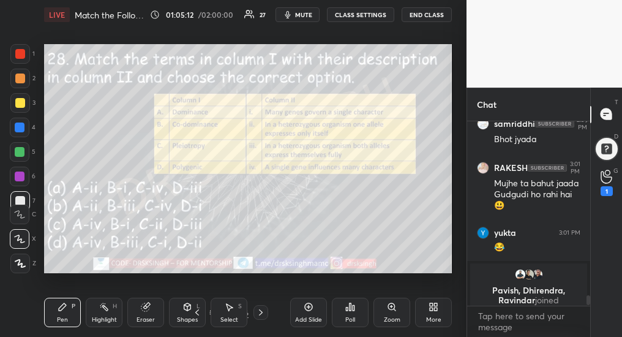
click at [342, 319] on div "Poll" at bounding box center [350, 312] width 37 height 29
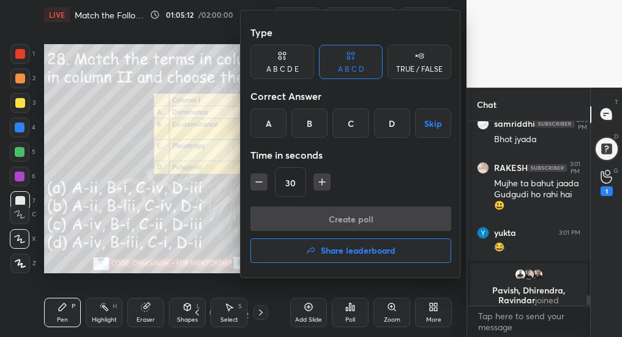
click at [373, 251] on h4 "Share leaderboard" at bounding box center [358, 250] width 75 height 9
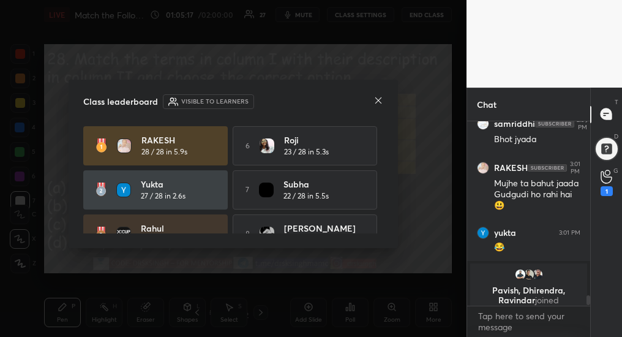
drag, startPoint x: 380, startPoint y: 151, endPoint x: 380, endPoint y: 165, distance: 14.1
click at [381, 165] on div "RAKESH 28 / 28 in 5.9s 6 roji 23 / 28 in 5.3s yukta 27 / 28 in 2.6s 7 Subha 22 …" at bounding box center [233, 179] width 300 height 107
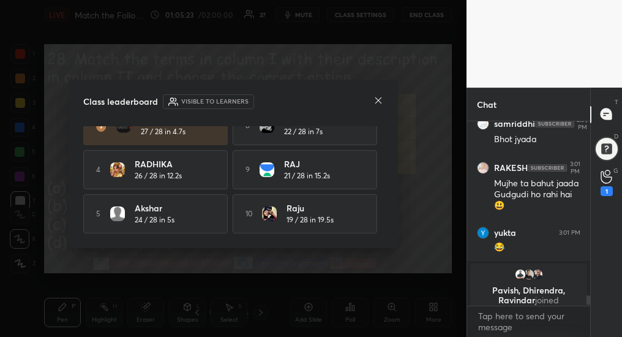
scroll to position [112, 0]
click at [378, 108] on div "Class leaderboard Visible to learners RAKESH 28 / 28 in 5.9s 6 roji 23 / 28 in …" at bounding box center [233, 164] width 329 height 168
click at [383, 93] on div "Class leaderboard Visible to learners RAKESH 28 / 28 in 5.9s 6 roji 23 / 28 in …" at bounding box center [233, 164] width 329 height 168
click at [382, 104] on div "Class leaderboard Visible to learners RAKESH 28 / 28 in 5.9s 6 roji 23 / 28 in …" at bounding box center [233, 164] width 329 height 168
click at [378, 98] on icon at bounding box center [378, 100] width 10 height 10
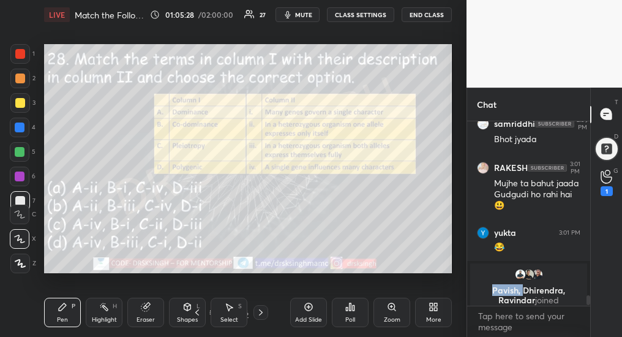
click at [525, 285] on p "Pavish, Dhirendra, [PERSON_NAME] joined" at bounding box center [528, 295] width 102 height 20
click at [517, 305] on body "1 2 3 4 5 6 7 C X Z C X Z E E Erase all H H LIVE Match the Following: Genetics …" at bounding box center [311, 168] width 622 height 337
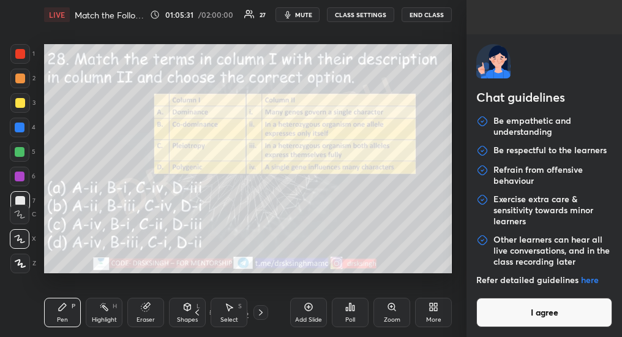
scroll to position [2984, 0]
click at [556, 310] on button "I agree" at bounding box center [544, 312] width 136 height 29
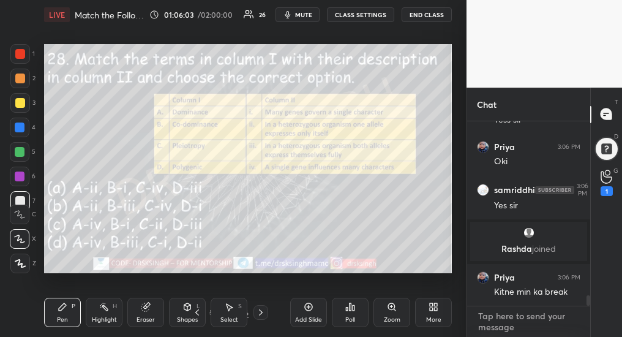
scroll to position [3178, 0]
click at [307, 17] on span "mute" at bounding box center [303, 14] width 17 height 9
click at [301, 17] on button "unmute" at bounding box center [297, 14] width 44 height 15
click at [310, 17] on span "mute" at bounding box center [303, 14] width 17 height 9
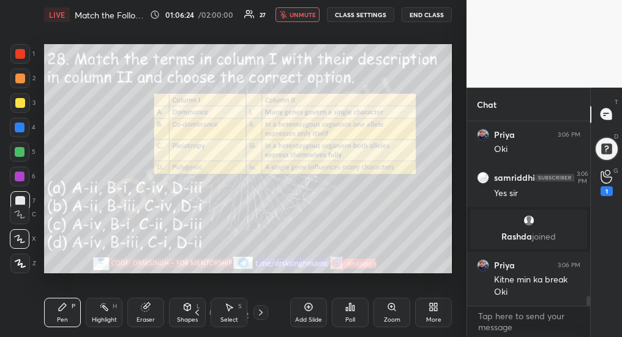
click at [306, 14] on span "unmute" at bounding box center [303, 14] width 26 height 9
click at [305, 16] on span "mute" at bounding box center [303, 14] width 17 height 9
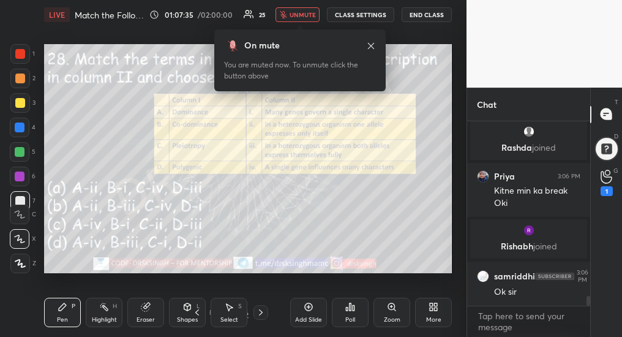
scroll to position [3285, 0]
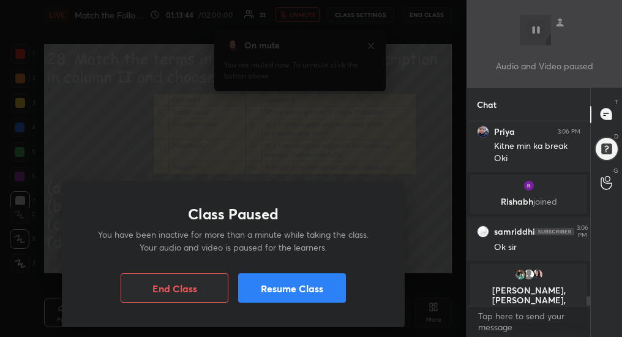
click at [268, 286] on button "Resume Class" at bounding box center [292, 287] width 108 height 29
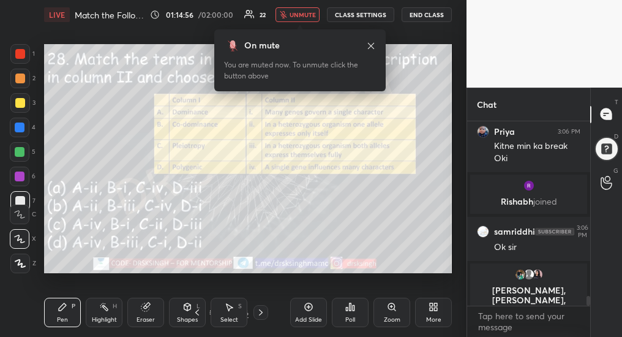
scroll to position [3295, 0]
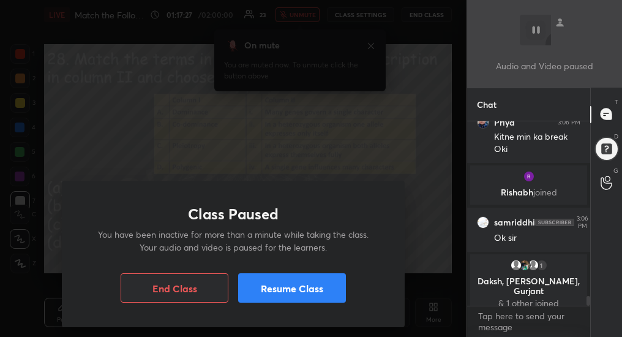
click at [272, 296] on button "Resume Class" at bounding box center [292, 287] width 108 height 29
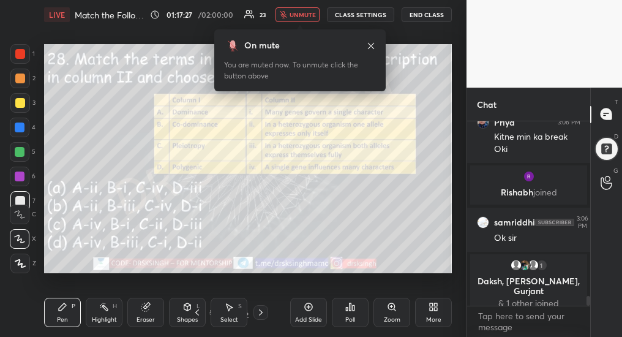
click at [290, 279] on div "Setting up your live class Poll for secs No correct answer Start poll" at bounding box center [247, 158] width 417 height 258
click at [290, 14] on button "unmute" at bounding box center [297, 14] width 44 height 15
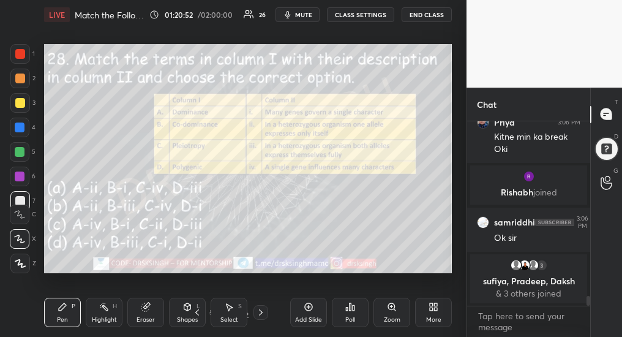
click at [433, 316] on div "More" at bounding box center [433, 319] width 15 height 6
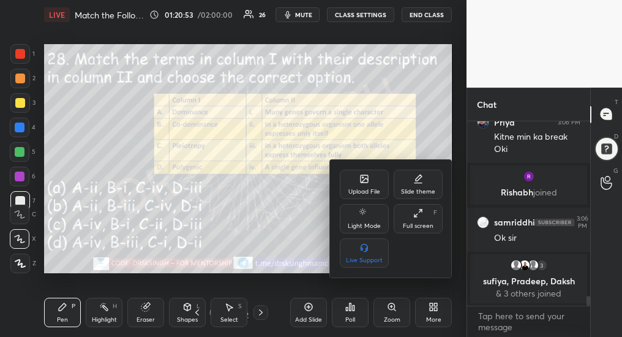
click at [364, 182] on icon at bounding box center [364, 178] width 7 height 7
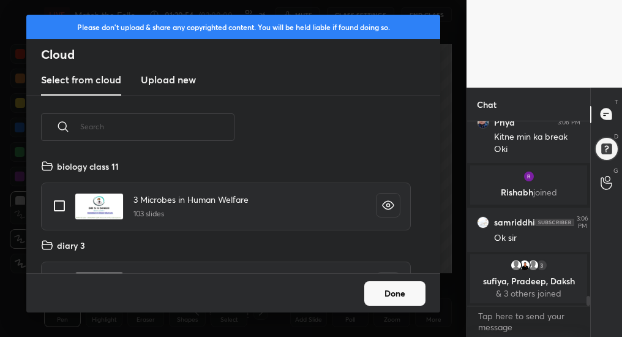
scroll to position [114, 393]
click at [162, 76] on h3 "Upload new" at bounding box center [168, 79] width 55 height 15
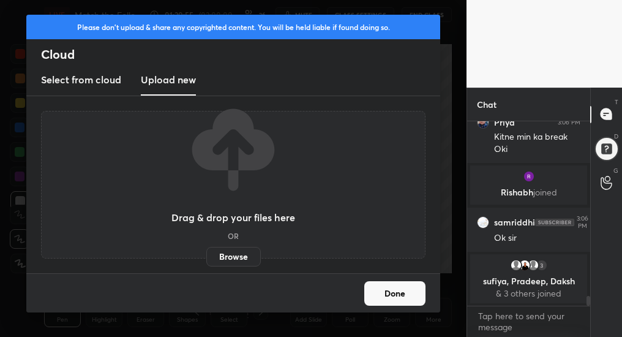
click at [231, 244] on div "Drag & drop your files here OR Browse" at bounding box center [233, 184] width 124 height 163
click at [234, 256] on label "Browse" at bounding box center [233, 257] width 54 height 20
click at [206, 256] on input "Browse" at bounding box center [206, 257] width 0 height 20
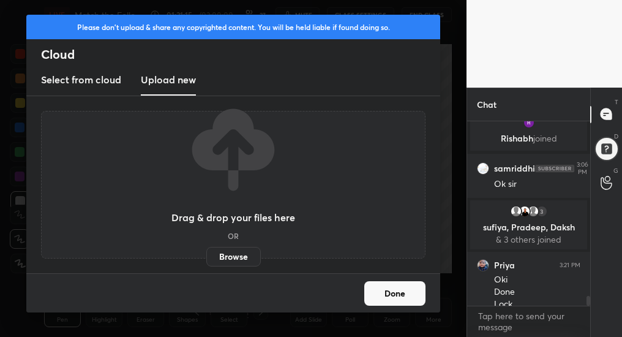
scroll to position [3302, 0]
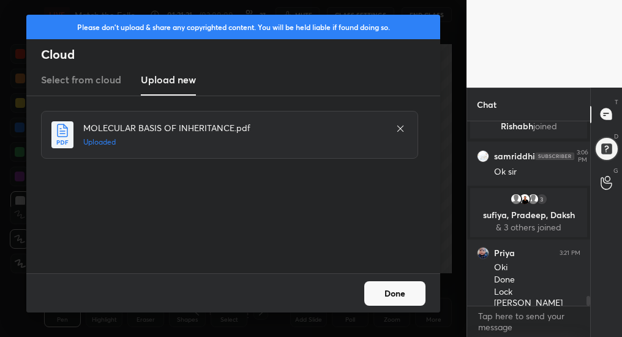
click at [402, 296] on button "Done" at bounding box center [394, 293] width 61 height 24
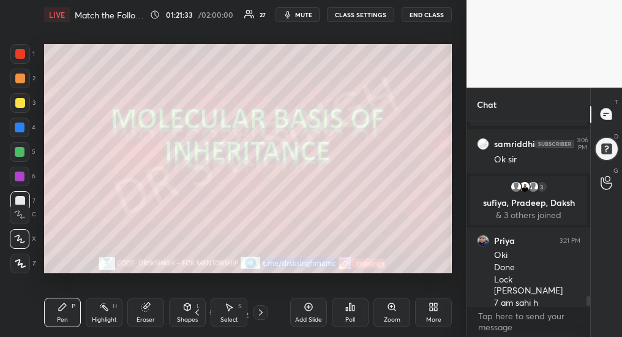
scroll to position [3326, 0]
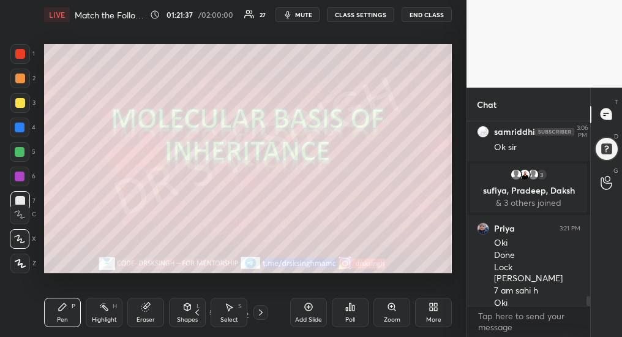
click at [260, 313] on icon at bounding box center [261, 312] width 10 height 10
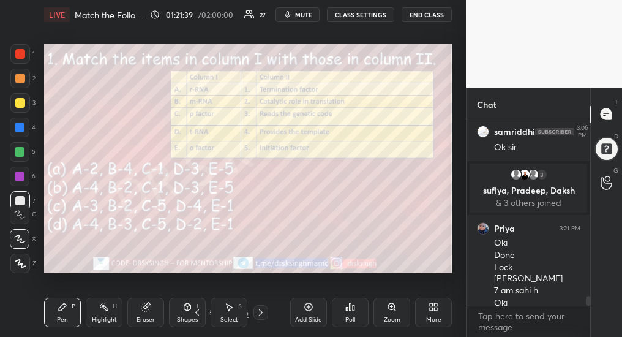
click at [197, 312] on icon at bounding box center [197, 312] width 10 height 10
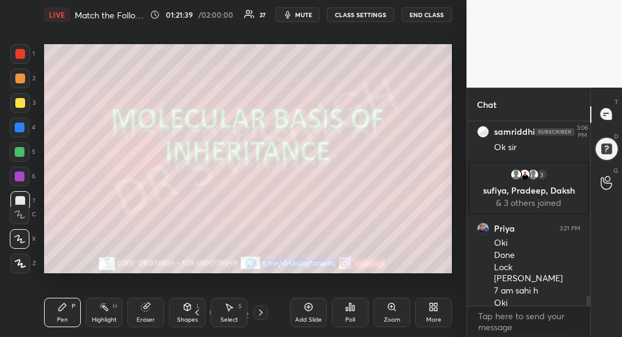
click at [302, 18] on span "mute" at bounding box center [303, 14] width 17 height 9
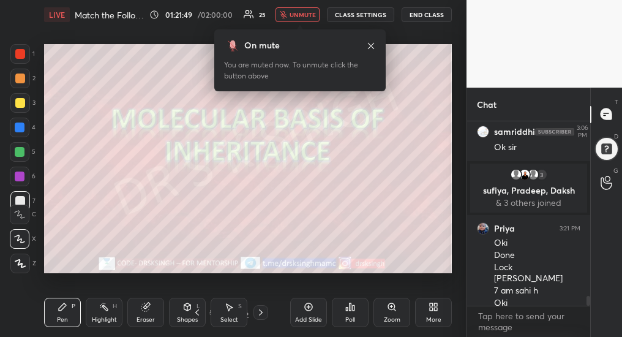
click at [261, 313] on icon at bounding box center [261, 312] width 10 height 10
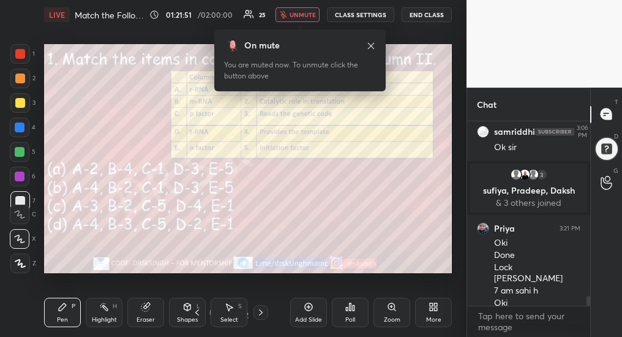
click at [345, 312] on div "Poll" at bounding box center [350, 312] width 37 height 29
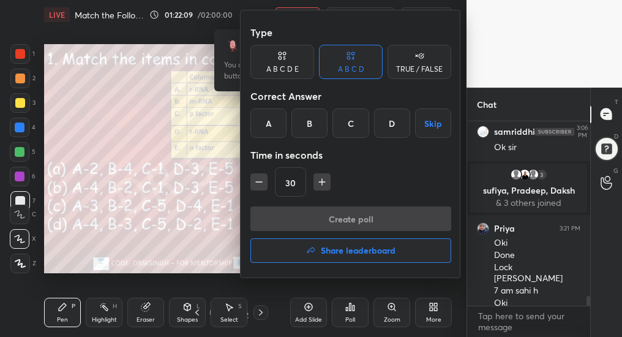
click at [271, 129] on div "A" at bounding box center [268, 122] width 36 height 29
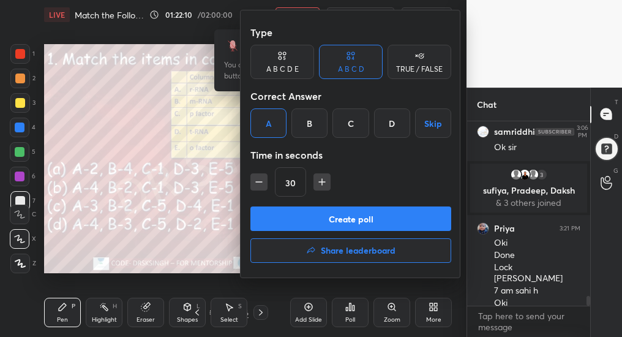
click at [333, 215] on button "Create poll" at bounding box center [350, 218] width 201 height 24
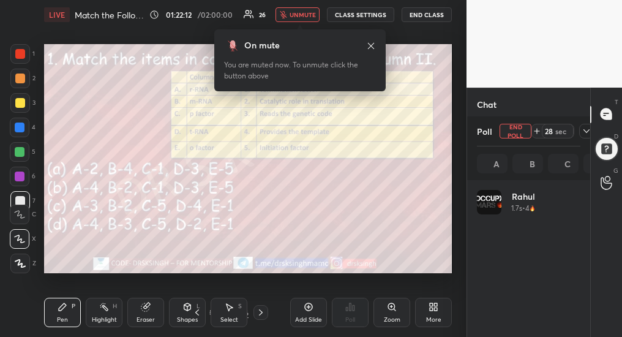
scroll to position [143, 100]
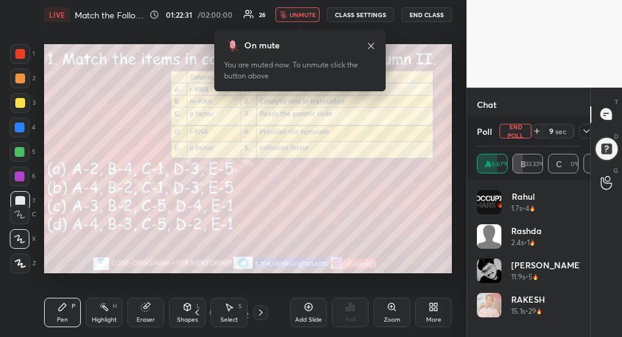
click at [515, 129] on button "End Poll" at bounding box center [516, 131] width 32 height 15
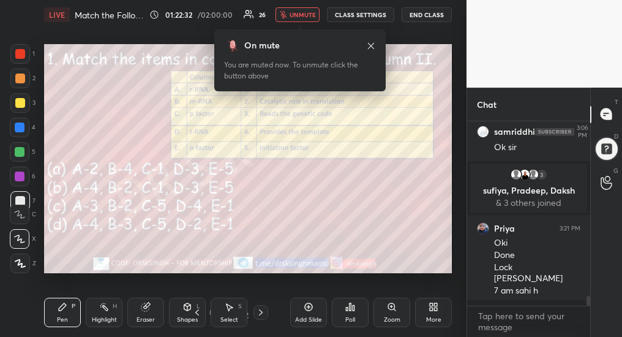
scroll to position [53, 119]
click at [260, 313] on icon at bounding box center [261, 312] width 10 height 10
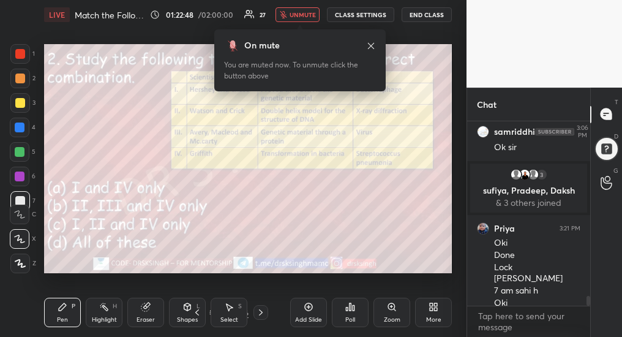
click at [345, 316] on div "Poll" at bounding box center [350, 319] width 10 height 6
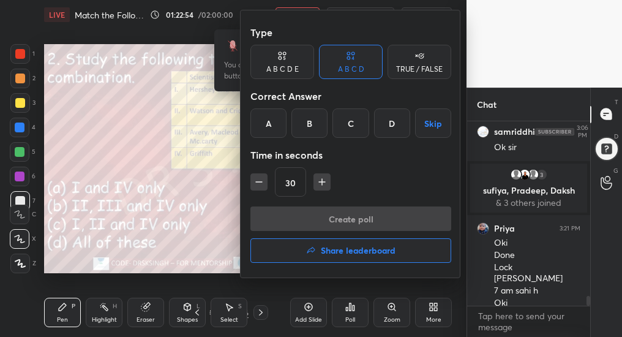
click at [352, 125] on div "C" at bounding box center [350, 122] width 36 height 29
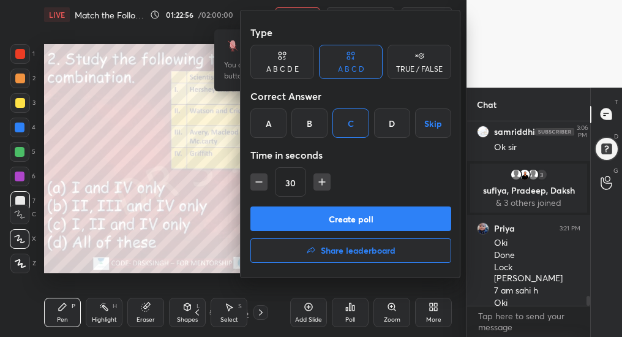
click at [389, 225] on button "Create poll" at bounding box center [350, 218] width 201 height 24
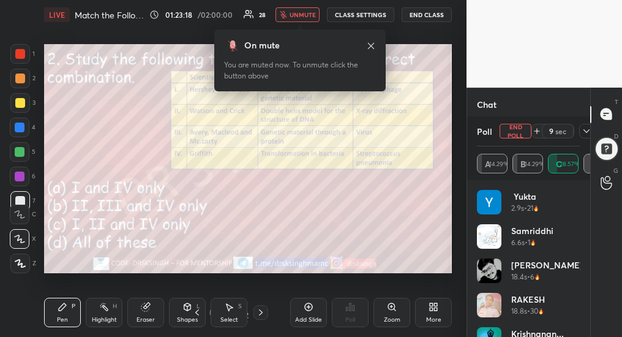
scroll to position [3476, 0]
click at [304, 15] on span "unmute" at bounding box center [303, 14] width 26 height 9
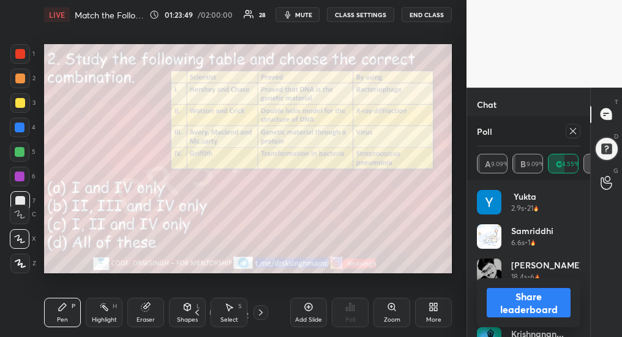
scroll to position [3464, 0]
click at [575, 130] on icon at bounding box center [573, 131] width 10 height 10
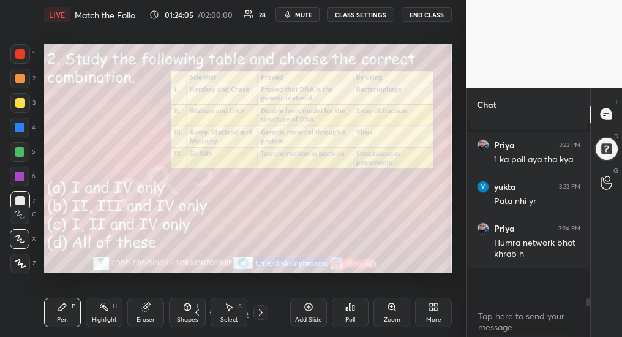
scroll to position [33, 119]
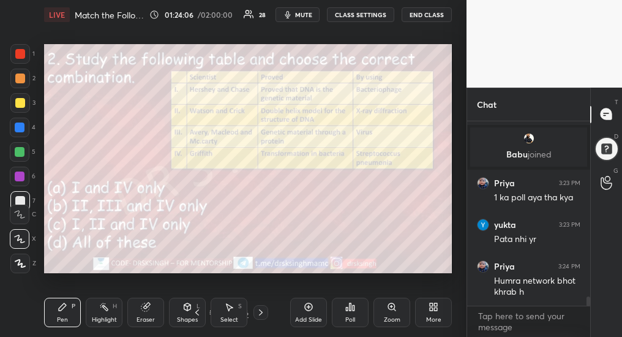
click at [258, 316] on icon at bounding box center [261, 312] width 10 height 10
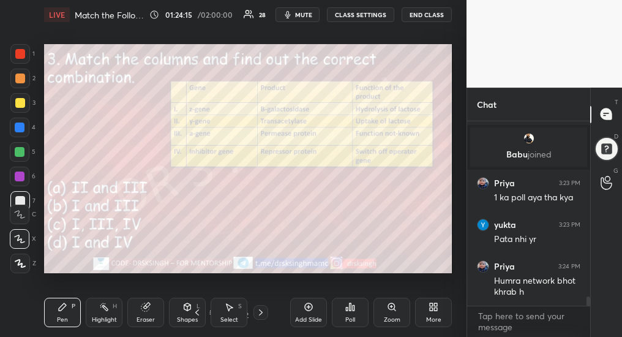
click at [356, 310] on div "Poll" at bounding box center [350, 312] width 37 height 29
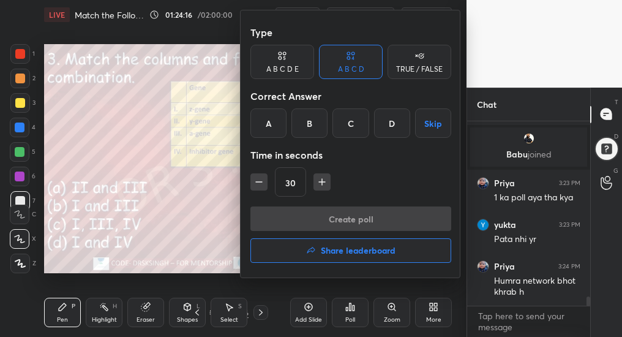
click at [399, 122] on div "D" at bounding box center [392, 122] width 36 height 29
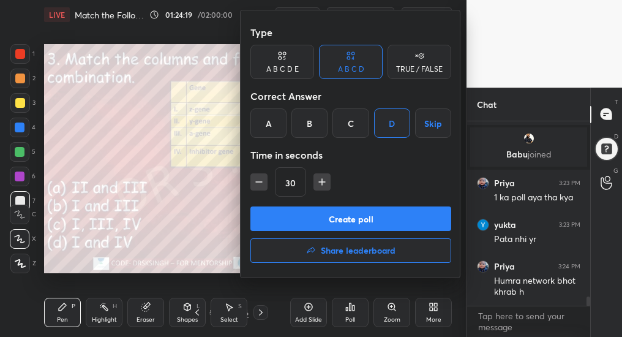
click at [372, 217] on button "Create poll" at bounding box center [350, 218] width 201 height 24
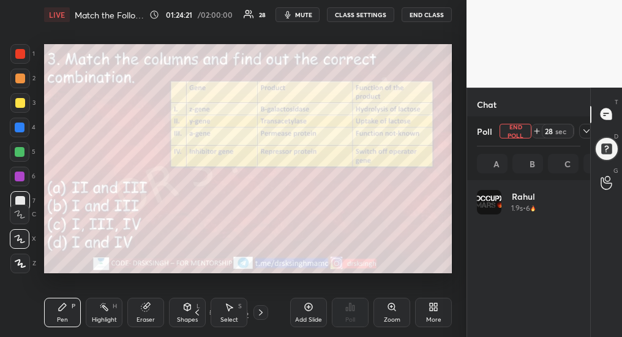
scroll to position [143, 100]
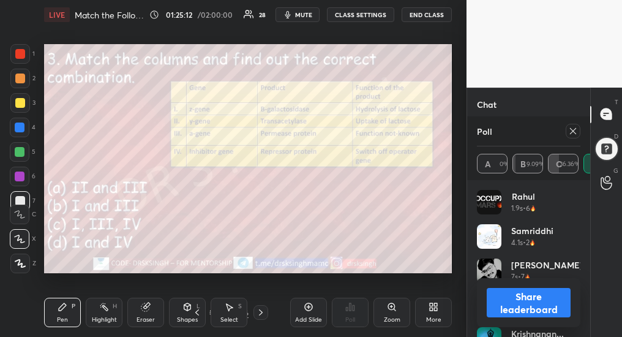
click at [575, 130] on icon at bounding box center [573, 131] width 10 height 10
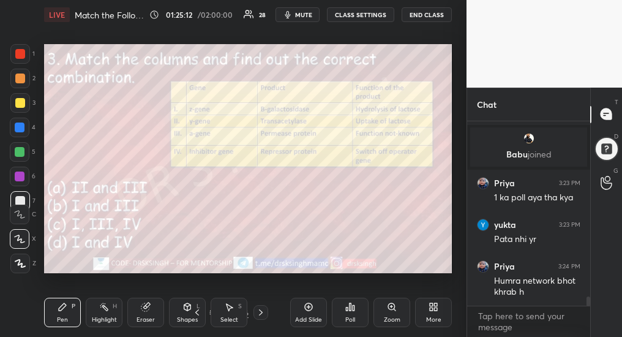
scroll to position [4, 4]
click at [260, 312] on icon at bounding box center [261, 312] width 10 height 10
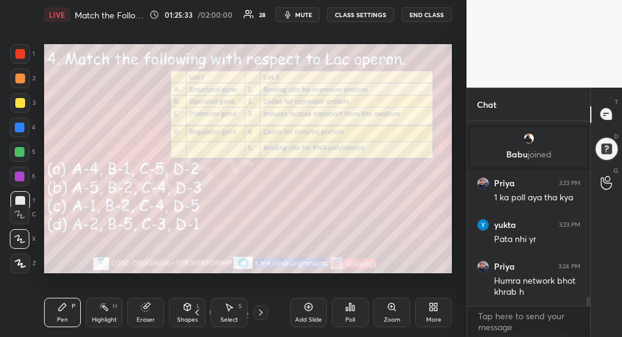
scroll to position [3498, 0]
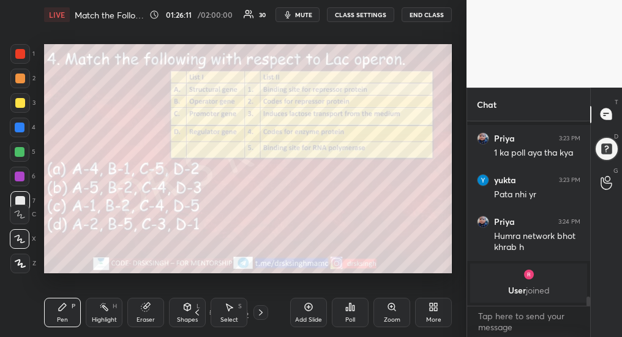
click at [305, 14] on span "mute" at bounding box center [303, 14] width 17 height 9
click at [359, 312] on div "Poll" at bounding box center [350, 312] width 37 height 29
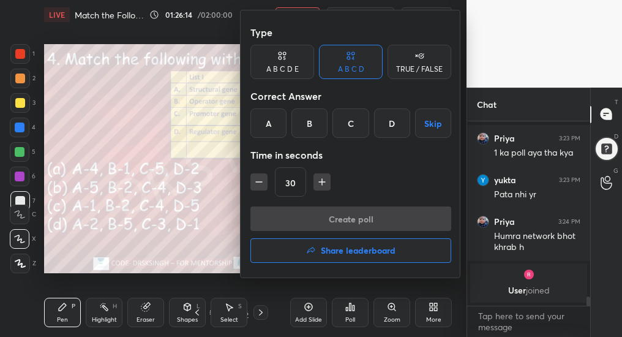
click at [195, 190] on div at bounding box center [311, 168] width 622 height 337
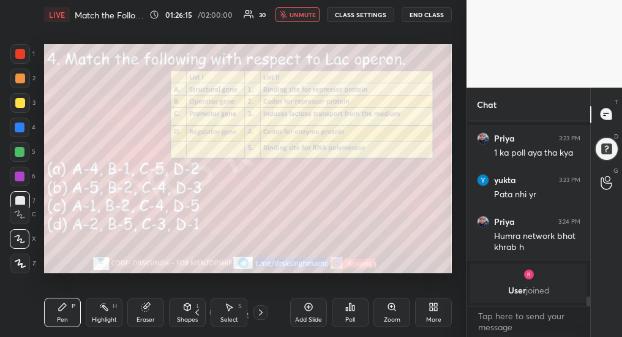
click at [304, 23] on div "LIVE Match the Following: Genetics 01:26:15 / 02:00:00 30 unmute CLASS SETTINGS…" at bounding box center [248, 14] width 408 height 29
click at [309, 17] on span "unmute" at bounding box center [303, 14] width 26 height 9
click at [351, 316] on div "Poll" at bounding box center [350, 319] width 10 height 6
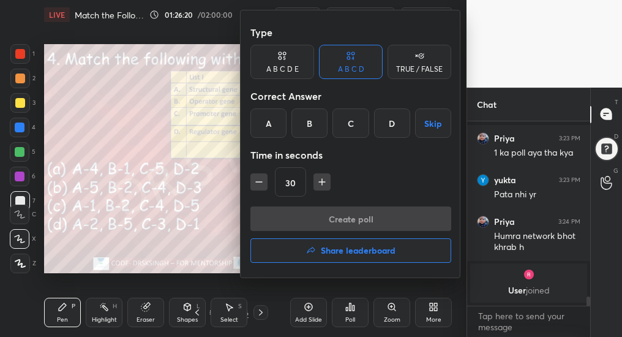
click at [273, 122] on div "A" at bounding box center [268, 122] width 36 height 29
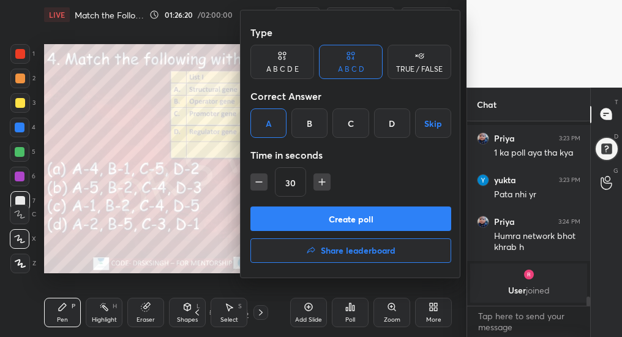
click at [302, 222] on button "Create poll" at bounding box center [350, 218] width 201 height 24
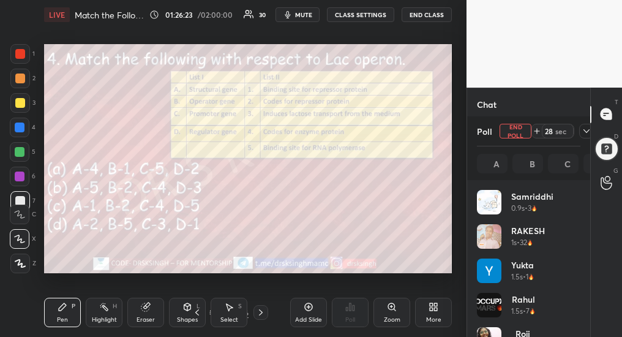
scroll to position [143, 100]
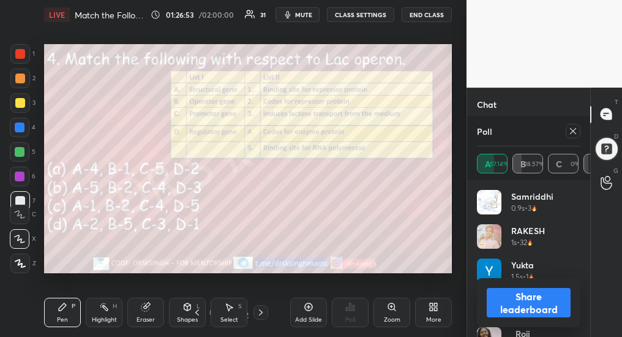
click at [571, 133] on icon at bounding box center [573, 131] width 10 height 10
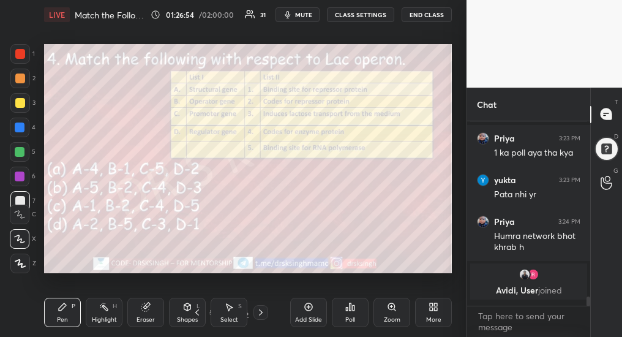
scroll to position [181, 119]
click at [261, 312] on icon at bounding box center [261, 312] width 4 height 6
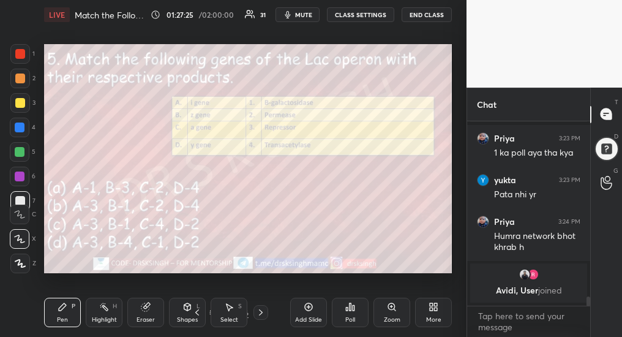
click at [351, 310] on icon at bounding box center [350, 307] width 10 height 10
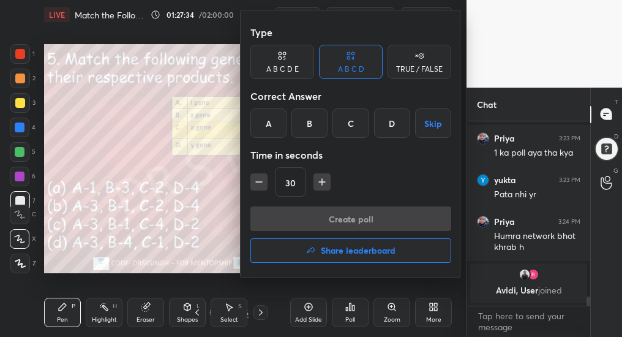
click at [355, 122] on div "C" at bounding box center [350, 122] width 36 height 29
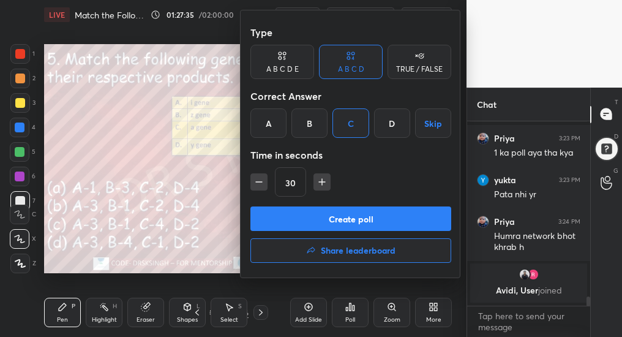
click at [360, 217] on button "Create poll" at bounding box center [350, 218] width 201 height 24
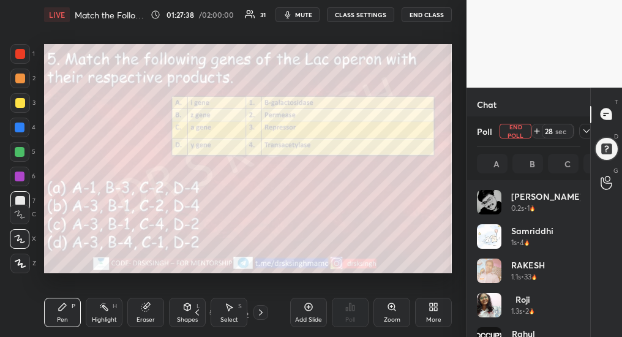
scroll to position [143, 100]
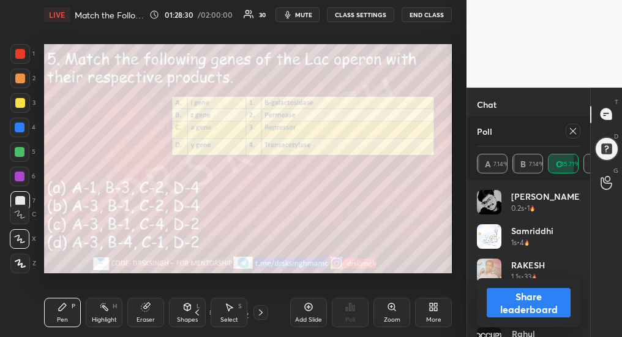
click at [578, 130] on div at bounding box center [573, 131] width 15 height 15
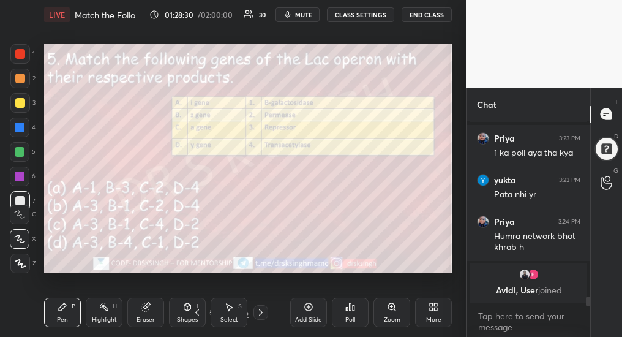
scroll to position [53, 119]
click at [261, 313] on icon at bounding box center [261, 312] width 10 height 10
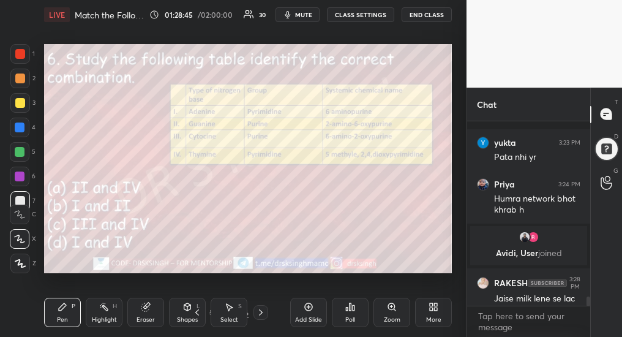
scroll to position [3560, 0]
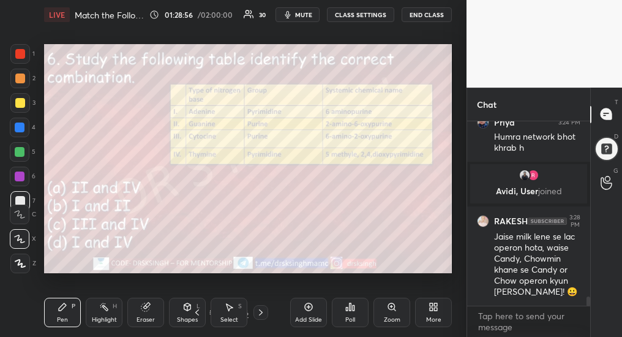
click at [311, 16] on span "mute" at bounding box center [303, 14] width 17 height 9
click at [345, 318] on div "Poll" at bounding box center [350, 319] width 10 height 6
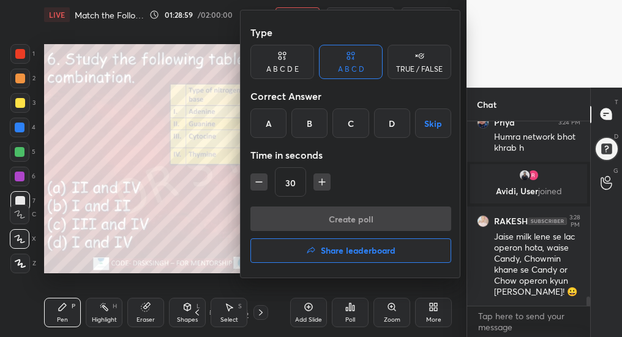
click at [266, 124] on div "A" at bounding box center [268, 122] width 36 height 29
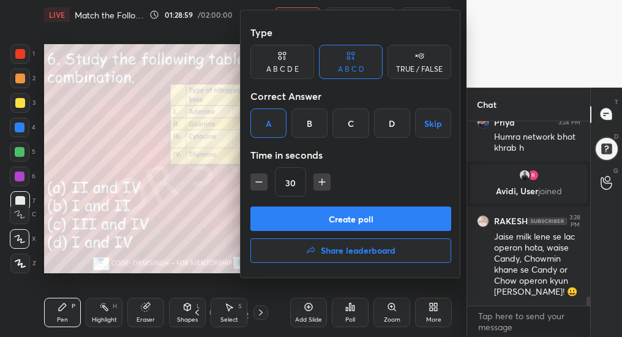
click at [291, 215] on button "Create poll" at bounding box center [350, 218] width 201 height 24
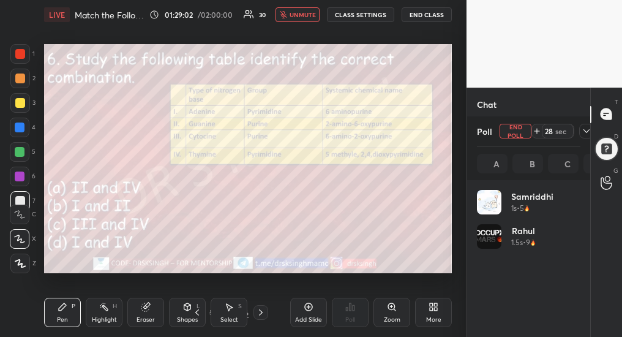
scroll to position [143, 100]
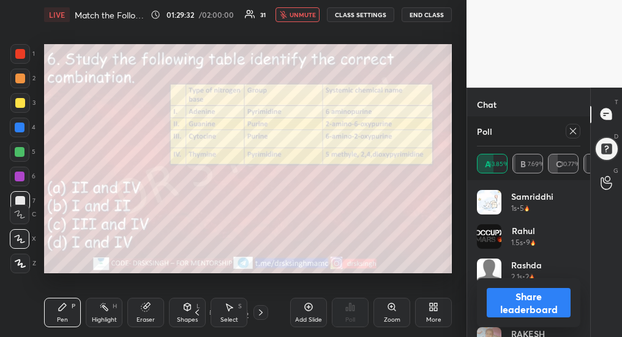
click at [575, 129] on icon at bounding box center [573, 131] width 10 height 10
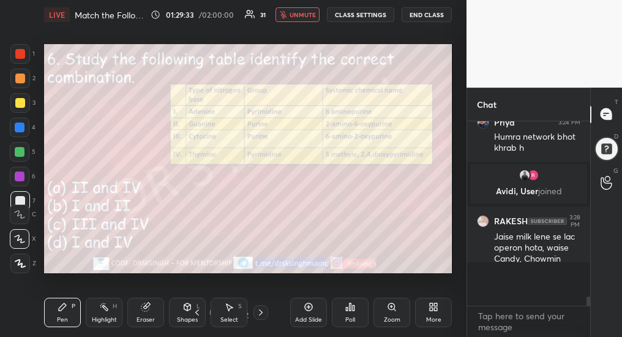
scroll to position [174, 119]
click at [256, 315] on icon at bounding box center [261, 312] width 10 height 10
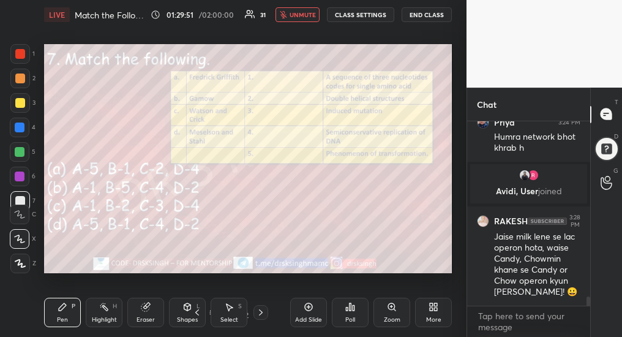
click at [356, 310] on div "Poll" at bounding box center [350, 312] width 37 height 29
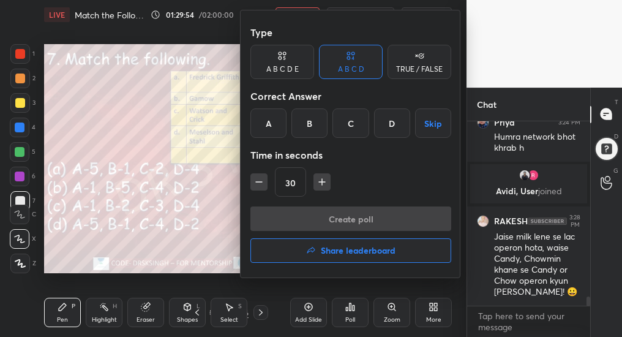
click at [280, 122] on div "A" at bounding box center [268, 122] width 36 height 29
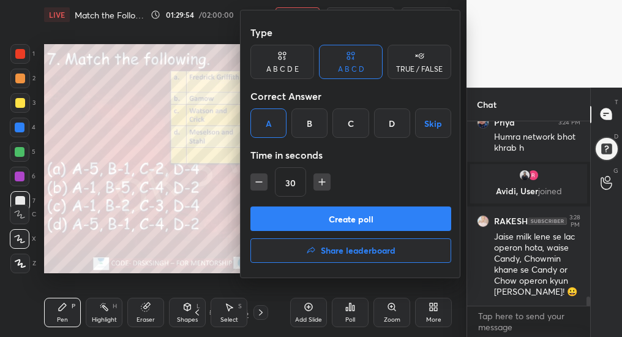
click at [314, 222] on button "Create poll" at bounding box center [350, 218] width 201 height 24
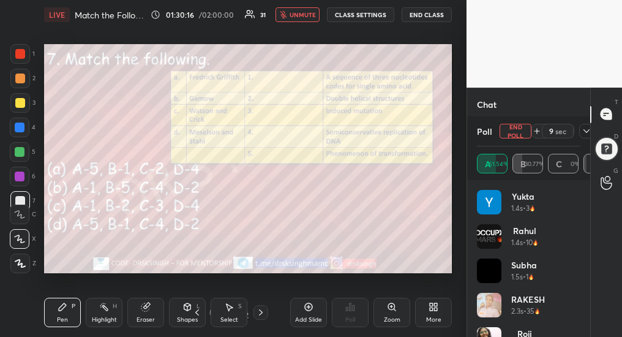
scroll to position [3668, 0]
click at [517, 133] on button "End Poll" at bounding box center [516, 131] width 32 height 15
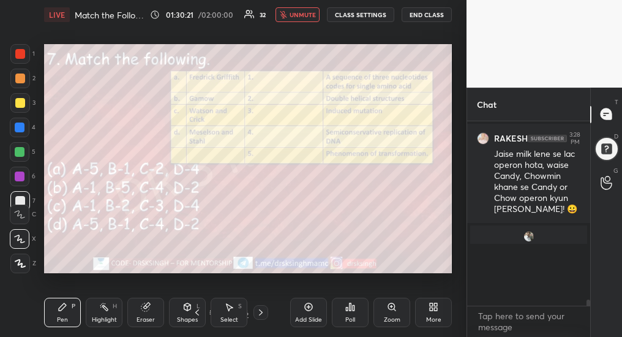
scroll to position [34, 119]
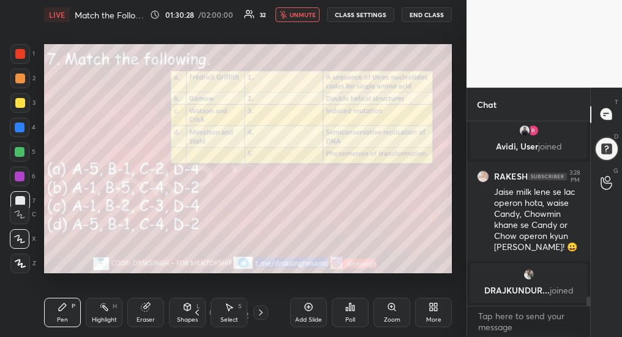
click at [258, 315] on icon at bounding box center [261, 312] width 10 height 10
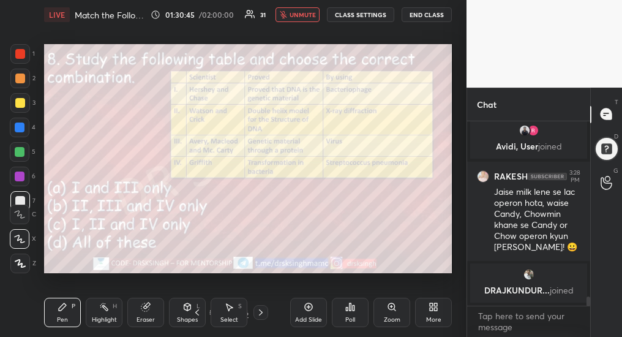
click at [299, 19] on button "unmute" at bounding box center [297, 14] width 44 height 15
click at [343, 312] on div "Poll" at bounding box center [350, 312] width 37 height 29
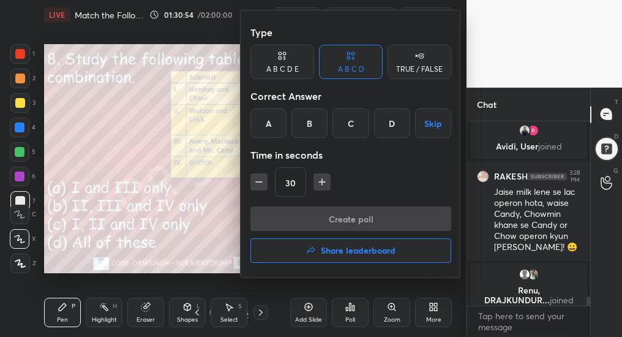
scroll to position [3585, 0]
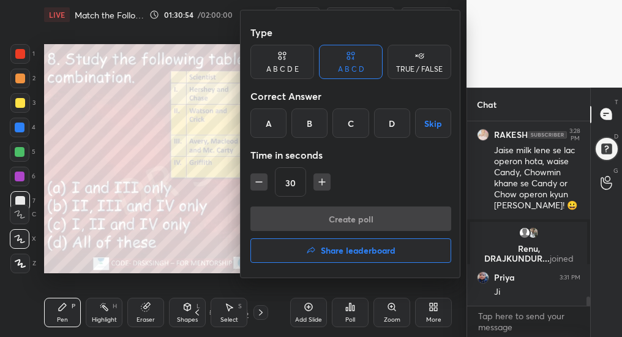
click at [348, 129] on div "C" at bounding box center [350, 122] width 36 height 29
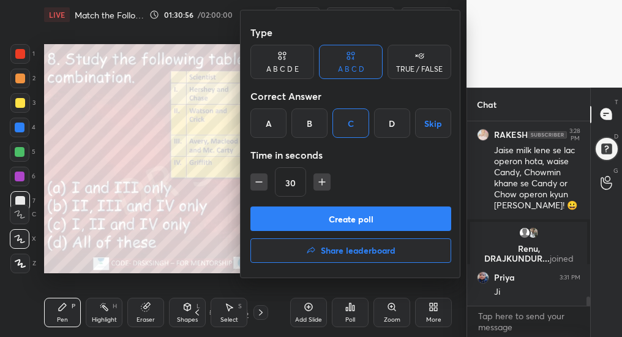
click at [166, 212] on div at bounding box center [311, 168] width 622 height 337
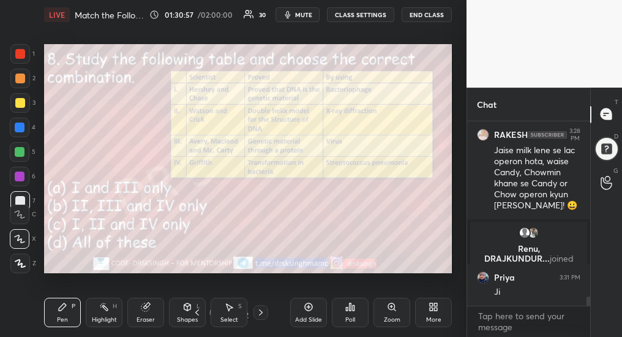
click at [260, 315] on icon at bounding box center [261, 312] width 10 height 10
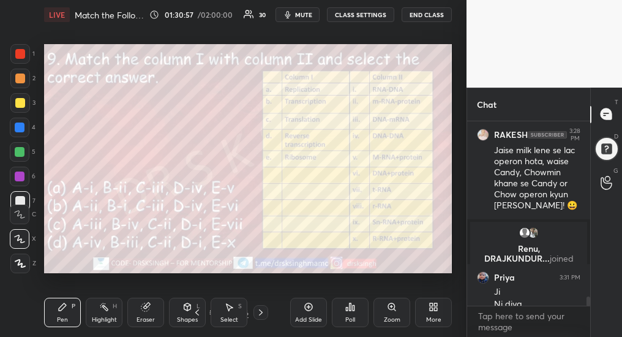
scroll to position [3598, 0]
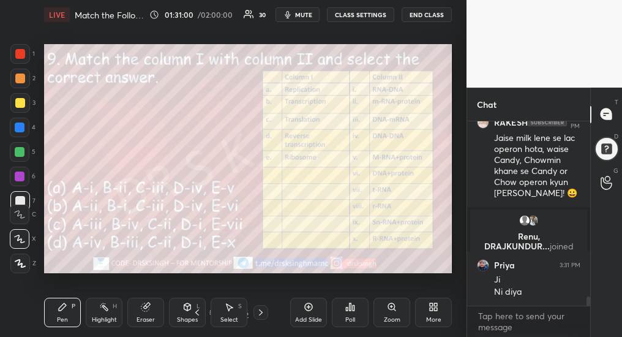
click at [198, 313] on icon at bounding box center [197, 312] width 10 height 10
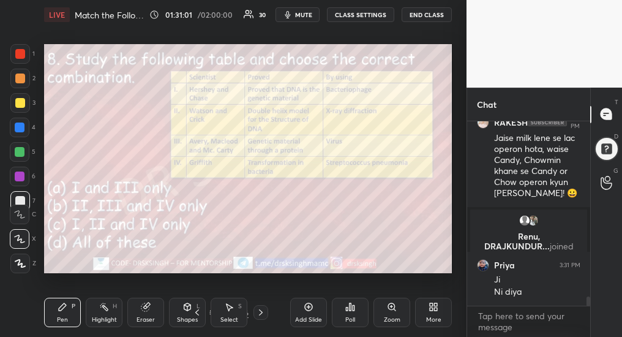
click at [350, 319] on div "Poll" at bounding box center [350, 319] width 10 height 6
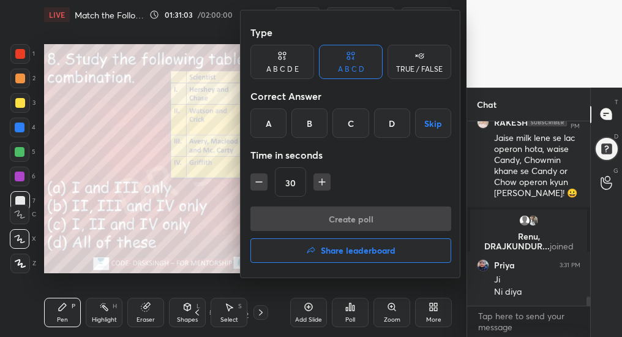
click at [350, 130] on div "C" at bounding box center [350, 122] width 36 height 29
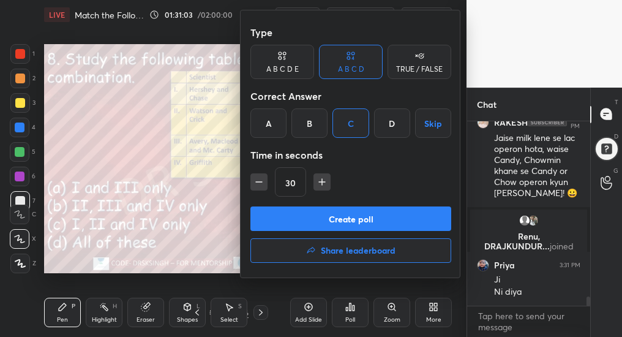
click at [351, 220] on button "Create poll" at bounding box center [350, 218] width 201 height 24
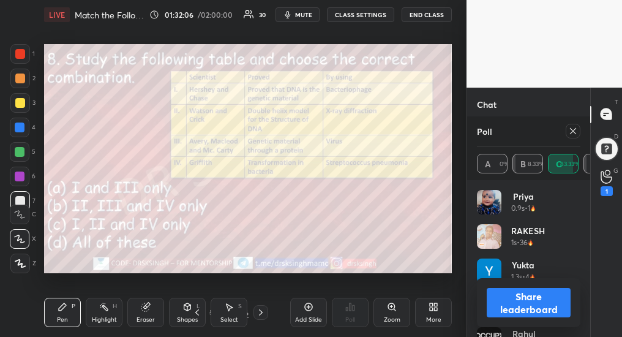
scroll to position [3705, 0]
click at [573, 130] on icon at bounding box center [573, 131] width 6 height 6
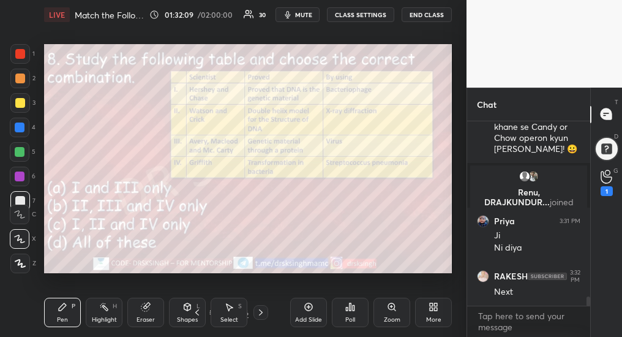
scroll to position [53, 119]
click at [256, 313] on icon at bounding box center [261, 312] width 10 height 10
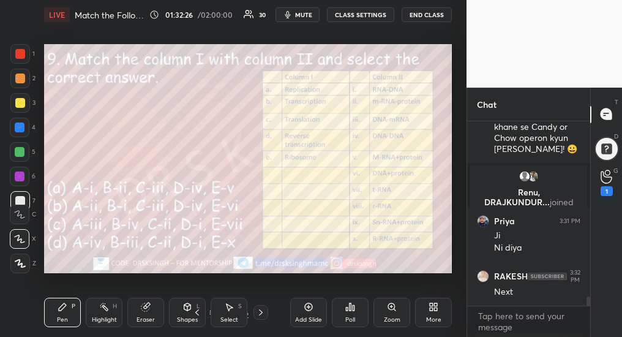
scroll to position [3696, 0]
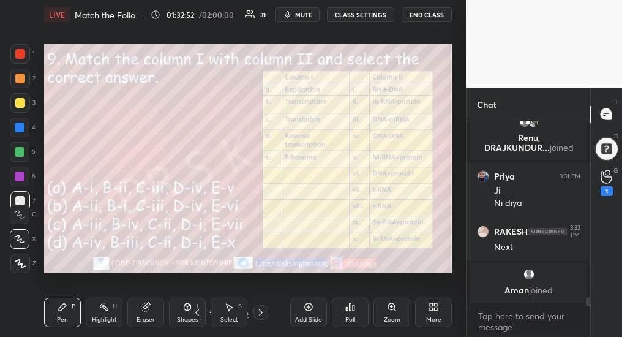
click at [350, 319] on div "Poll" at bounding box center [350, 319] width 10 height 6
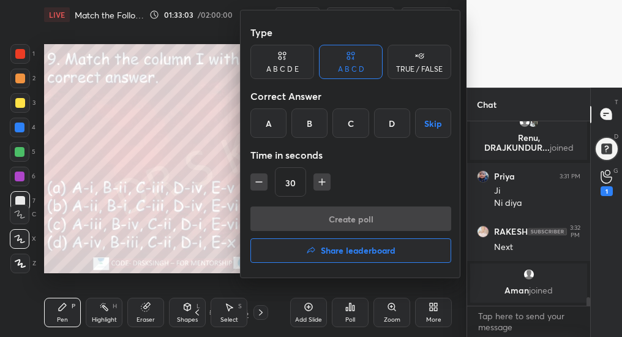
scroll to position [4, 4]
click at [404, 125] on div "D" at bounding box center [392, 122] width 36 height 29
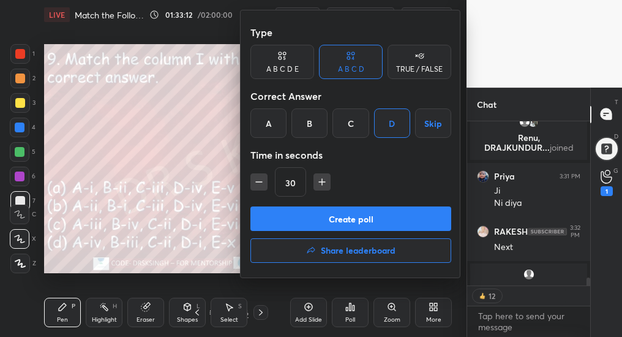
click at [388, 214] on button "Create poll" at bounding box center [350, 218] width 201 height 24
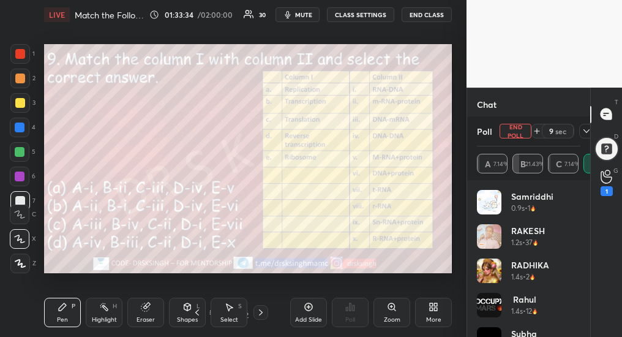
scroll to position [3760, 0]
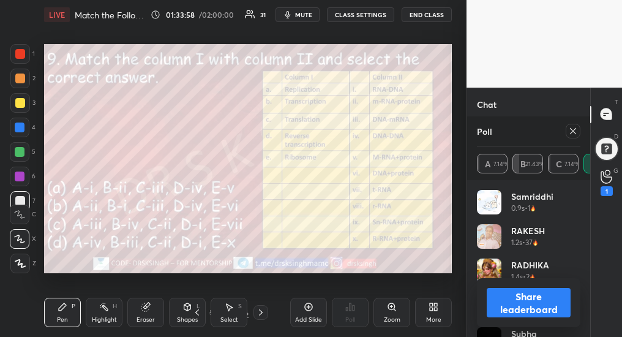
click at [578, 131] on div at bounding box center [573, 131] width 15 height 15
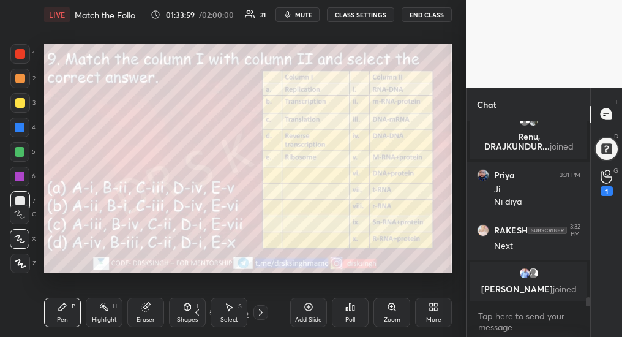
scroll to position [4, 4]
click at [346, 309] on icon at bounding box center [347, 308] width 2 height 3
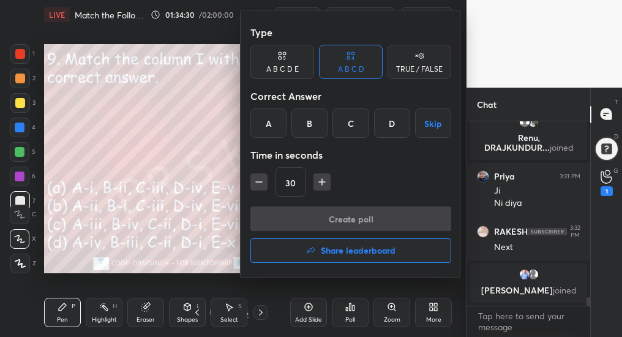
click at [163, 218] on div at bounding box center [311, 168] width 622 height 337
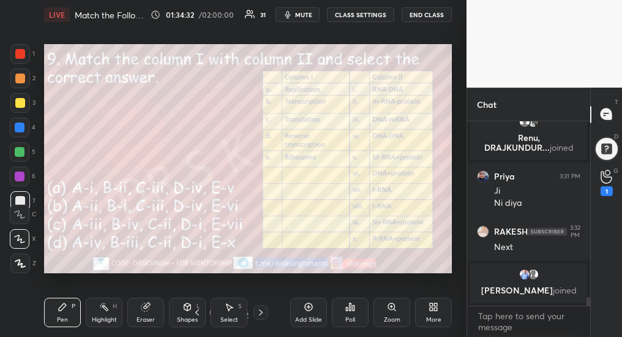
click at [259, 311] on icon at bounding box center [261, 312] width 10 height 10
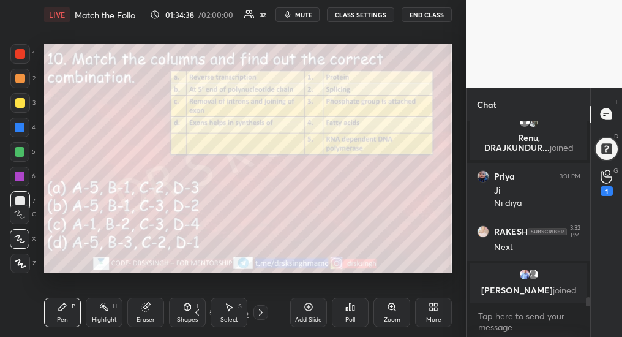
click at [350, 323] on div "Poll" at bounding box center [350, 319] width 10 height 6
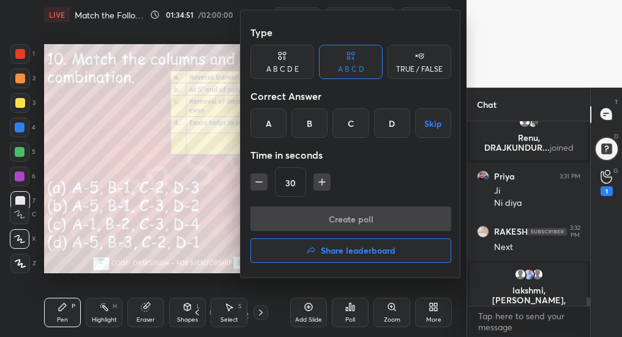
click at [385, 128] on div "D" at bounding box center [392, 122] width 36 height 29
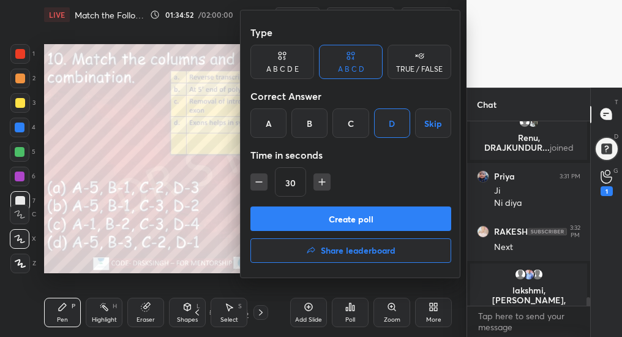
click at [375, 217] on button "Create poll" at bounding box center [350, 218] width 201 height 24
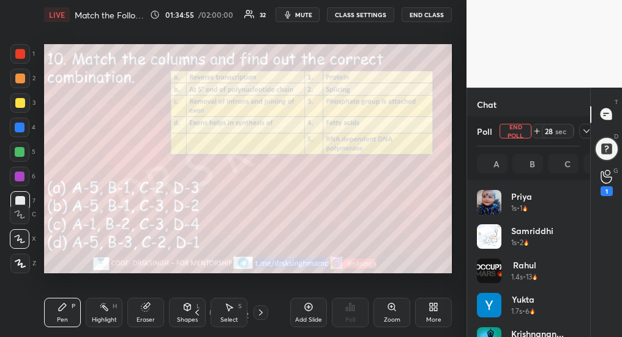
scroll to position [143, 100]
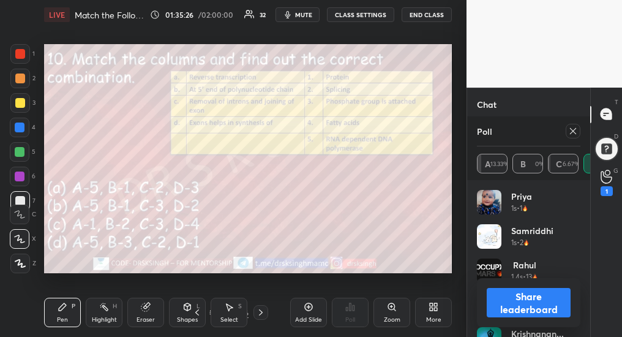
click at [571, 129] on icon at bounding box center [573, 131] width 10 height 10
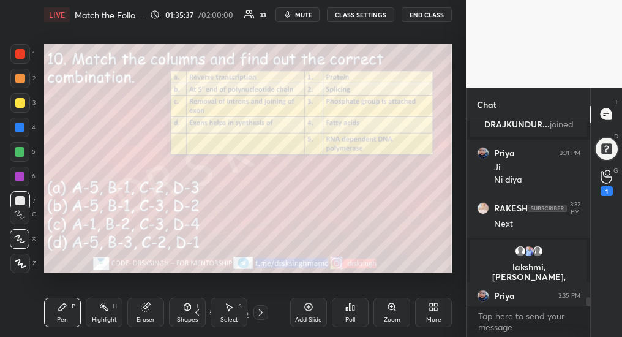
scroll to position [3714, 0]
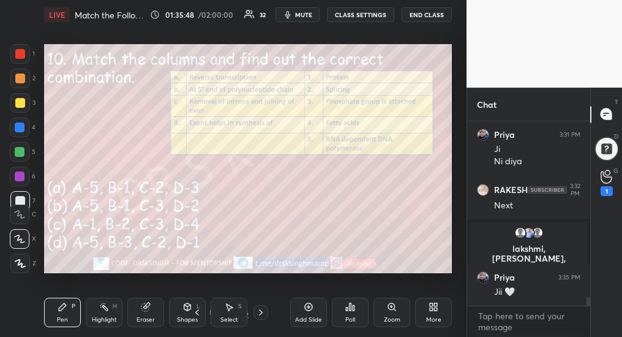
click at [261, 316] on icon at bounding box center [261, 312] width 10 height 10
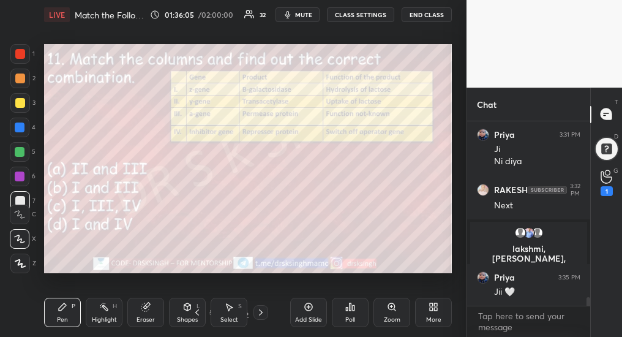
click at [350, 315] on div "Poll" at bounding box center [350, 312] width 37 height 29
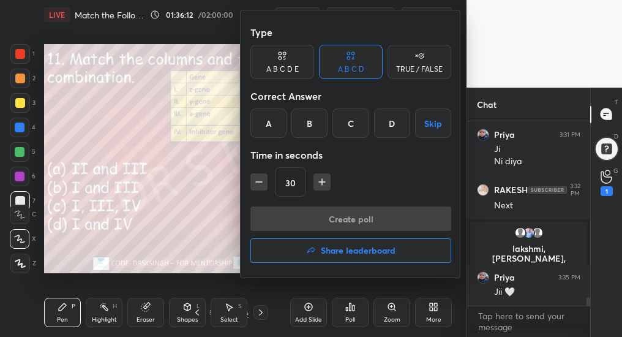
click at [386, 125] on div "D" at bounding box center [392, 122] width 36 height 29
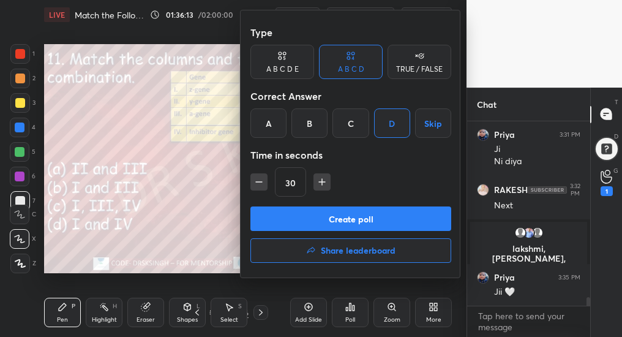
click at [380, 222] on button "Create poll" at bounding box center [350, 218] width 201 height 24
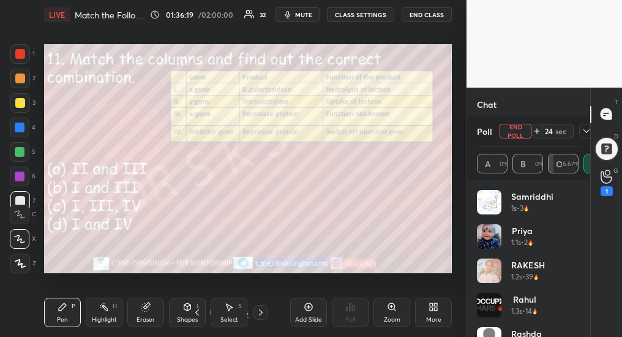
scroll to position [3833, 0]
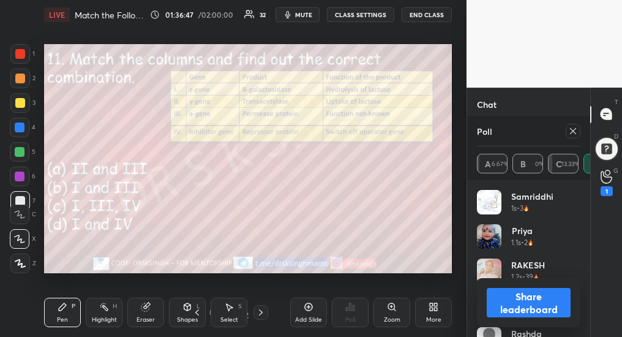
click at [568, 132] on div at bounding box center [573, 131] width 15 height 15
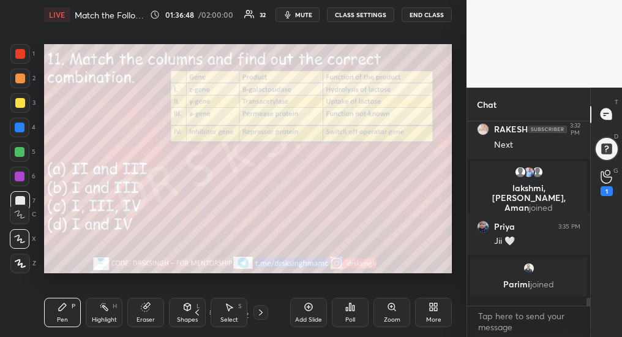
scroll to position [4, 4]
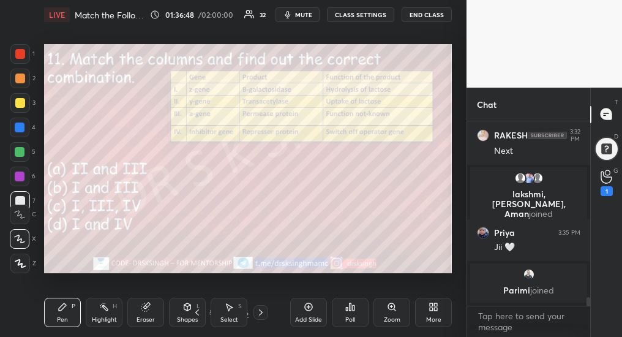
click at [260, 315] on icon at bounding box center [261, 312] width 10 height 10
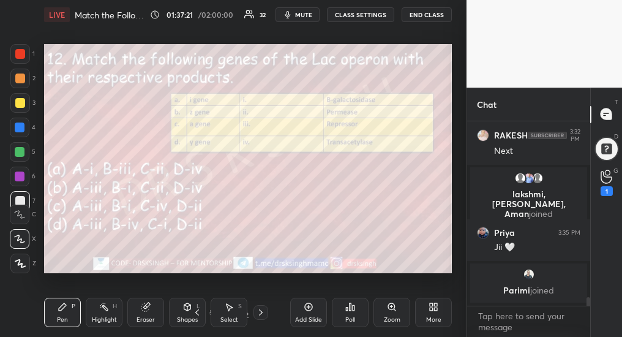
click at [351, 307] on icon at bounding box center [350, 307] width 10 height 10
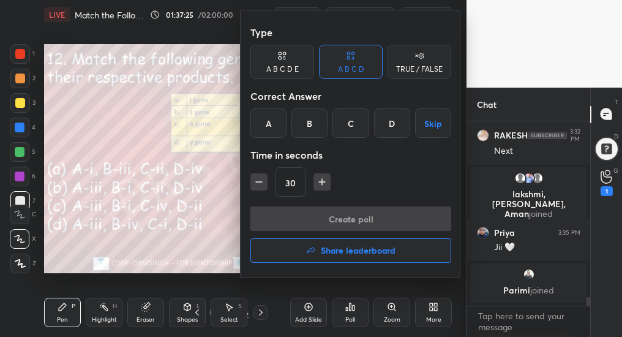
click at [355, 119] on div "C" at bounding box center [350, 122] width 36 height 29
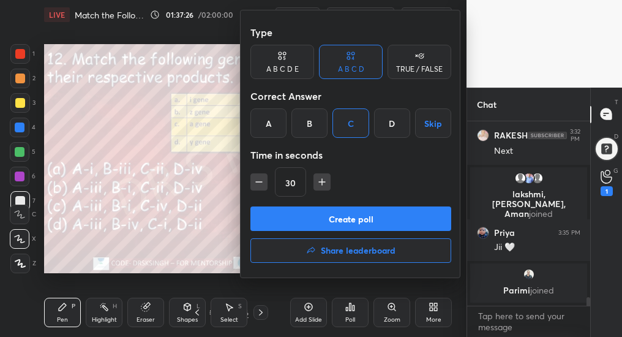
click at [365, 223] on button "Create poll" at bounding box center [350, 218] width 201 height 24
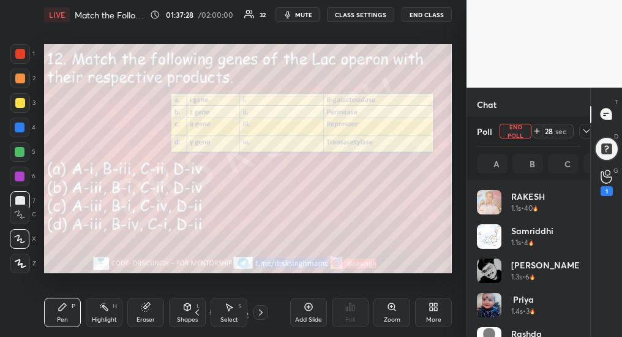
scroll to position [143, 100]
click at [519, 129] on button "End Poll" at bounding box center [516, 131] width 32 height 15
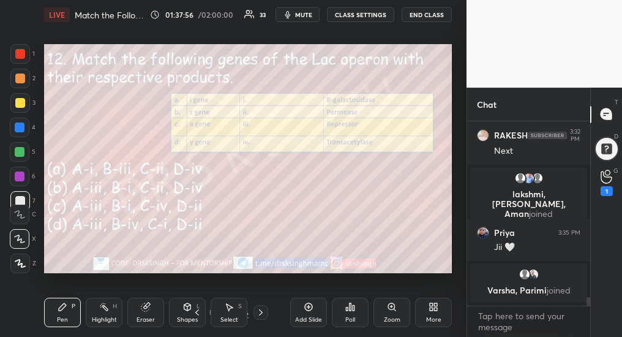
scroll to position [53, 119]
click at [256, 314] on icon at bounding box center [261, 312] width 10 height 10
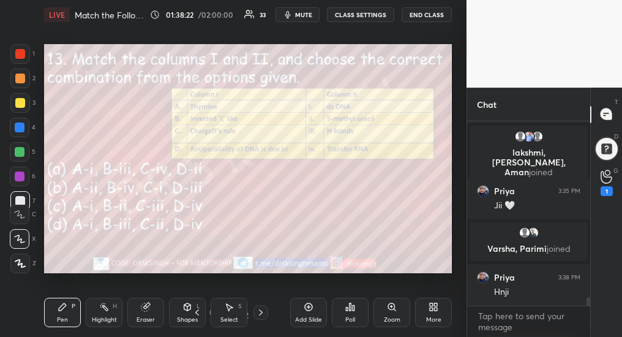
scroll to position [3804, 0]
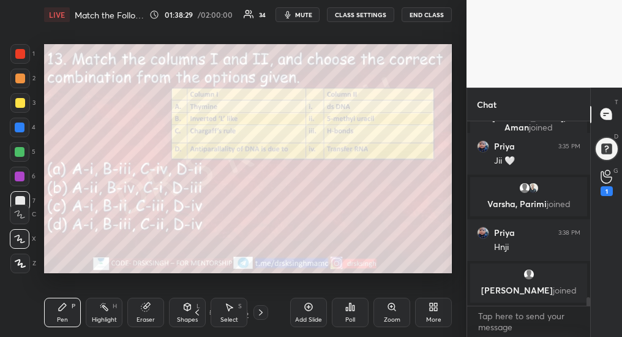
click at [351, 310] on icon at bounding box center [350, 307] width 10 height 10
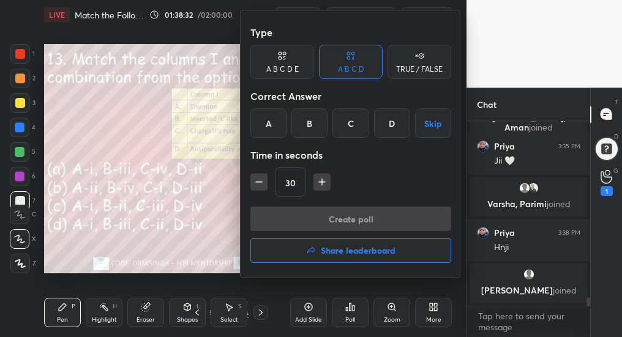
click at [306, 127] on div "B" at bounding box center [309, 122] width 36 height 29
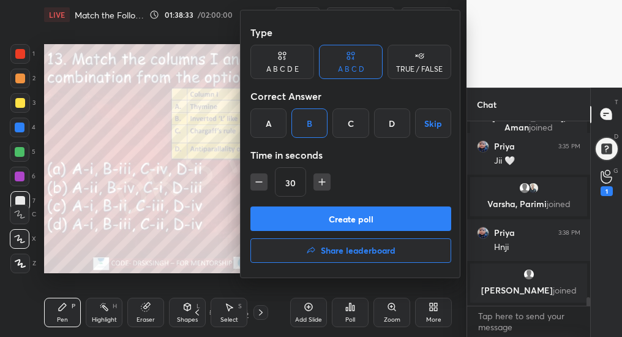
click at [339, 218] on button "Create poll" at bounding box center [350, 218] width 201 height 24
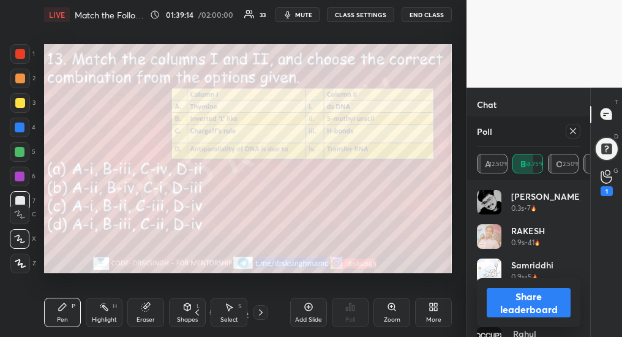
scroll to position [117, 119]
click at [574, 130] on icon at bounding box center [573, 131] width 10 height 10
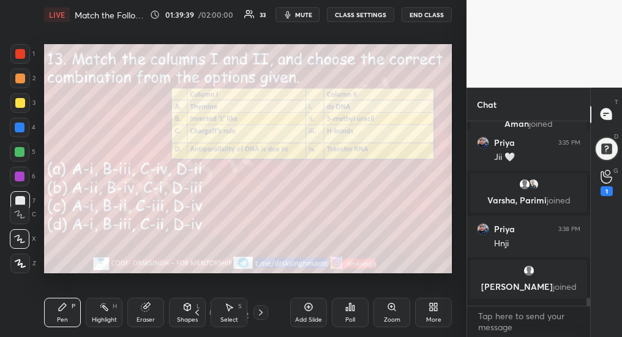
scroll to position [4, 4]
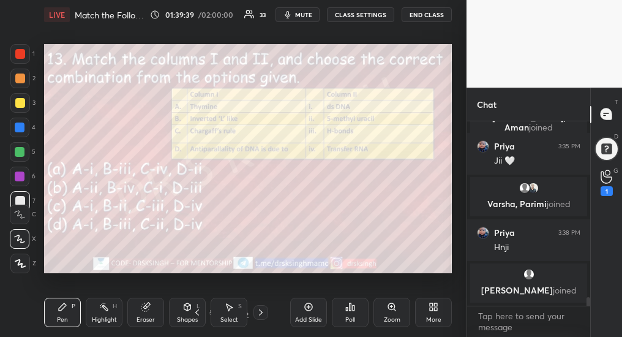
click at [258, 315] on icon at bounding box center [261, 312] width 10 height 10
click at [348, 316] on div "Poll" at bounding box center [350, 319] width 10 height 6
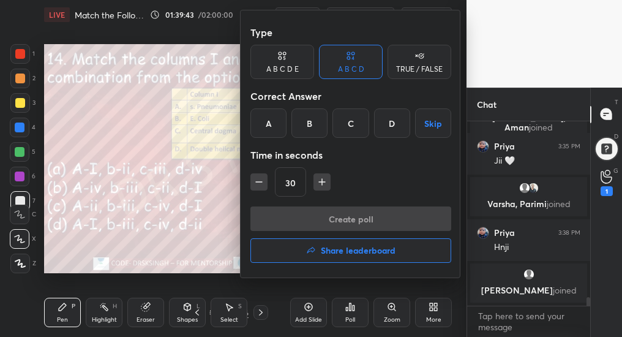
click at [348, 123] on div "C" at bounding box center [350, 122] width 36 height 29
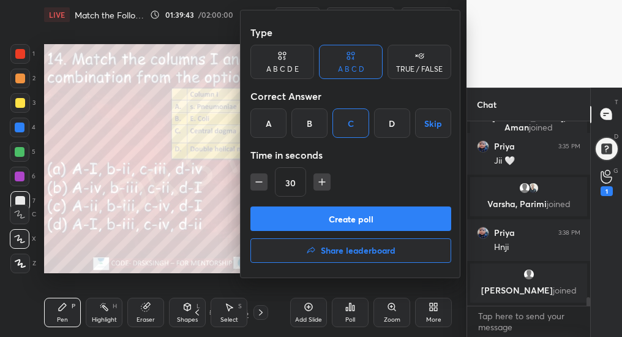
click at [356, 220] on button "Create poll" at bounding box center [350, 218] width 201 height 24
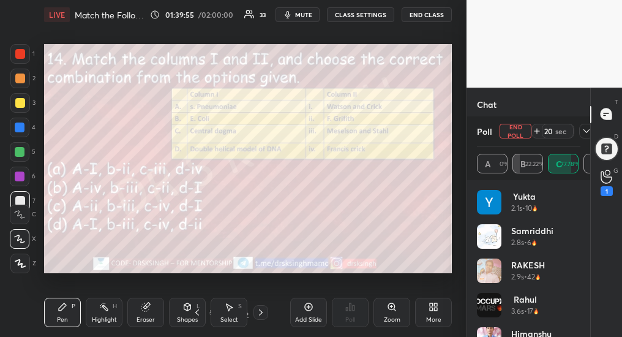
scroll to position [117, 119]
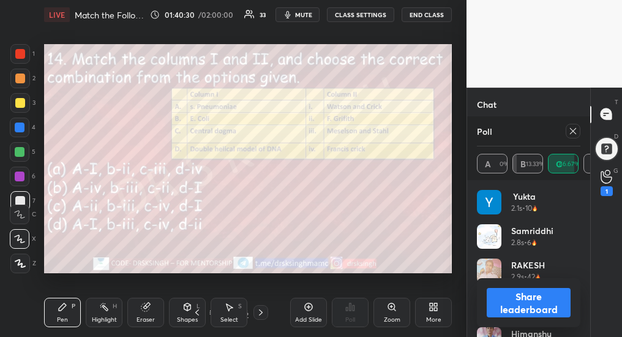
click at [568, 132] on div at bounding box center [573, 131] width 15 height 15
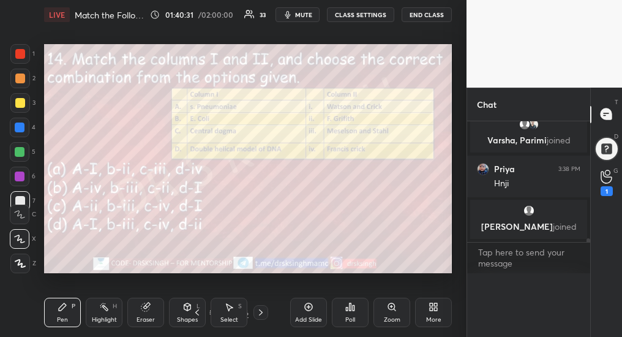
scroll to position [0, 0]
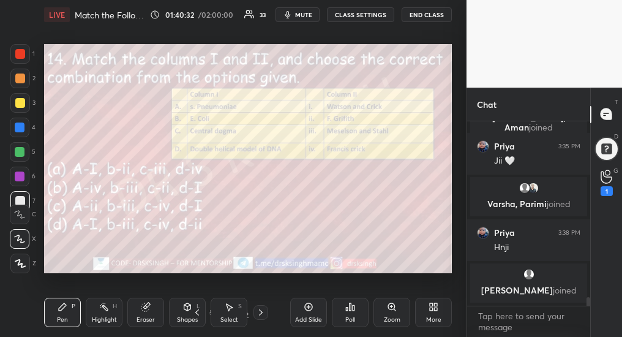
click at [263, 313] on icon at bounding box center [261, 312] width 10 height 10
click at [348, 316] on div "Poll" at bounding box center [350, 319] width 10 height 6
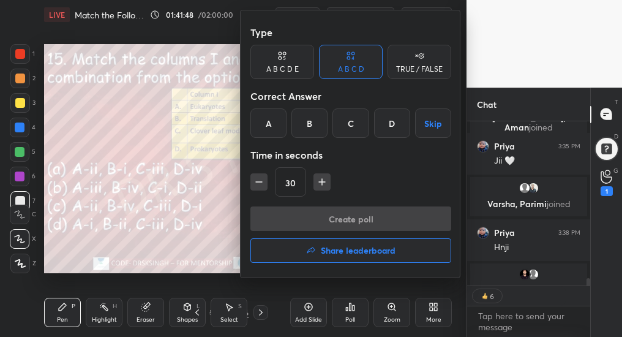
click at [312, 132] on div "B" at bounding box center [309, 122] width 36 height 29
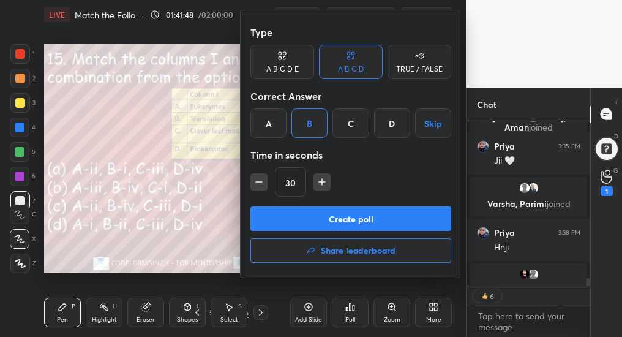
click at [339, 219] on button "Create poll" at bounding box center [350, 218] width 201 height 24
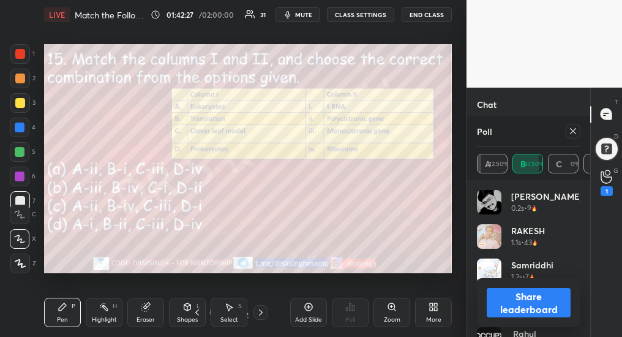
scroll to position [3896, 0]
click at [571, 132] on icon at bounding box center [573, 131] width 10 height 10
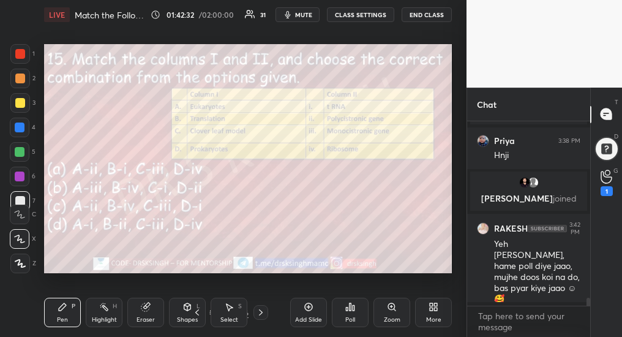
scroll to position [4, 4]
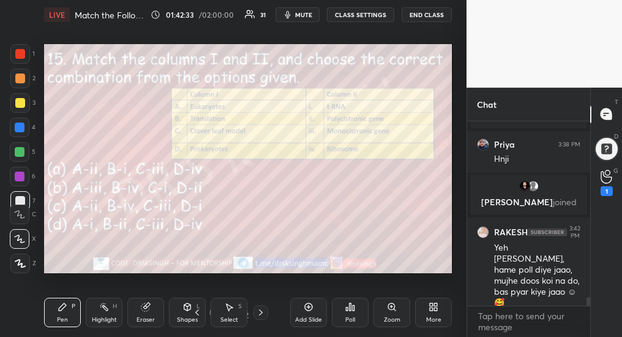
click at [256, 315] on icon at bounding box center [261, 312] width 10 height 10
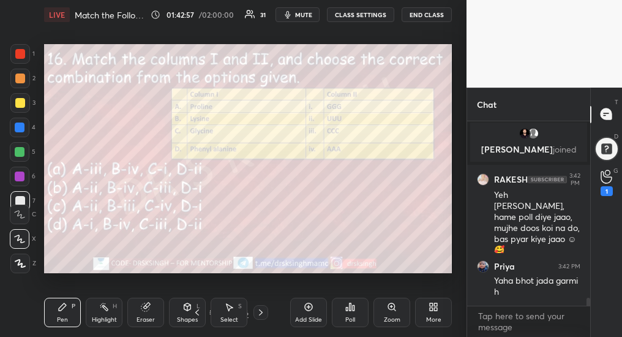
scroll to position [3940, 0]
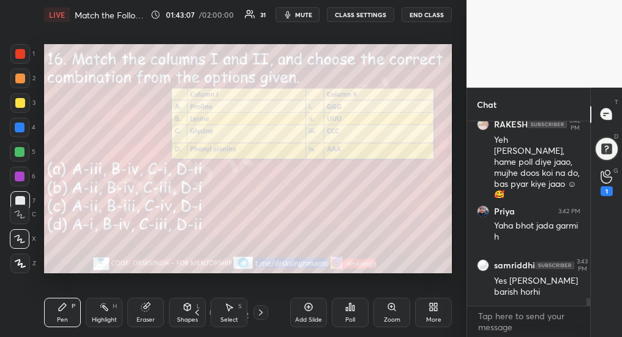
click at [345, 317] on div "Poll" at bounding box center [350, 312] width 37 height 29
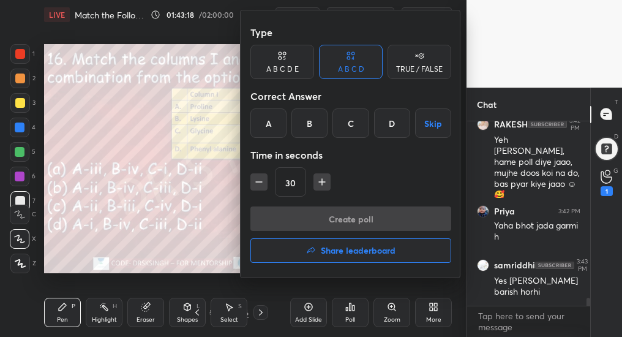
click at [273, 131] on div "A" at bounding box center [268, 122] width 36 height 29
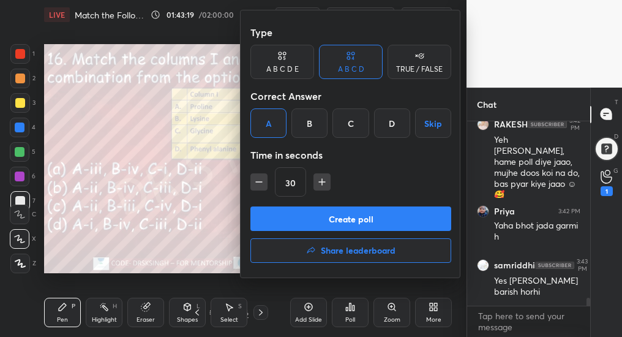
click at [326, 222] on button "Create poll" at bounding box center [350, 218] width 201 height 24
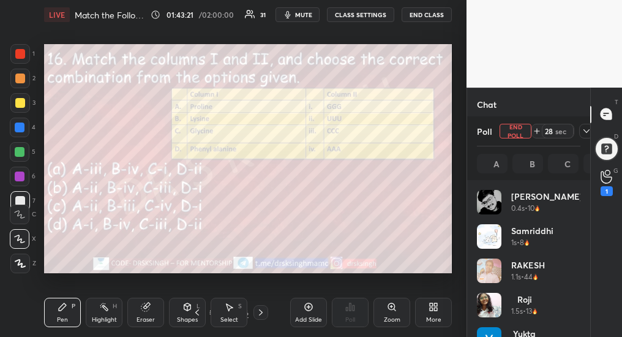
scroll to position [143, 100]
click at [519, 133] on button "End Poll" at bounding box center [516, 131] width 32 height 15
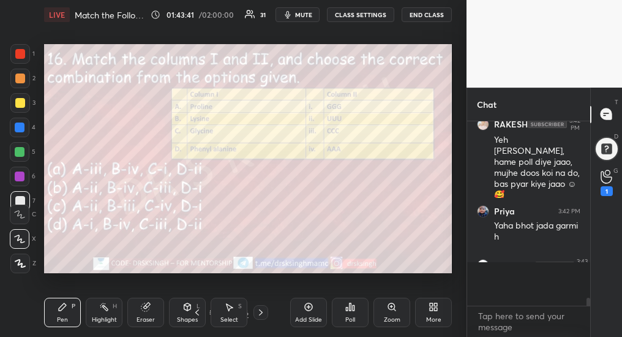
scroll to position [53, 119]
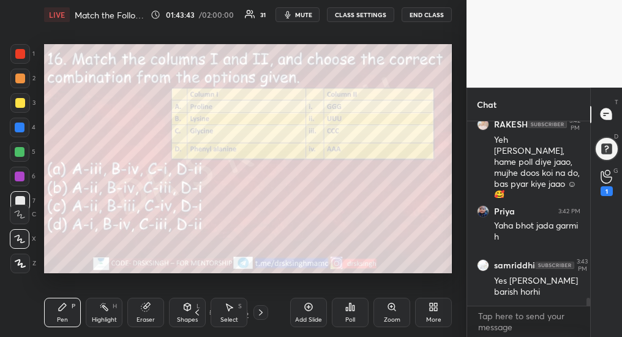
click at [257, 316] on div at bounding box center [260, 312] width 15 height 15
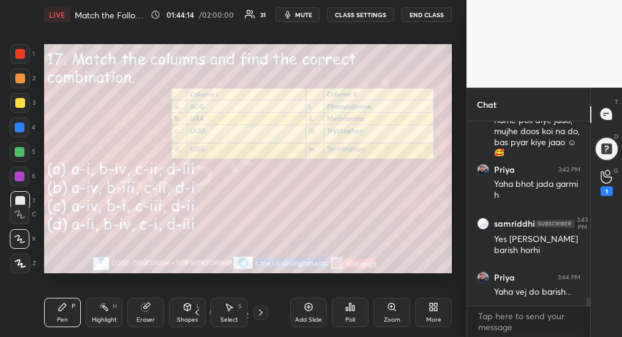
click at [351, 318] on div "Poll" at bounding box center [350, 319] width 10 height 6
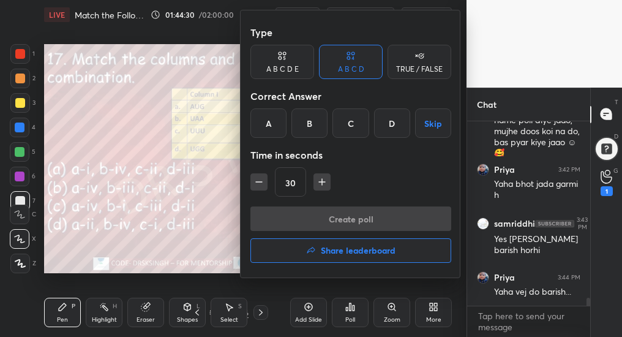
click at [397, 122] on div "D" at bounding box center [392, 122] width 36 height 29
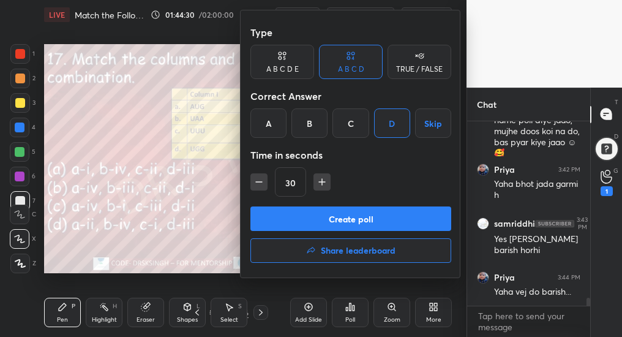
click at [366, 224] on button "Create poll" at bounding box center [350, 218] width 201 height 24
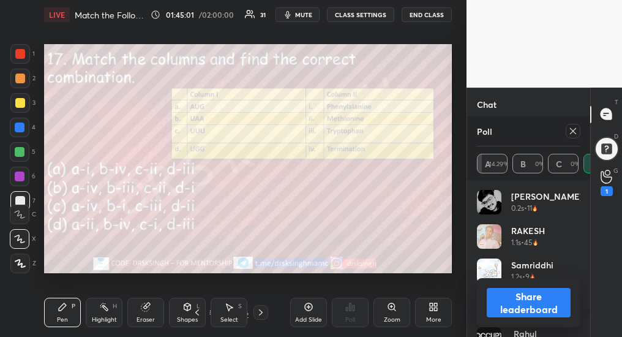
scroll to position [4145, 0]
click at [574, 131] on icon at bounding box center [573, 131] width 10 height 10
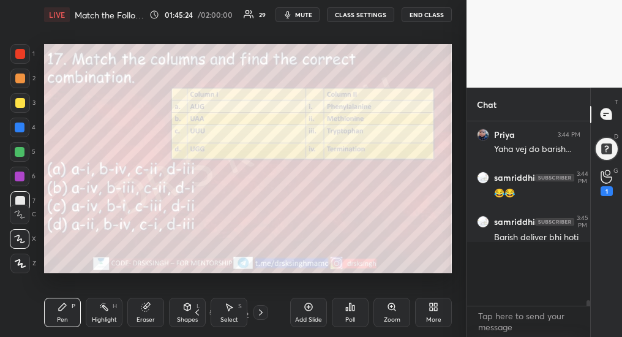
scroll to position [4, 4]
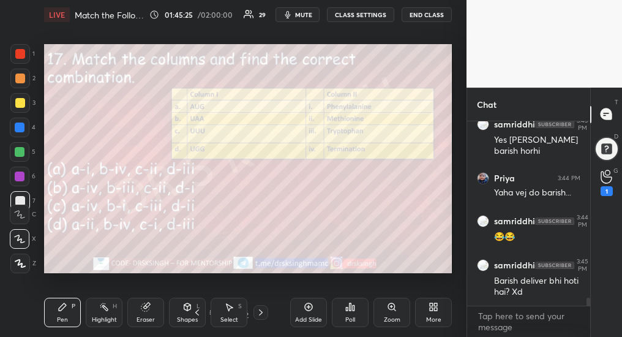
click at [261, 315] on icon at bounding box center [261, 312] width 10 height 10
click at [305, 16] on span "mute" at bounding box center [303, 14] width 17 height 9
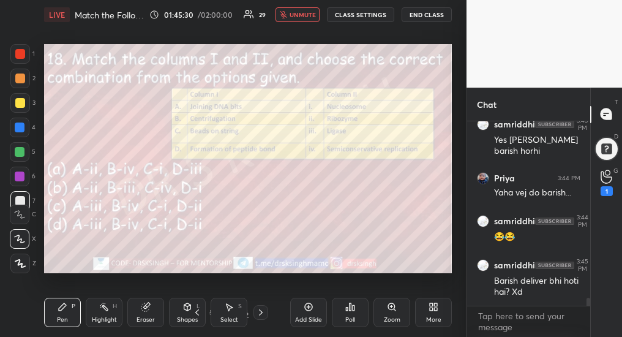
click at [348, 314] on div "Poll" at bounding box center [350, 312] width 37 height 29
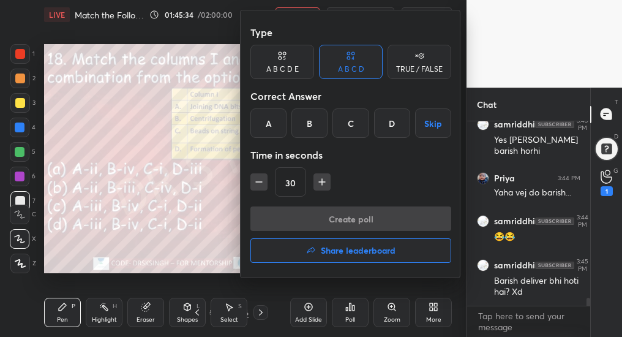
click at [182, 229] on div at bounding box center [311, 168] width 622 height 337
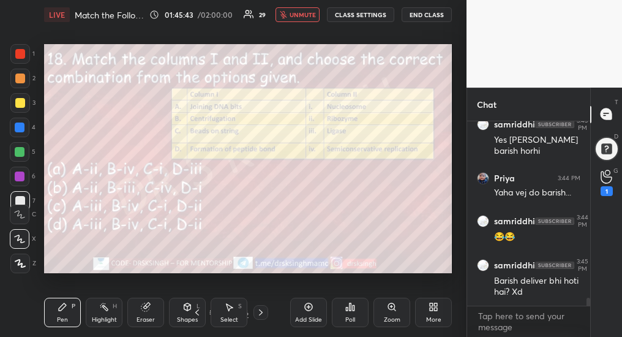
click at [256, 313] on icon at bounding box center [261, 312] width 10 height 10
click at [343, 323] on div "Poll" at bounding box center [350, 312] width 37 height 29
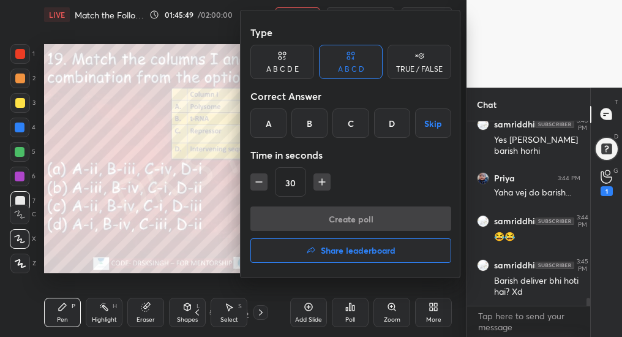
click at [310, 132] on div "B" at bounding box center [309, 122] width 36 height 29
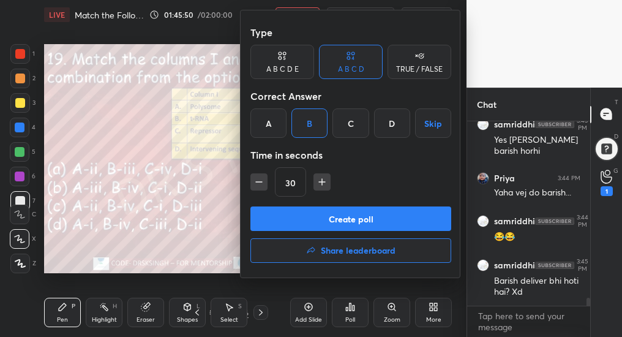
click at [330, 218] on button "Create poll" at bounding box center [350, 218] width 201 height 24
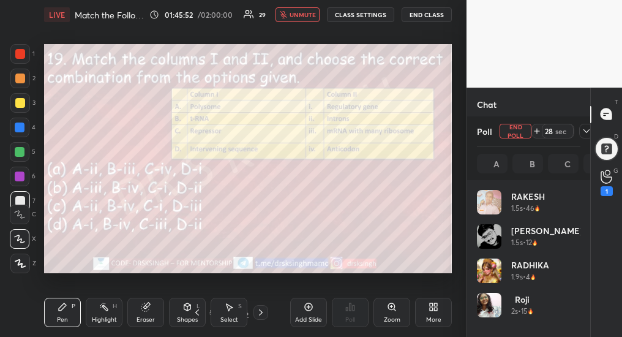
scroll to position [143, 100]
click at [303, 13] on span "unmute" at bounding box center [303, 14] width 26 height 9
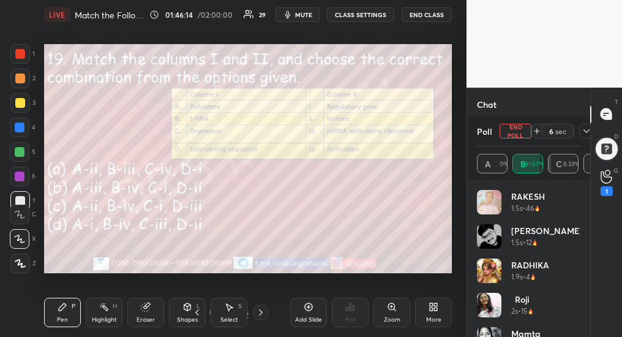
click at [295, 17] on button "mute" at bounding box center [297, 14] width 44 height 15
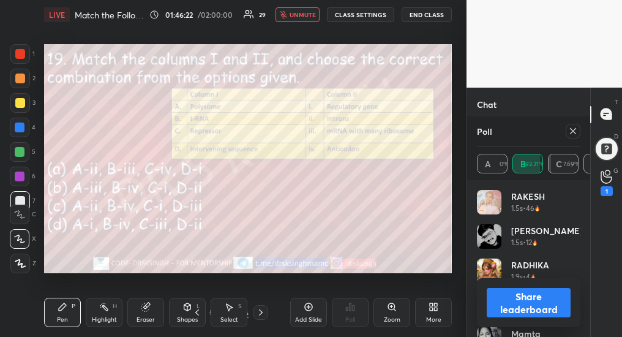
click at [575, 133] on icon at bounding box center [573, 131] width 10 height 10
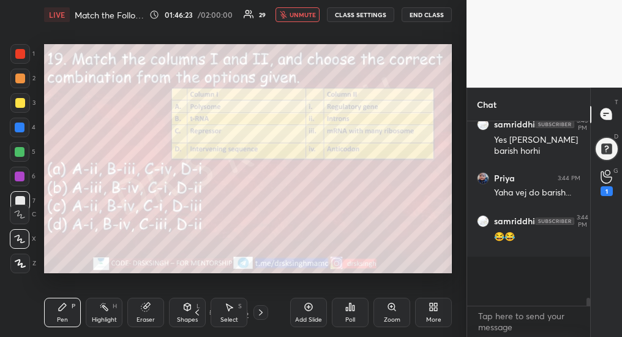
scroll to position [53, 119]
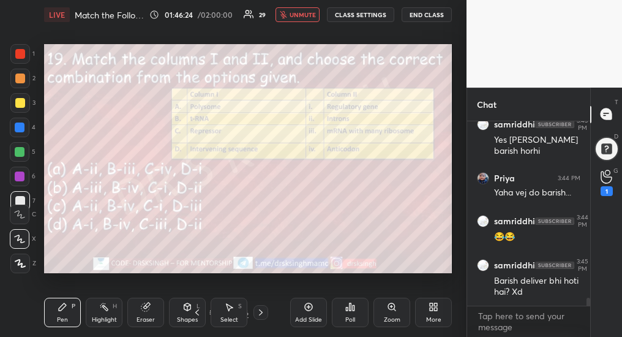
click at [259, 315] on icon at bounding box center [261, 312] width 10 height 10
click at [346, 316] on div "Poll" at bounding box center [350, 312] width 37 height 29
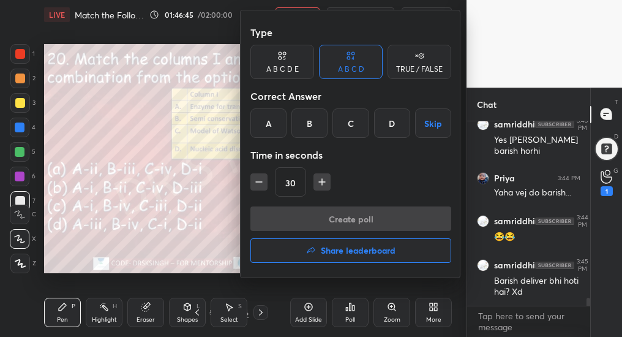
click at [385, 129] on div "D" at bounding box center [392, 122] width 36 height 29
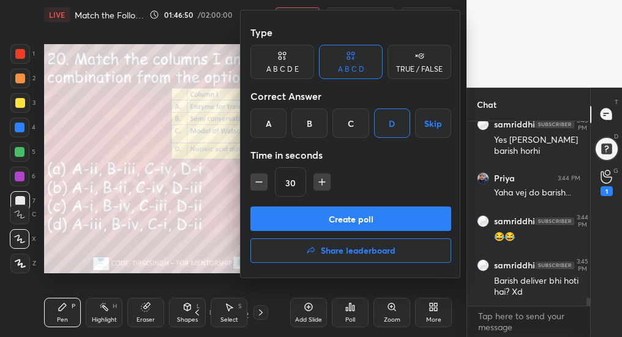
click at [339, 214] on button "Create poll" at bounding box center [350, 218] width 201 height 24
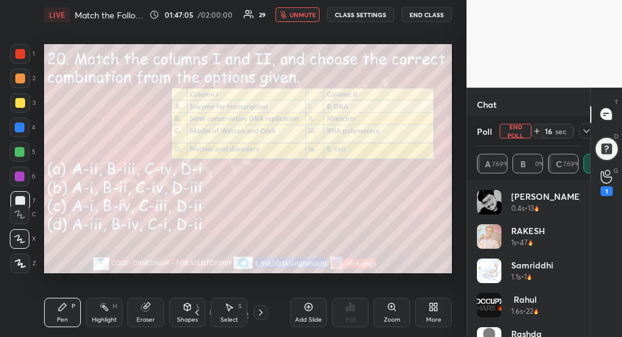
scroll to position [4186, 0]
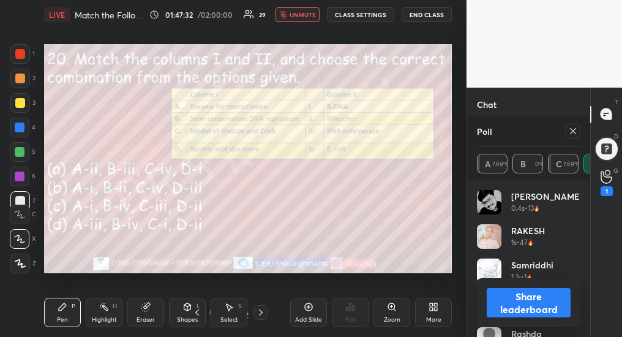
click at [304, 15] on span "unmute" at bounding box center [303, 14] width 26 height 9
click at [577, 128] on div at bounding box center [573, 131] width 15 height 15
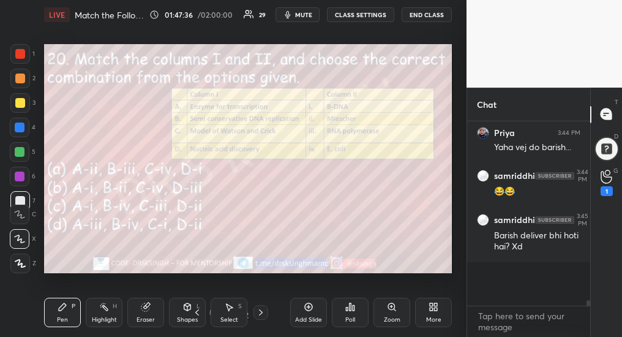
scroll to position [4, 4]
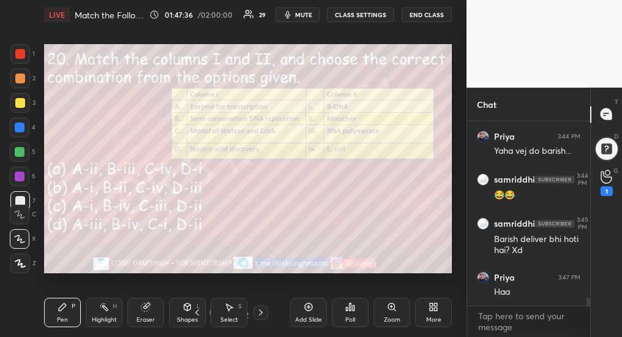
click at [258, 312] on icon at bounding box center [261, 312] width 10 height 10
click at [301, 19] on button "mute" at bounding box center [297, 14] width 44 height 15
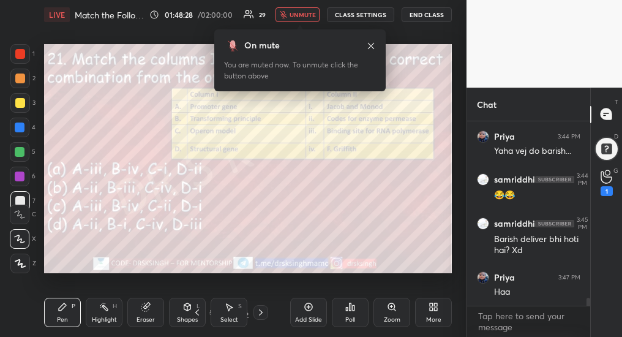
scroll to position [181, 119]
click at [261, 314] on icon at bounding box center [261, 312] width 10 height 10
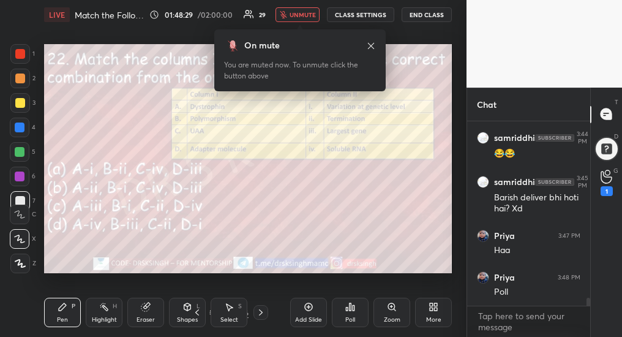
click at [348, 319] on div "Poll" at bounding box center [350, 319] width 10 height 6
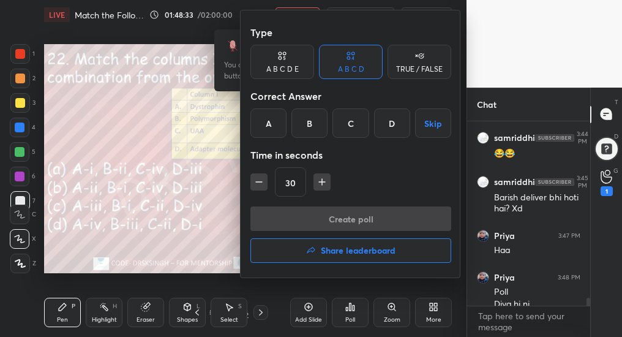
scroll to position [4177, 0]
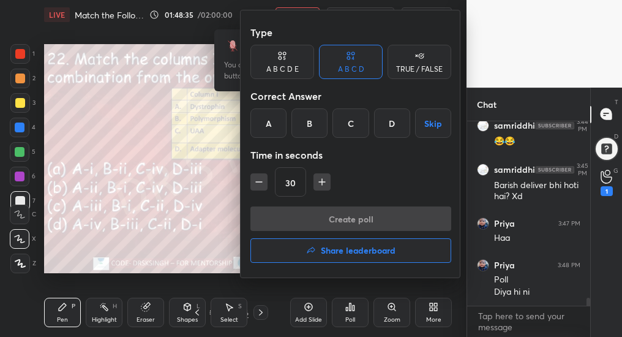
click at [350, 125] on div "C" at bounding box center [350, 122] width 36 height 29
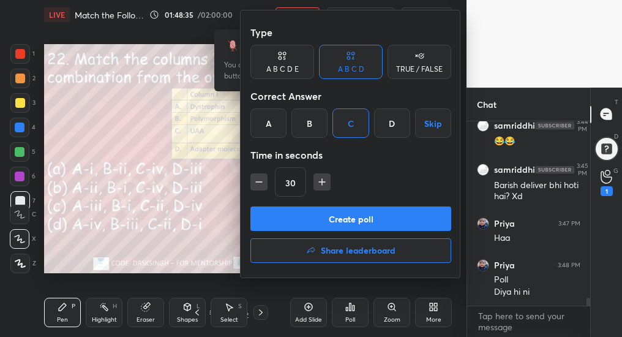
click at [362, 214] on button "Create poll" at bounding box center [350, 218] width 201 height 24
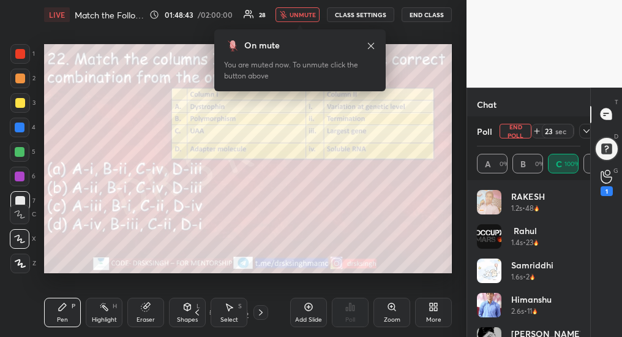
scroll to position [4284, 0]
click at [515, 133] on button "End Poll" at bounding box center [516, 131] width 32 height 15
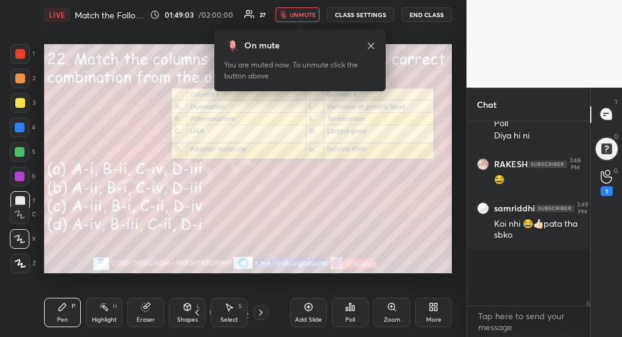
scroll to position [4, 4]
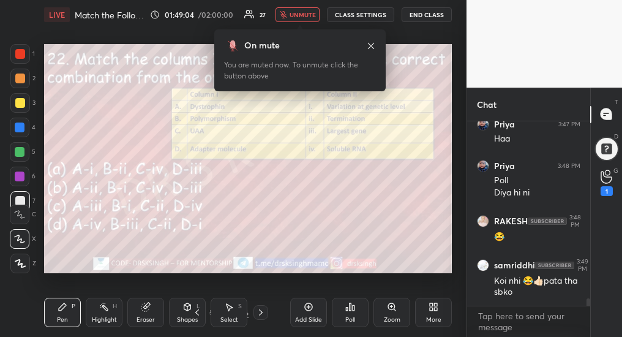
click at [258, 314] on icon at bounding box center [261, 312] width 10 height 10
click at [349, 318] on div "Poll" at bounding box center [350, 319] width 10 height 6
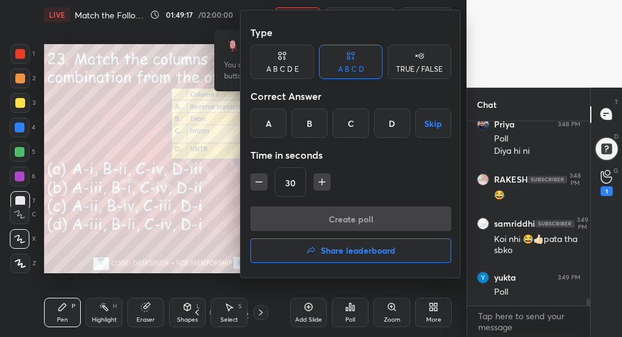
click at [312, 116] on div "B" at bounding box center [309, 122] width 36 height 29
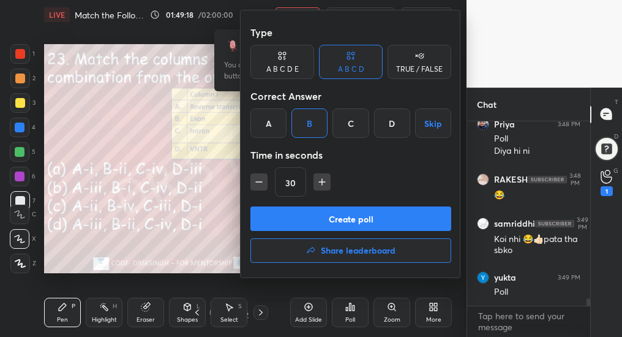
click at [343, 216] on button "Create poll" at bounding box center [350, 218] width 201 height 24
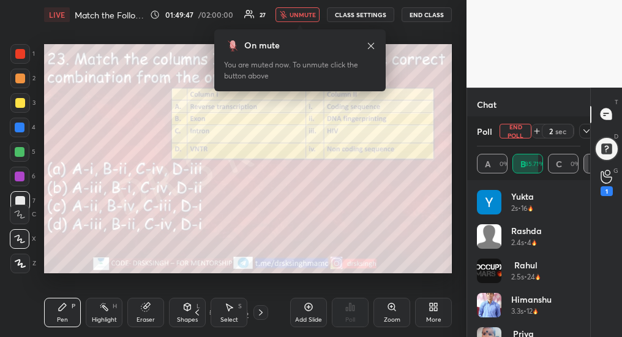
click at [516, 131] on button "End Poll" at bounding box center [516, 131] width 32 height 15
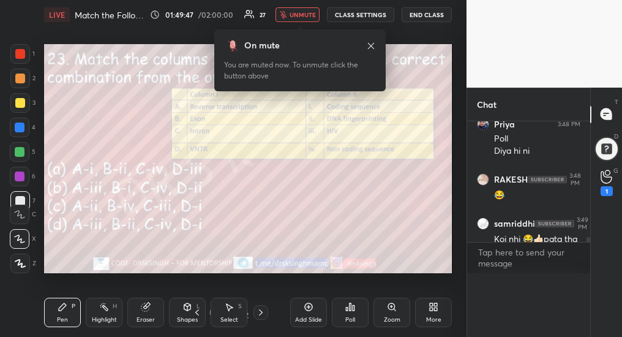
scroll to position [0, 0]
click at [260, 315] on icon at bounding box center [261, 312] width 10 height 10
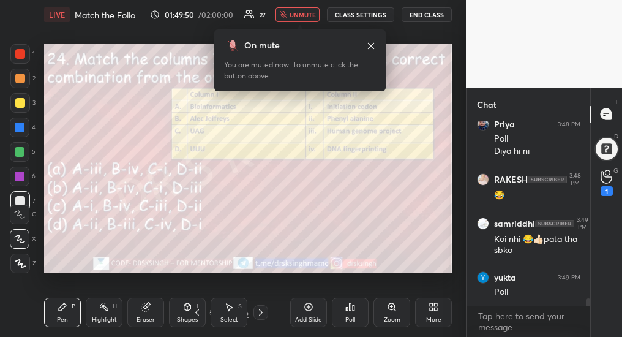
click at [348, 316] on div "Poll" at bounding box center [350, 319] width 10 height 6
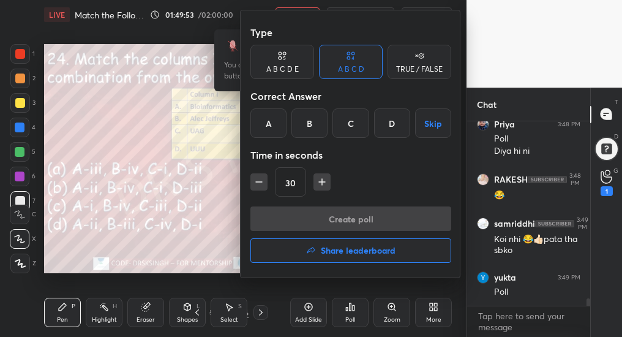
click at [271, 121] on div "A" at bounding box center [268, 122] width 36 height 29
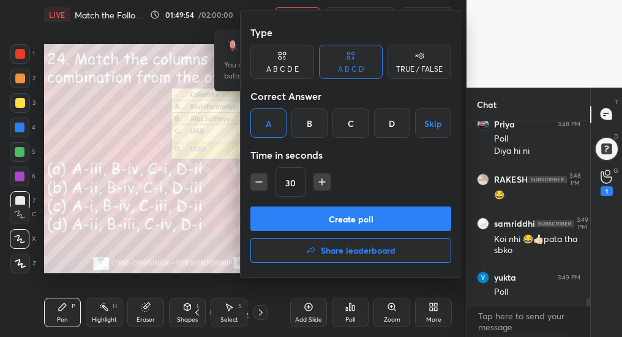
click at [325, 224] on button "Create poll" at bounding box center [350, 218] width 201 height 24
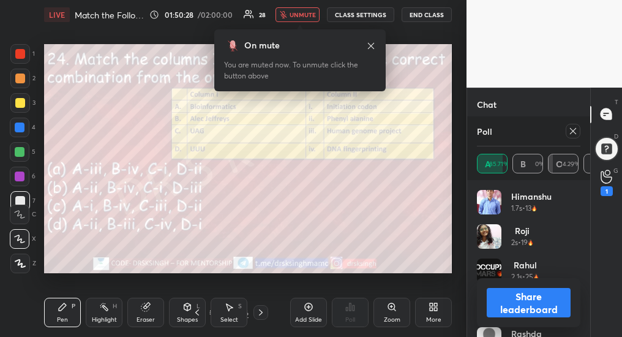
click at [574, 131] on icon at bounding box center [573, 131] width 10 height 10
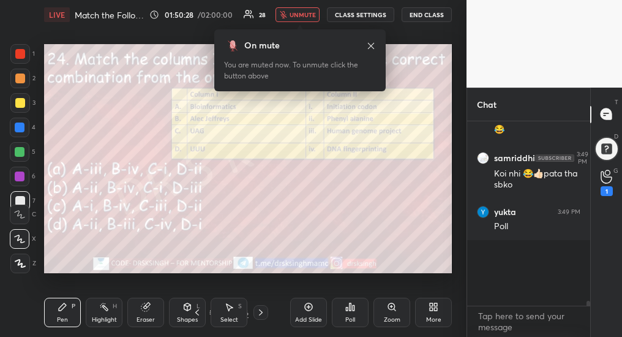
scroll to position [4, 4]
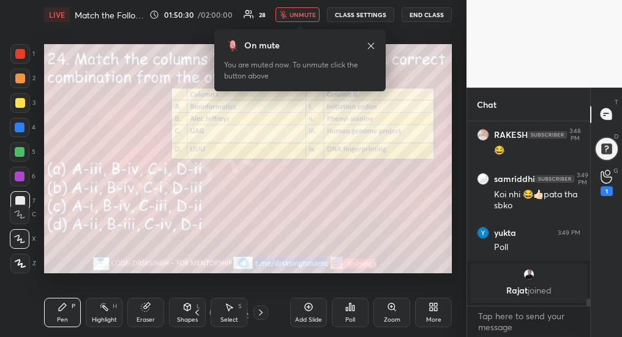
click at [261, 313] on icon at bounding box center [261, 312] width 4 height 6
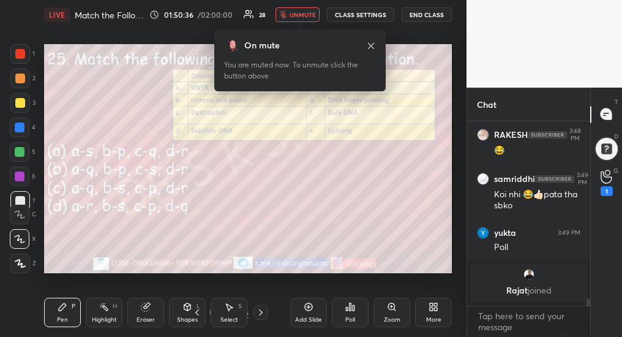
click at [351, 312] on div "Poll" at bounding box center [350, 312] width 37 height 29
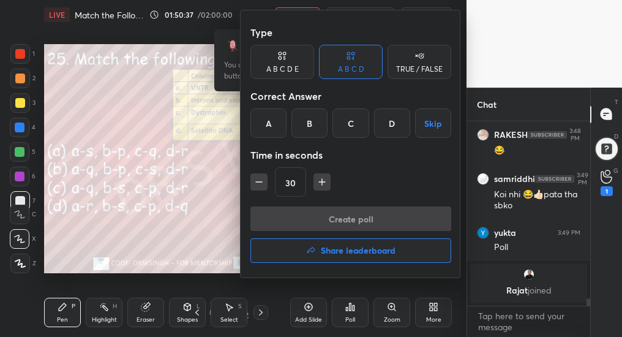
click at [348, 120] on div "C" at bounding box center [350, 122] width 36 height 29
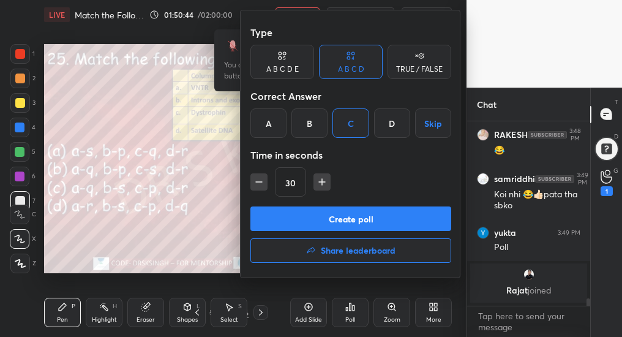
click at [358, 217] on button "Create poll" at bounding box center [350, 218] width 201 height 24
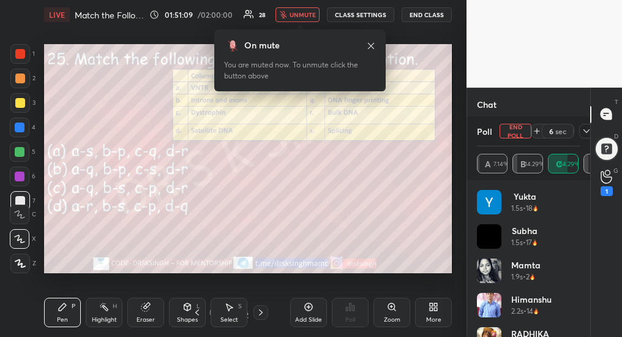
click at [517, 131] on button "End Poll" at bounding box center [516, 131] width 32 height 15
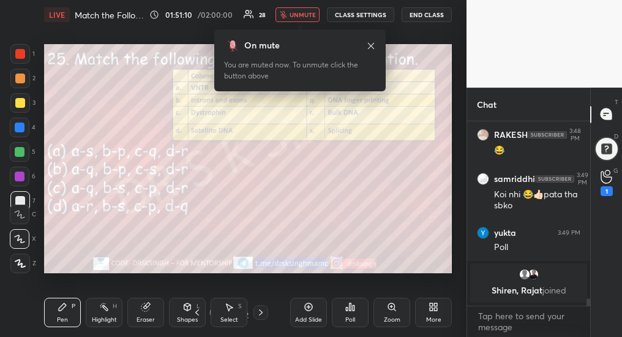
scroll to position [53, 119]
click at [260, 310] on icon at bounding box center [261, 312] width 4 height 6
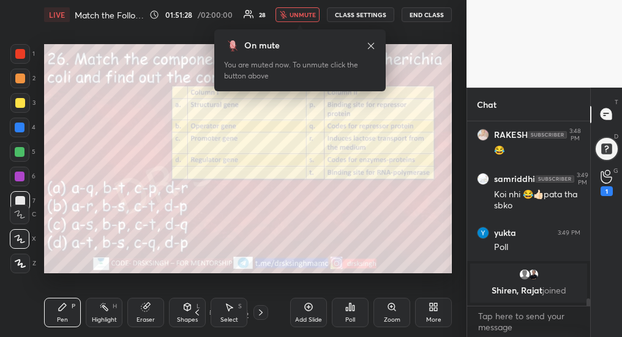
click at [350, 310] on div "Poll" at bounding box center [350, 312] width 37 height 29
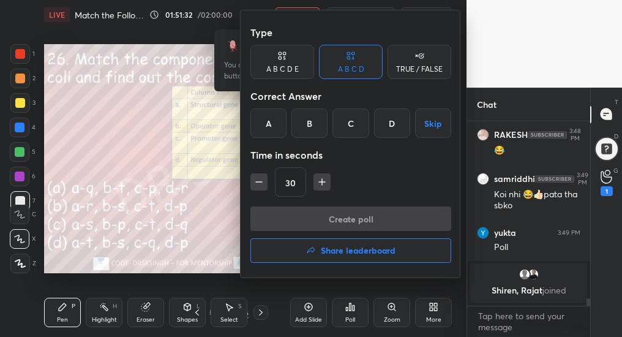
click at [356, 124] on div "C" at bounding box center [350, 122] width 36 height 29
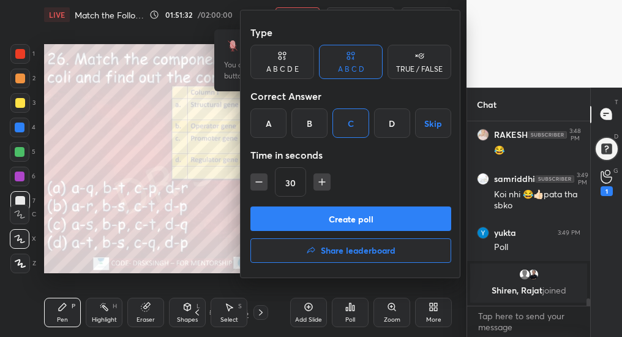
click at [369, 218] on button "Create poll" at bounding box center [350, 218] width 201 height 24
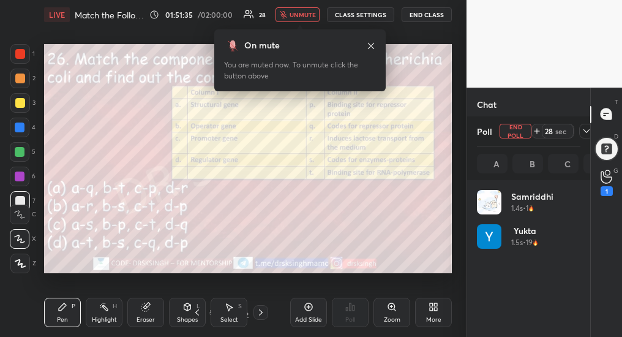
scroll to position [143, 100]
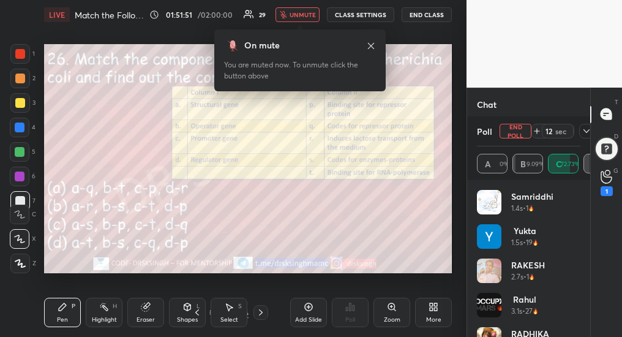
click at [516, 133] on button "End Poll" at bounding box center [516, 131] width 32 height 15
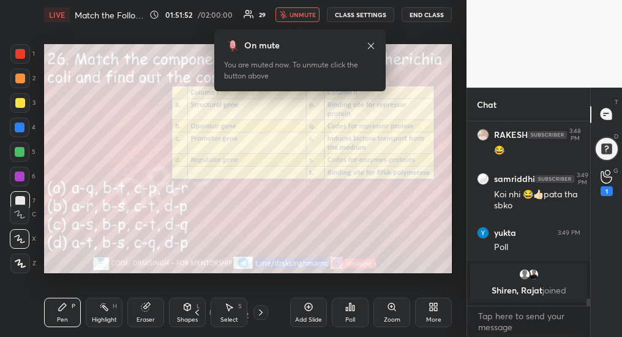
scroll to position [181, 119]
click at [261, 317] on div at bounding box center [260, 312] width 15 height 15
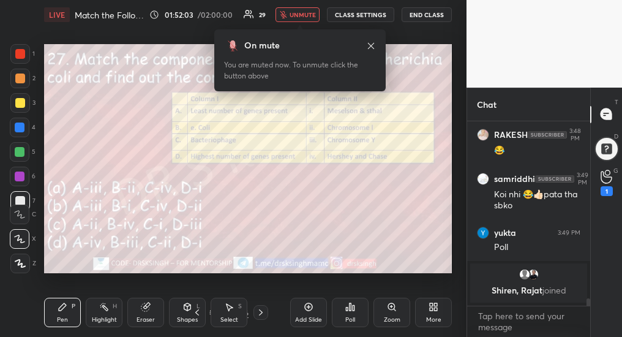
click at [344, 318] on div "Poll" at bounding box center [350, 312] width 37 height 29
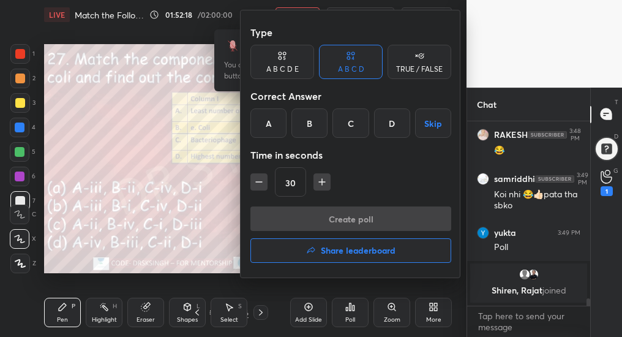
click at [314, 127] on div "B" at bounding box center [309, 122] width 36 height 29
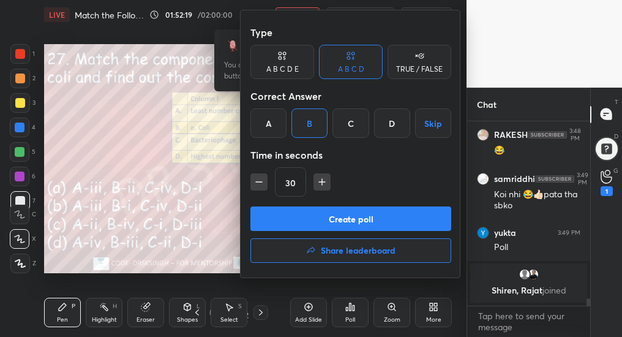
click at [346, 226] on button "Create poll" at bounding box center [350, 218] width 201 height 24
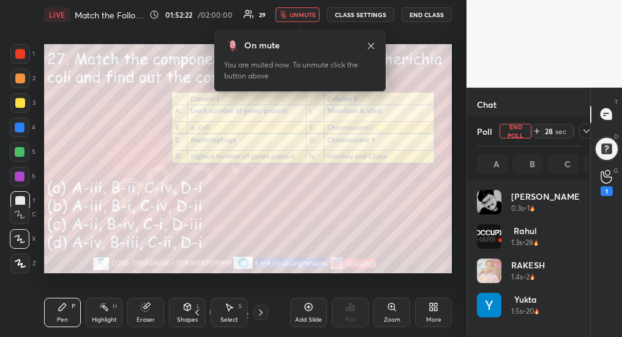
scroll to position [4, 4]
click at [515, 130] on button "End Poll" at bounding box center [516, 131] width 32 height 15
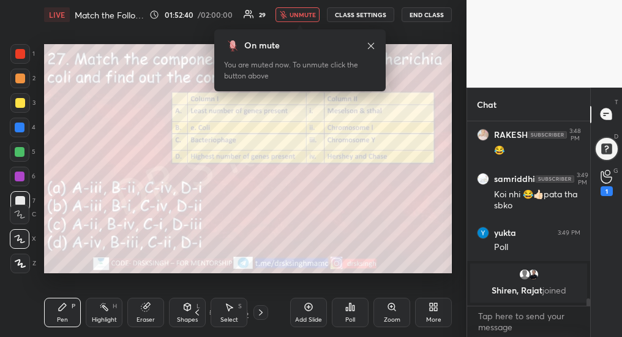
click at [263, 313] on icon at bounding box center [261, 312] width 10 height 10
click at [346, 321] on div "Poll" at bounding box center [350, 319] width 10 height 6
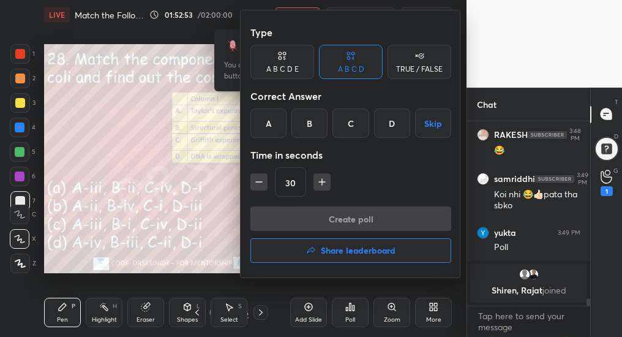
click at [351, 127] on div "C" at bounding box center [350, 122] width 36 height 29
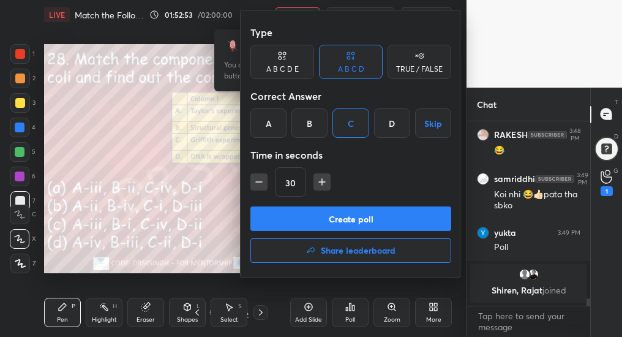
click at [346, 224] on button "Create poll" at bounding box center [350, 218] width 201 height 24
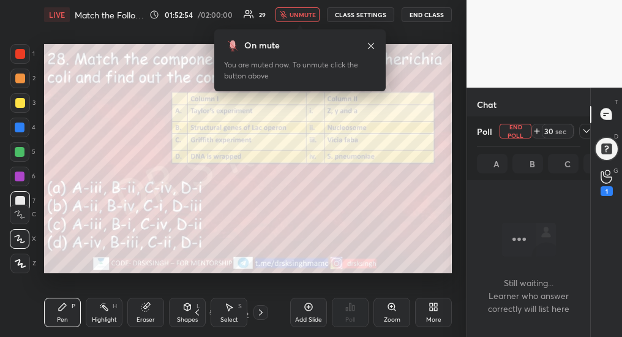
scroll to position [0, 0]
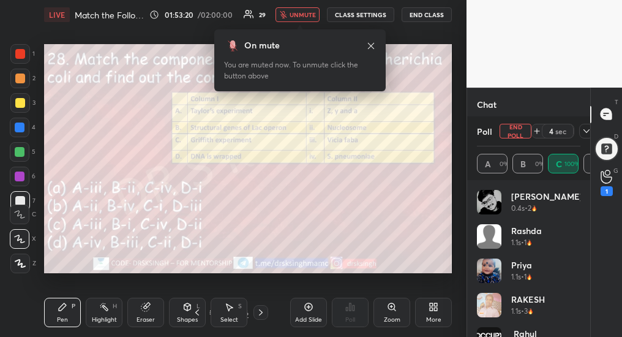
click at [521, 132] on button "End Poll" at bounding box center [516, 131] width 32 height 15
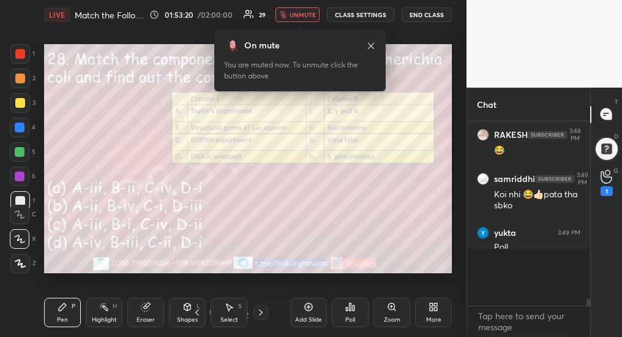
scroll to position [166, 119]
click at [256, 315] on icon at bounding box center [261, 312] width 10 height 10
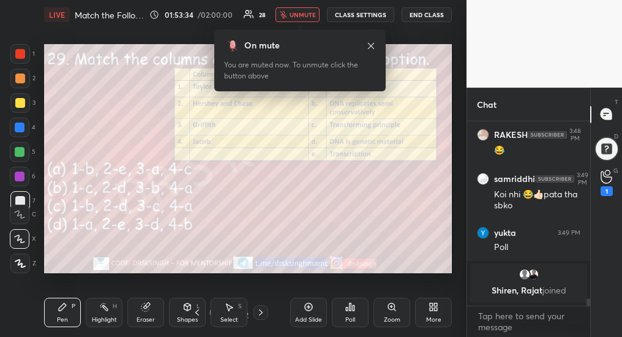
click at [353, 311] on div "Poll" at bounding box center [350, 312] width 37 height 29
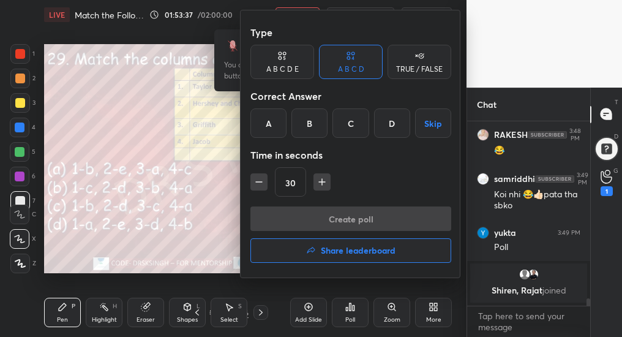
click at [356, 127] on div "C" at bounding box center [350, 122] width 36 height 29
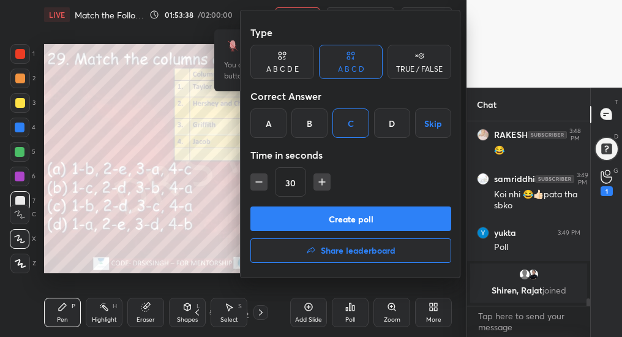
click at [364, 215] on button "Create poll" at bounding box center [350, 218] width 201 height 24
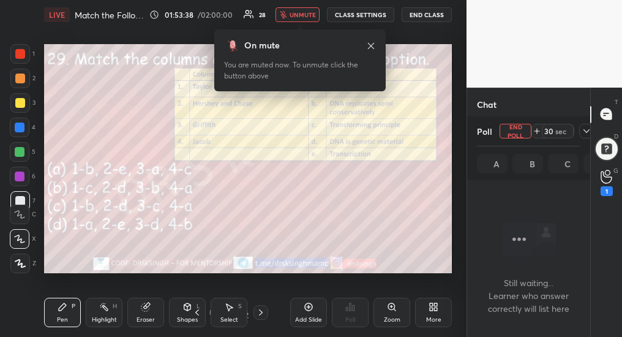
scroll to position [117, 119]
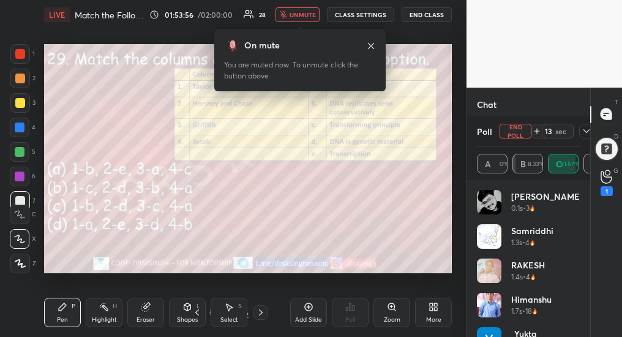
click at [518, 130] on button "End Poll" at bounding box center [516, 131] width 32 height 15
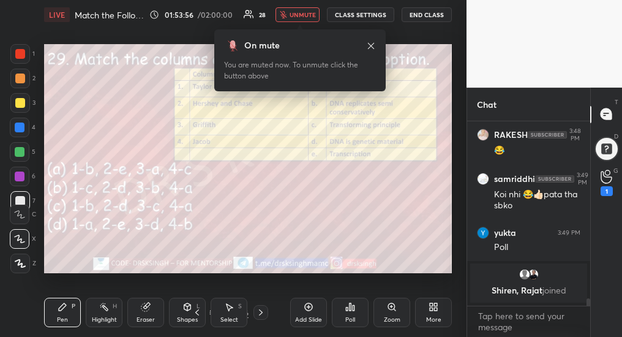
scroll to position [4, 4]
drag, startPoint x: 296, startPoint y: 9, endPoint x: 303, endPoint y: 10, distance: 7.4
click at [304, 12] on span "unmute" at bounding box center [303, 14] width 26 height 9
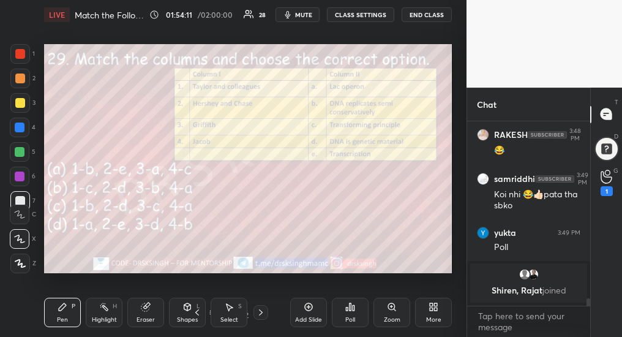
click at [351, 316] on div "Poll" at bounding box center [350, 319] width 10 height 6
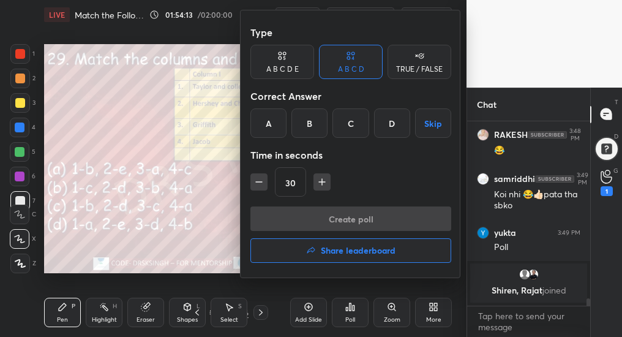
click at [397, 250] on button "Share leaderboard" at bounding box center [350, 250] width 201 height 24
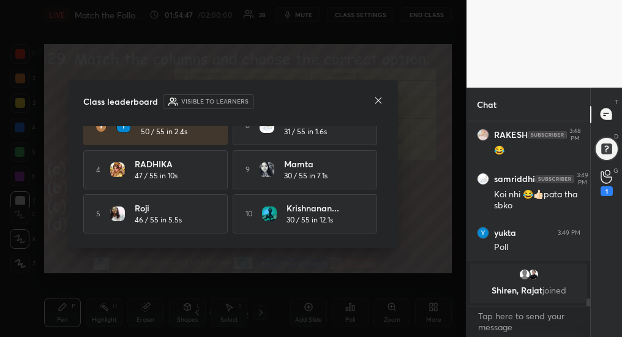
scroll to position [4155, 0]
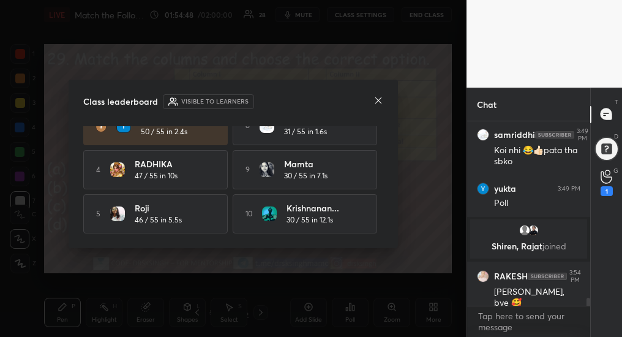
click at [375, 107] on div at bounding box center [378, 101] width 10 height 13
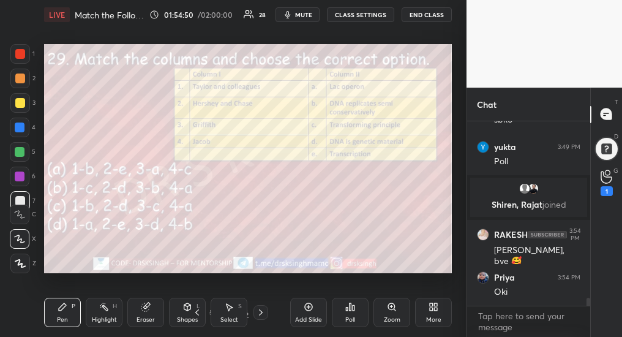
click at [340, 311] on div "Poll" at bounding box center [350, 312] width 37 height 29
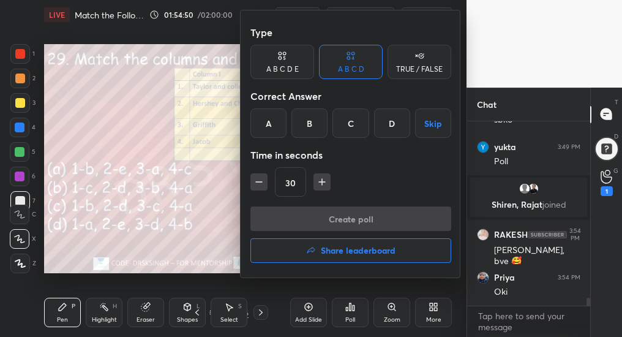
click at [362, 246] on h4 "Share leaderboard" at bounding box center [358, 250] width 75 height 9
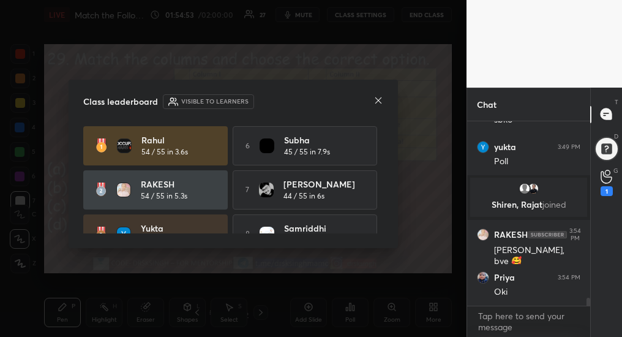
click at [379, 103] on icon at bounding box center [378, 100] width 10 height 10
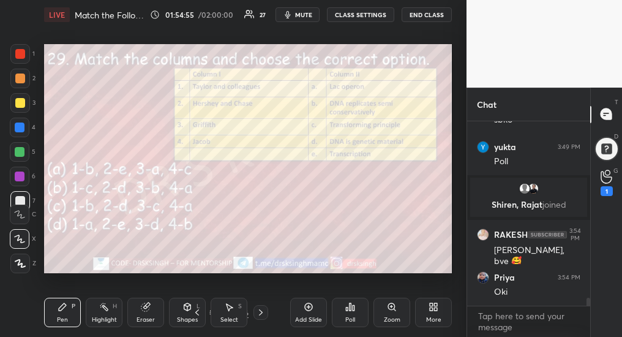
click at [310, 15] on span "mute" at bounding box center [303, 14] width 17 height 9
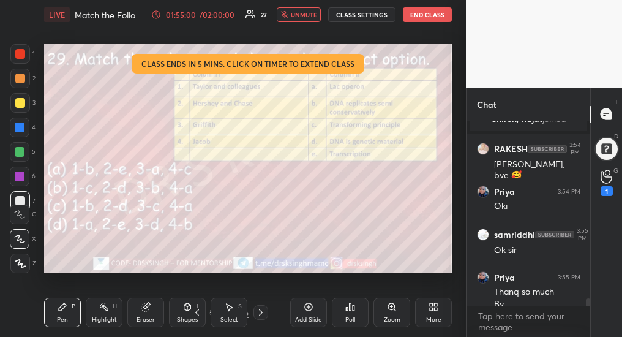
scroll to position [4294, 0]
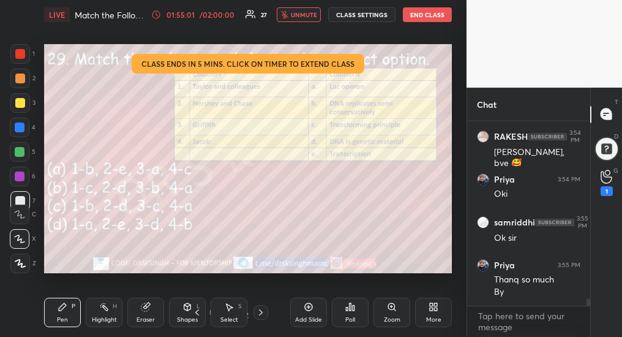
click at [363, 23] on div "LIVE Match the Following: Genetics 01:55:01 / 02:00:00 27 unmute CLASS SETTINGS…" at bounding box center [248, 14] width 408 height 29
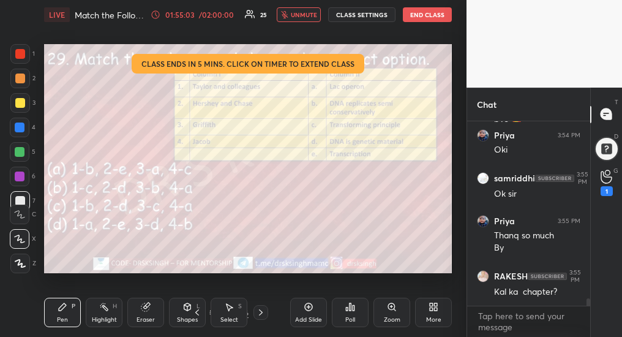
click at [297, 14] on span "unmute" at bounding box center [304, 14] width 26 height 9
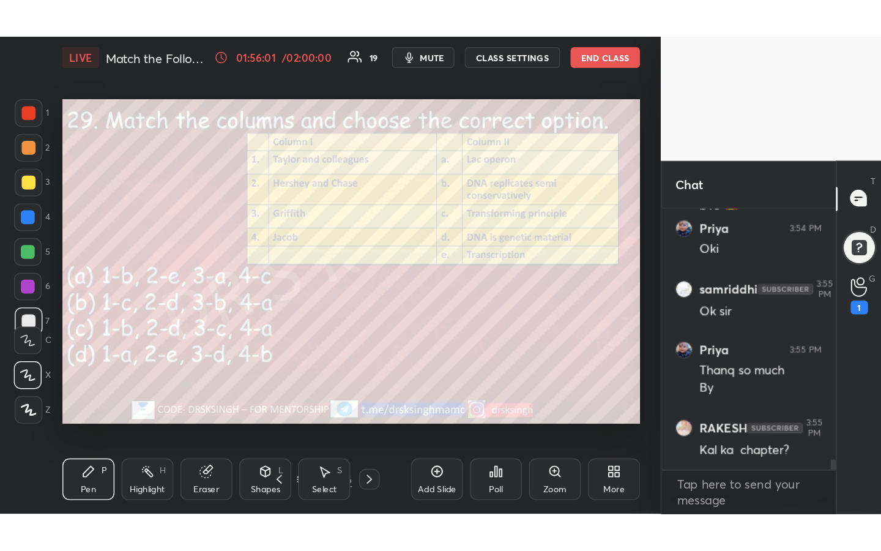
scroll to position [4383, 0]
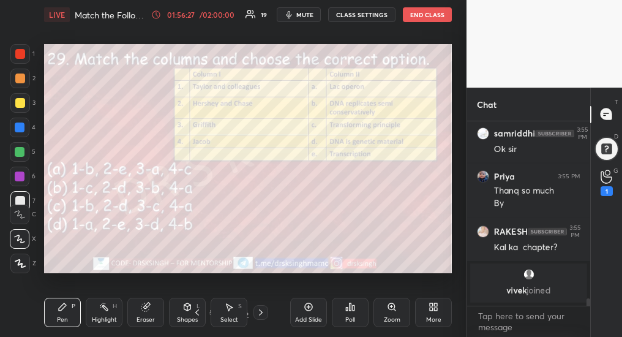
click at [307, 13] on span "mute" at bounding box center [304, 14] width 17 height 9
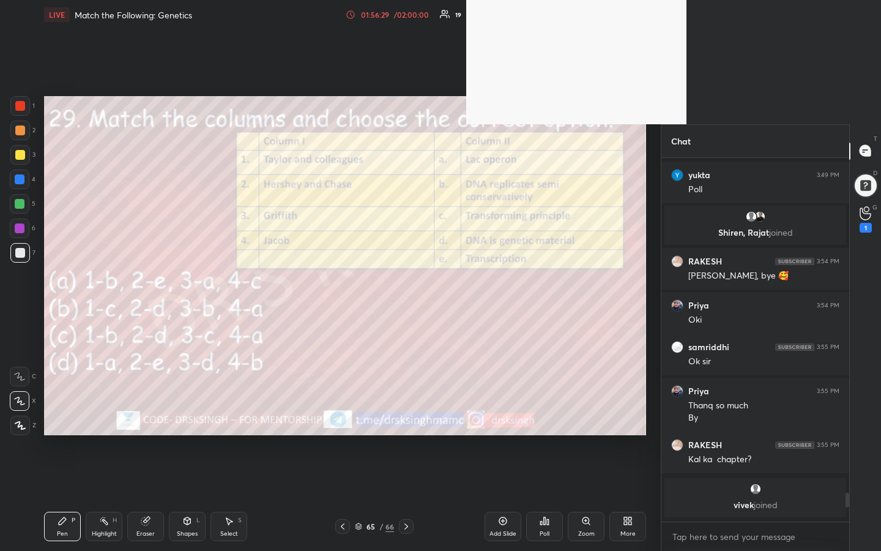
scroll to position [360, 184]
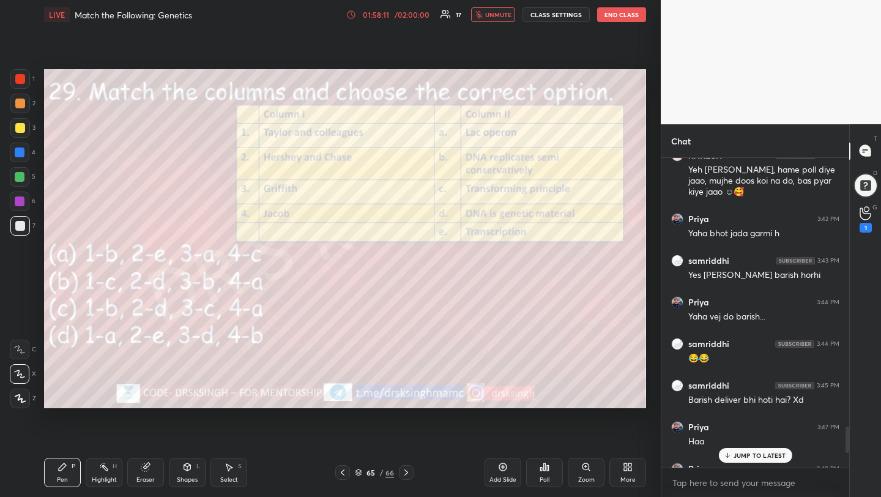
click at [745, 449] on div "JUMP TO LATEST" at bounding box center [755, 455] width 73 height 15
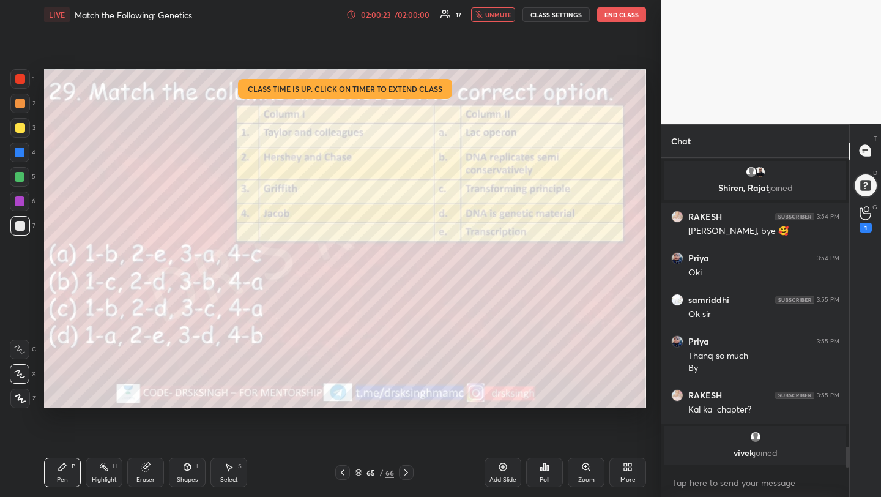
click at [624, 17] on button "End Class" at bounding box center [621, 14] width 49 height 15
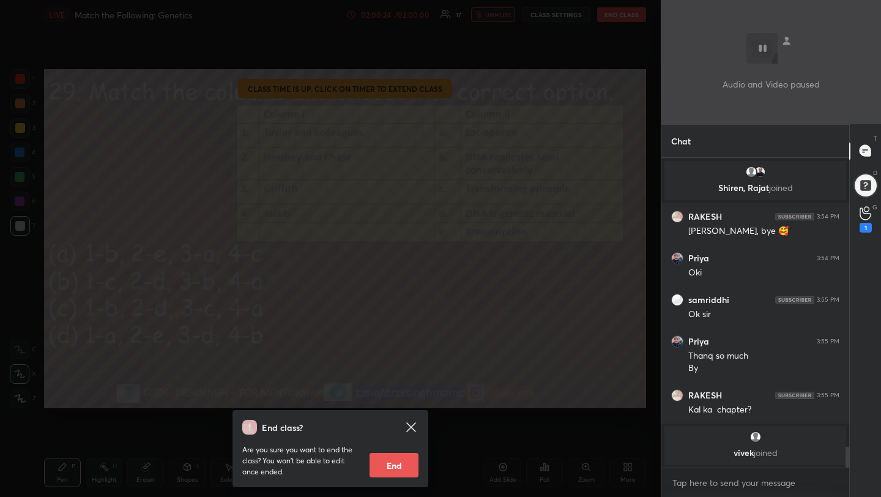
click at [385, 465] on button "End" at bounding box center [394, 465] width 49 height 24
type textarea "x"
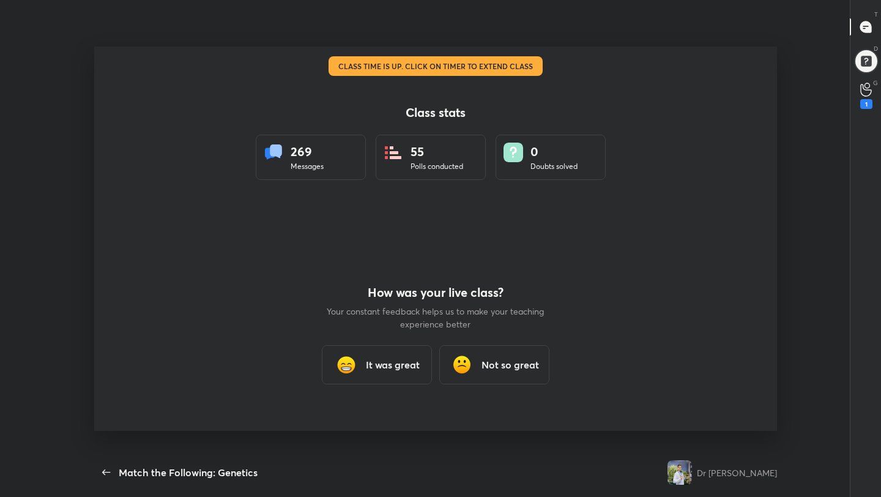
scroll to position [60795, 60366]
